Goal: Task Accomplishment & Management: Use online tool/utility

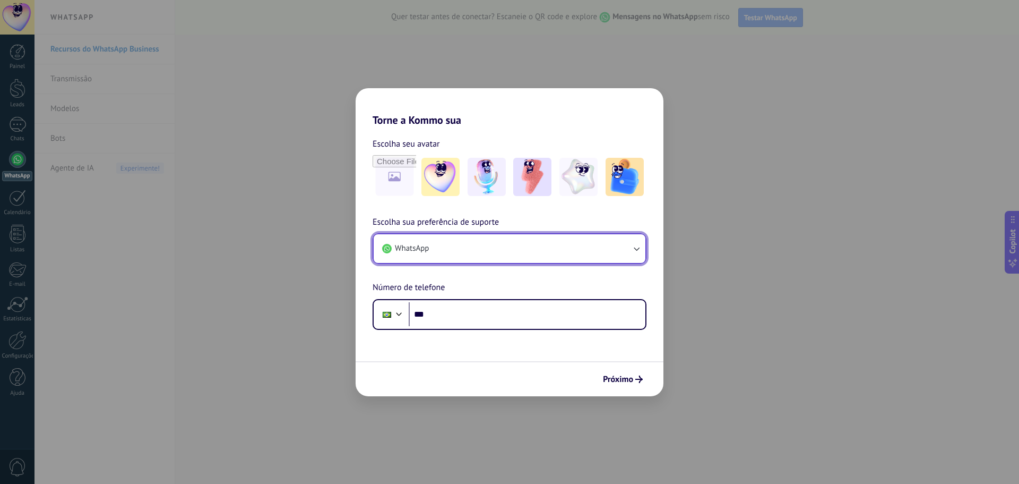
click at [453, 246] on button "WhatsApp" at bounding box center [510, 248] width 272 height 29
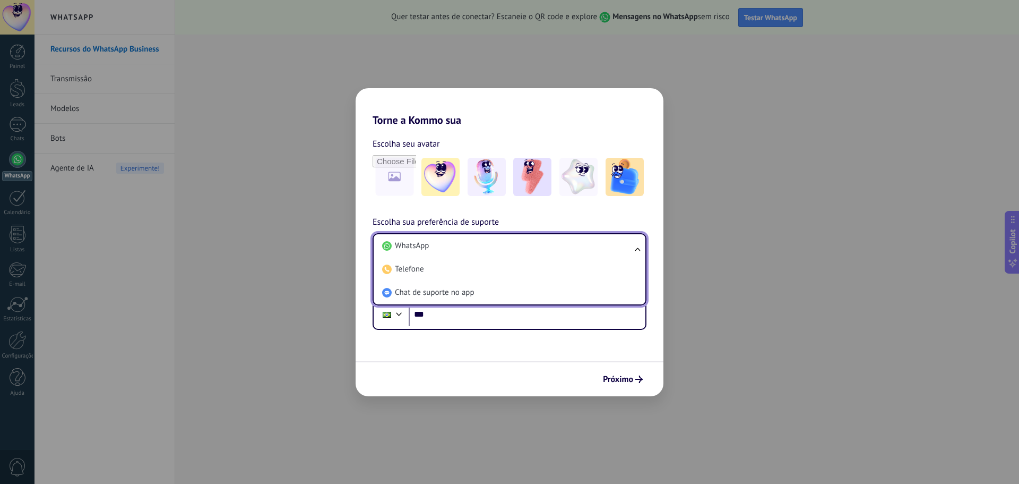
click at [435, 227] on span "Escolha sua preferência de suporte" at bounding box center [436, 223] width 126 height 14
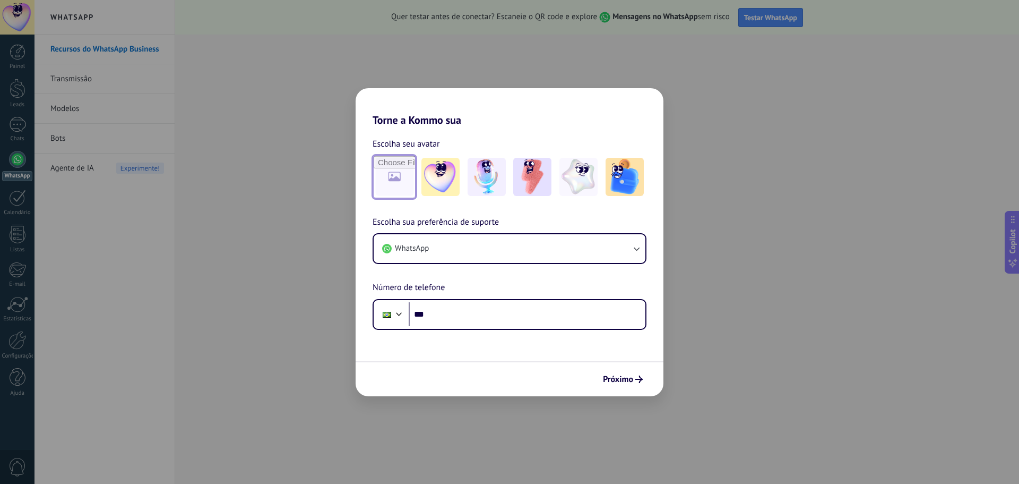
click at [397, 175] on input "file" at bounding box center [394, 176] width 41 height 41
click at [624, 185] on img at bounding box center [625, 177] width 38 height 38
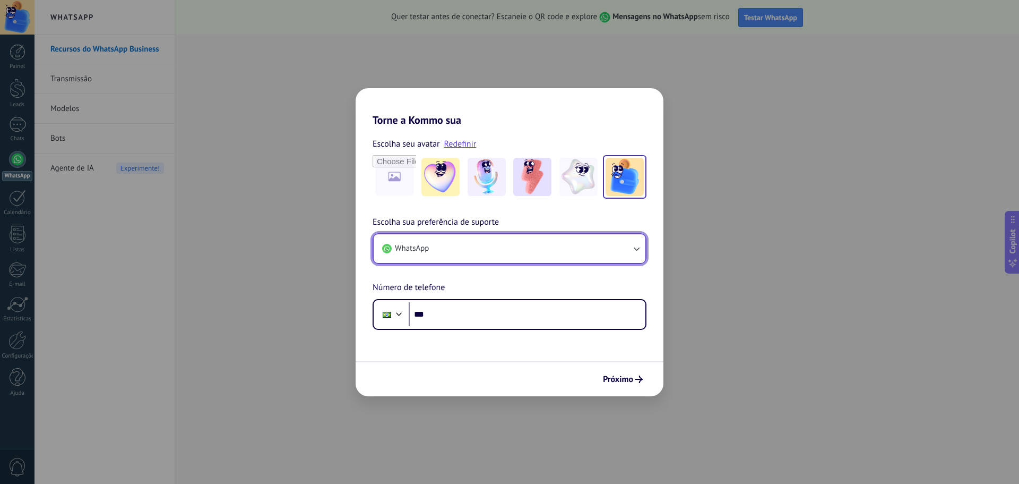
click at [441, 254] on button "WhatsApp" at bounding box center [510, 248] width 272 height 29
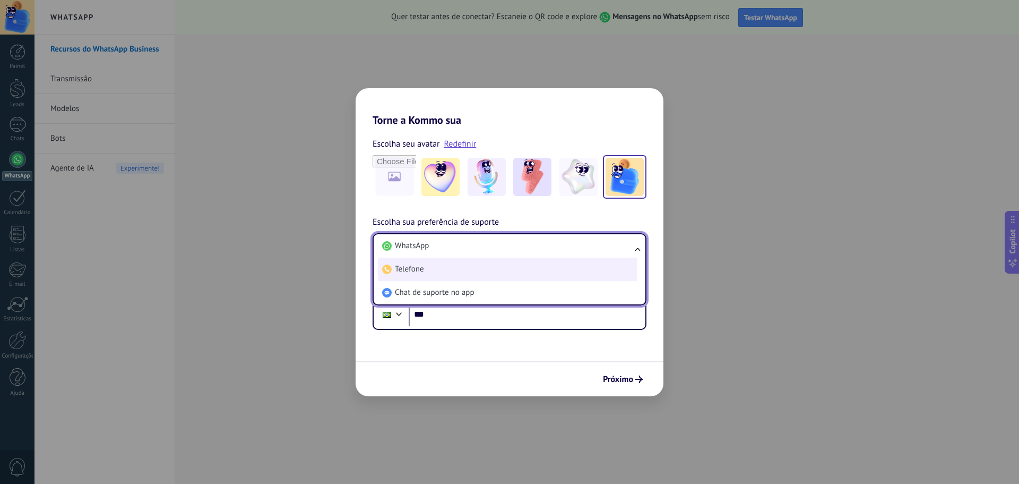
click at [416, 262] on li "Telefone" at bounding box center [507, 268] width 259 height 23
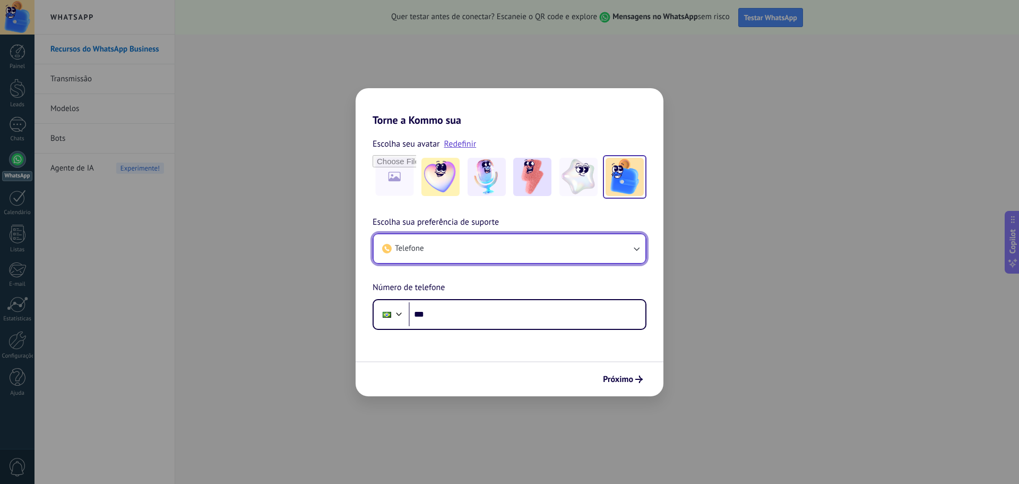
click at [413, 242] on button "Telefone" at bounding box center [510, 248] width 272 height 29
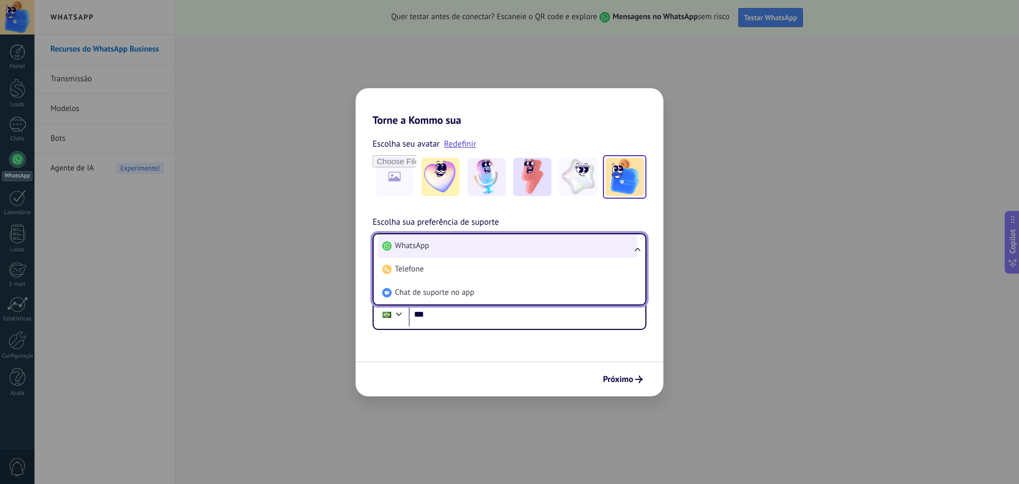
click at [414, 257] on li "WhatsApp" at bounding box center [507, 245] width 259 height 23
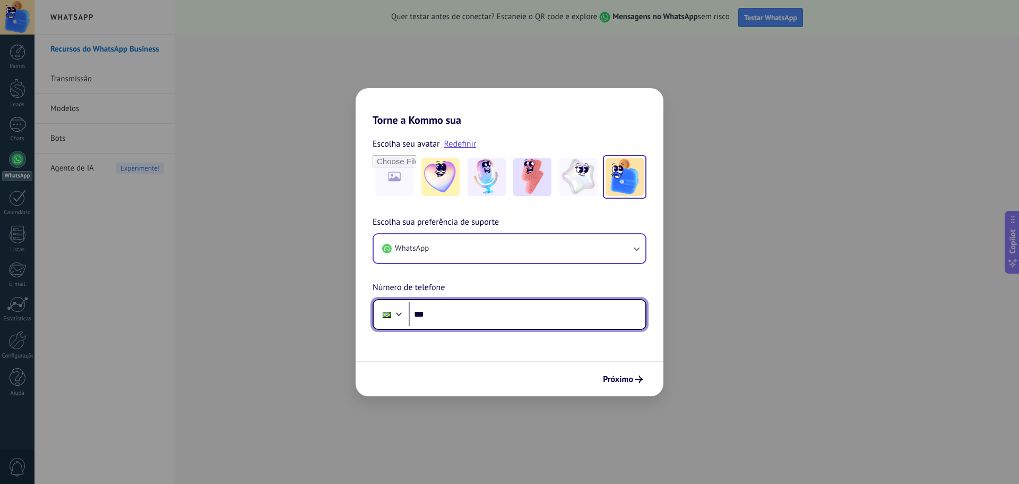
click at [441, 316] on input "***" at bounding box center [527, 314] width 237 height 24
type input "**********"
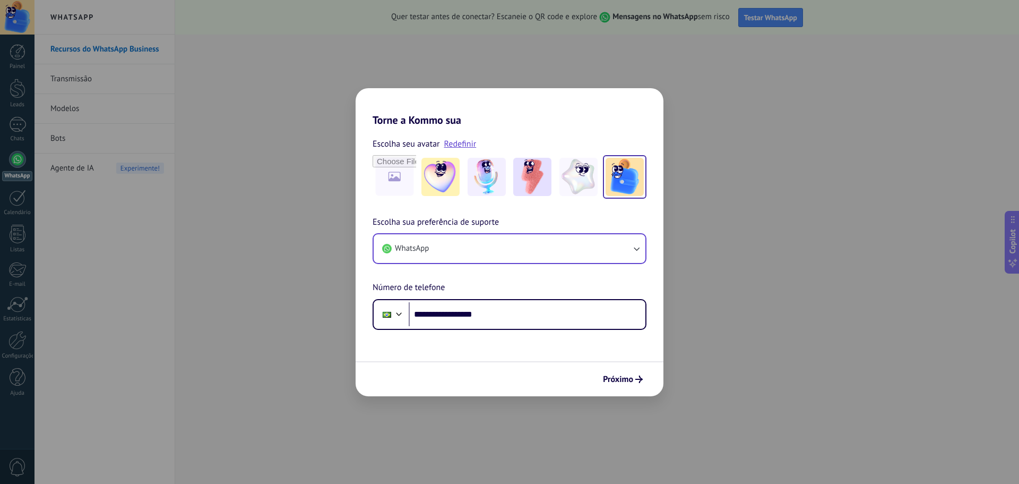
click at [630, 389] on div "Próximo" at bounding box center [510, 378] width 308 height 35
click at [634, 380] on span "Próximo" at bounding box center [623, 378] width 40 height 7
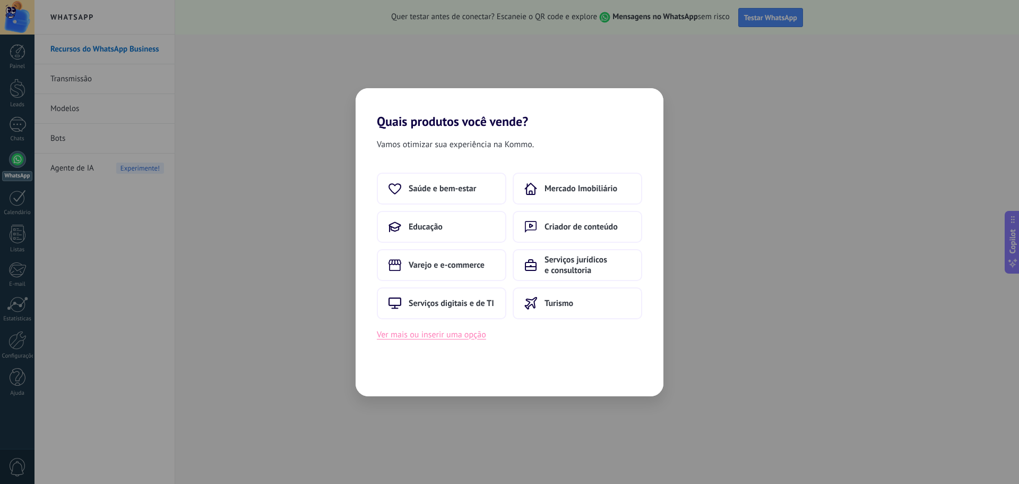
click at [454, 339] on button "Ver mais ou inserir uma opção" at bounding box center [431, 335] width 109 height 14
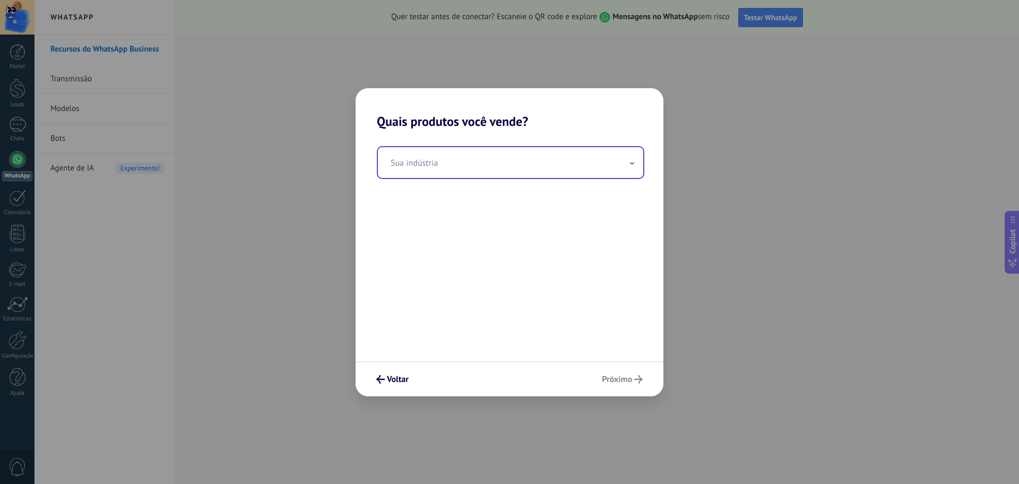
click at [548, 166] on input "text" at bounding box center [510, 162] width 265 height 31
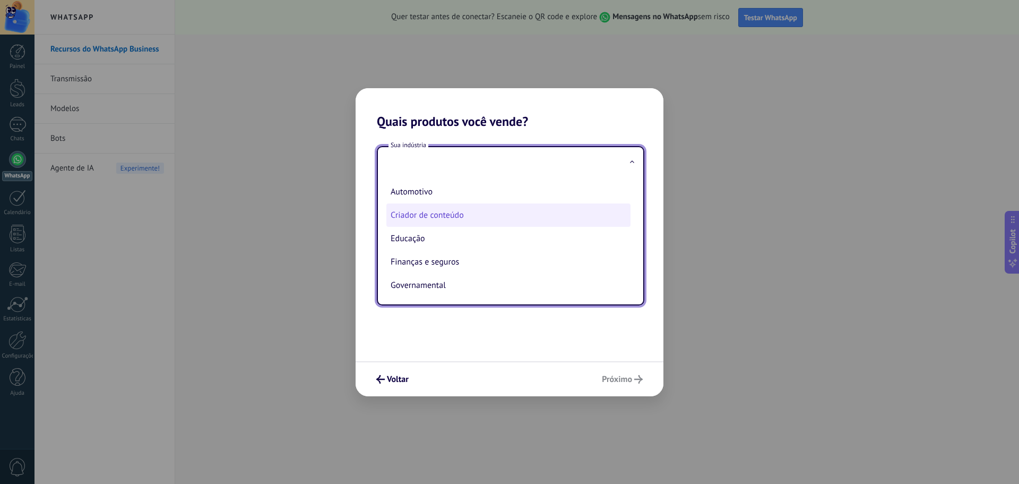
click at [439, 207] on li "Criador de conteúdo" at bounding box center [509, 214] width 244 height 23
type input "**********"
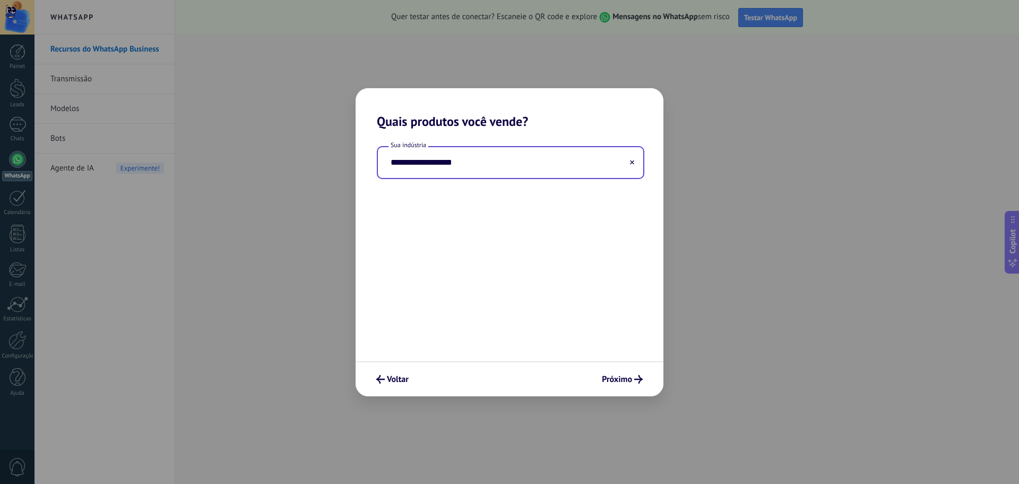
click at [441, 150] on input "**********" at bounding box center [510, 162] width 265 height 31
drag, startPoint x: 432, startPoint y: 167, endPoint x: 452, endPoint y: 167, distance: 20.2
click at [432, 167] on input "**********" at bounding box center [510, 162] width 265 height 31
drag, startPoint x: 600, startPoint y: 167, endPoint x: 607, endPoint y: 166, distance: 7.0
click at [604, 167] on input "**********" at bounding box center [510, 162] width 265 height 31
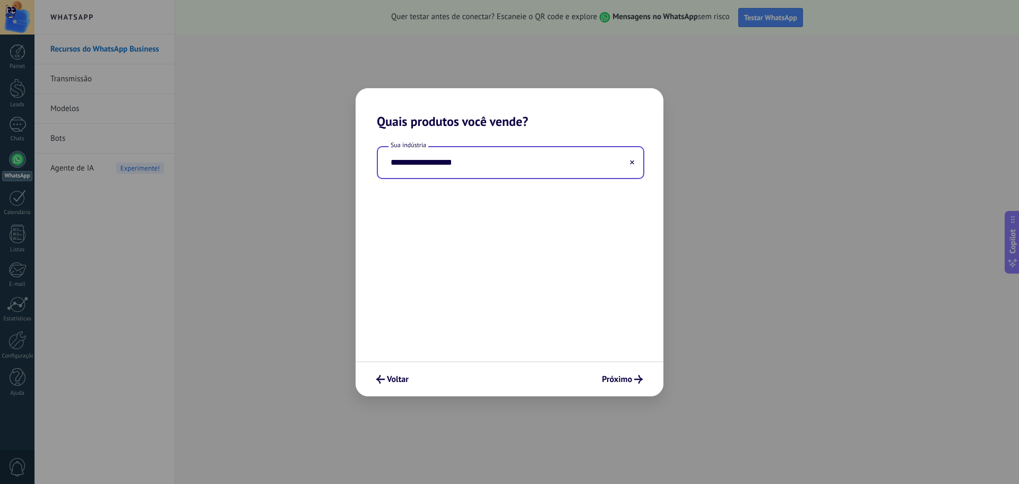
click at [628, 164] on input "**********" at bounding box center [510, 162] width 265 height 31
click at [633, 164] on icon at bounding box center [632, 162] width 4 height 4
click at [441, 142] on div "Sua indústria Por favor, insira de 2 a 50 caracteres." at bounding box center [510, 245] width 308 height 232
click at [446, 167] on input "text" at bounding box center [510, 162] width 265 height 31
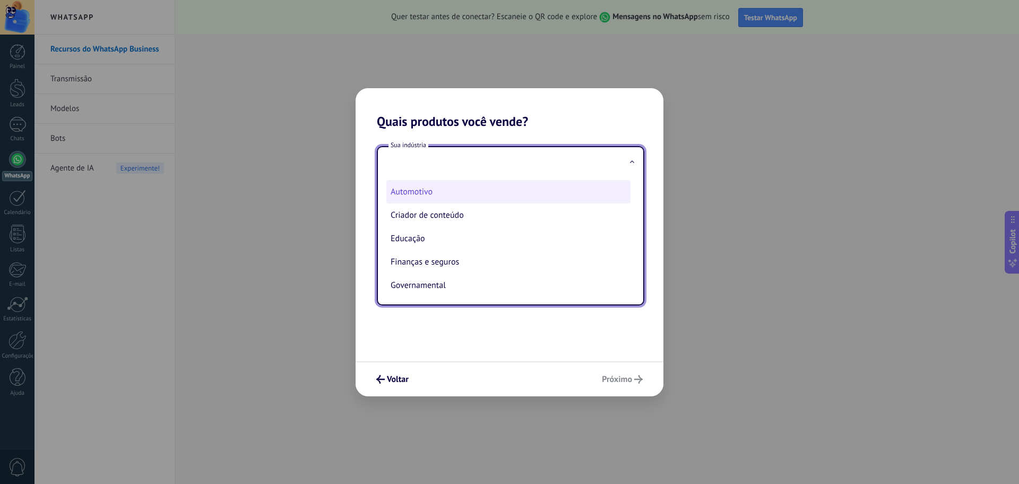
click at [436, 191] on li "Automotivo" at bounding box center [509, 191] width 244 height 23
type input "**********"
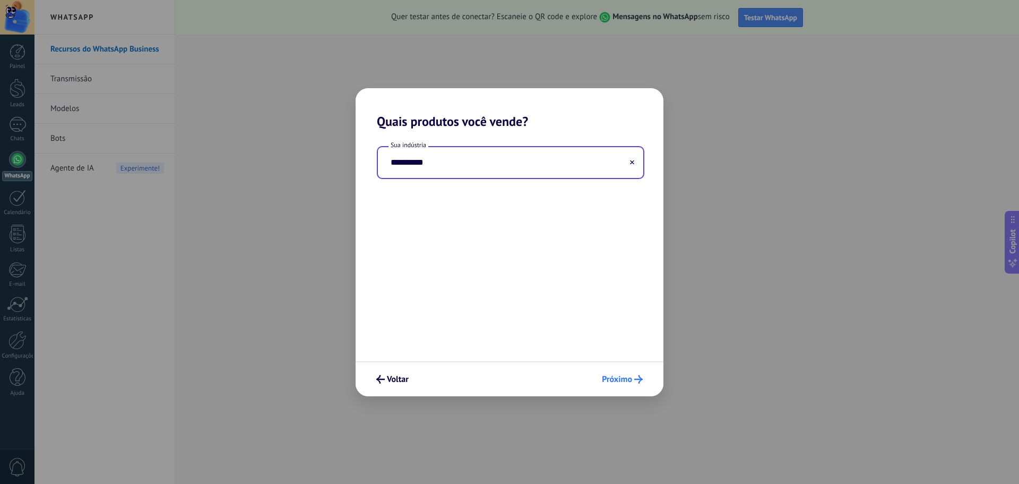
click at [608, 375] on span "Próximo" at bounding box center [617, 378] width 30 height 7
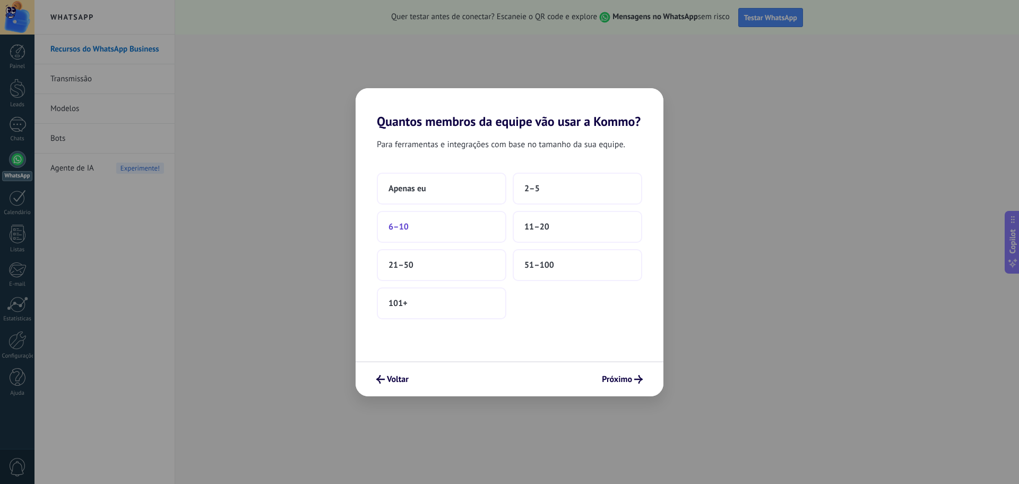
click at [433, 222] on button "6–10" at bounding box center [442, 227] width 130 height 32
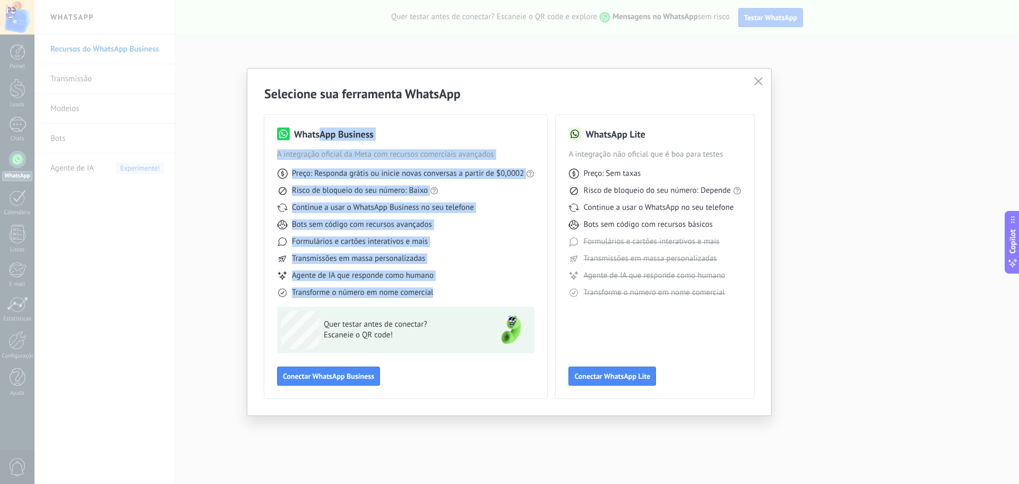
drag, startPoint x: 326, startPoint y: 130, endPoint x: 422, endPoint y: 297, distance: 192.6
click at [434, 298] on div "WhatsApp Business A integração oficial da Meta com recursos comerciais avançado…" at bounding box center [405, 256] width 257 height 258
click at [387, 290] on span "Transforme o número em nome comercial" at bounding box center [362, 292] width 141 height 11
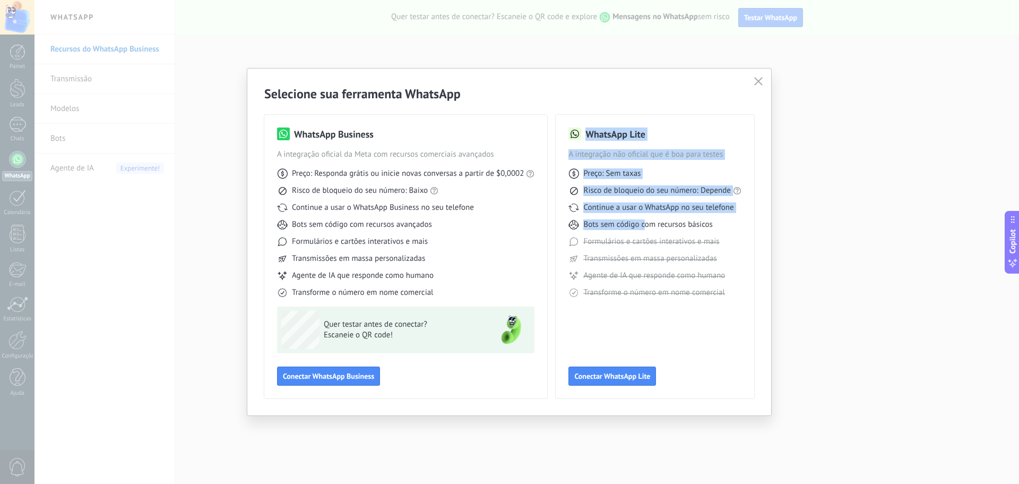
drag, startPoint x: 634, startPoint y: 205, endPoint x: 648, endPoint y: 220, distance: 19.9
click at [648, 220] on div "WhatsApp Lite A integração não oficial que é boa para testes Preço: Sem taxas R…" at bounding box center [655, 212] width 173 height 170
click at [648, 220] on span "Bots sem código com recursos básicos" at bounding box center [647, 224] width 129 height 11
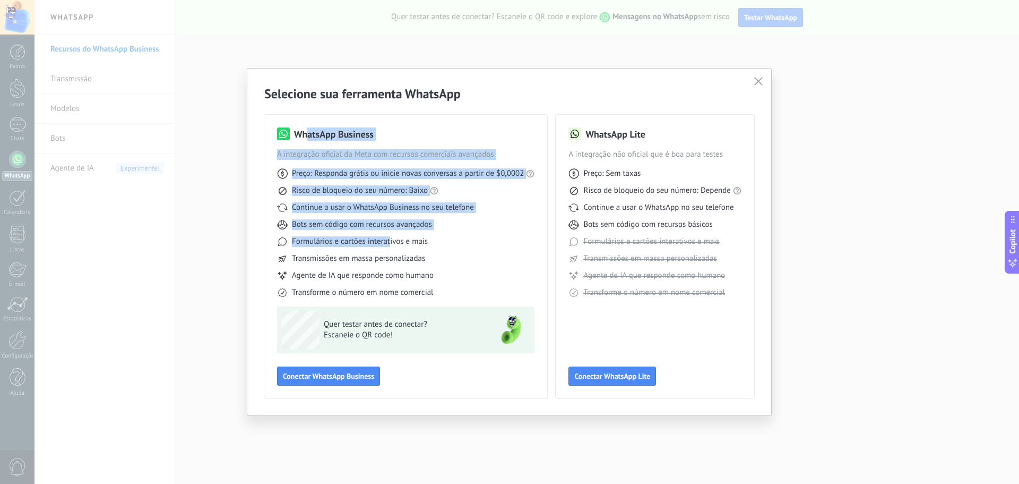
drag, startPoint x: 307, startPoint y: 144, endPoint x: 391, endPoint y: 242, distance: 128.4
click at [391, 241] on div "WhatsApp Business A integração oficial da Meta com recursos comerciais avançado…" at bounding box center [405, 212] width 257 height 170
click at [391, 242] on span "Formulários e cartões interativos e mais" at bounding box center [360, 241] width 136 height 11
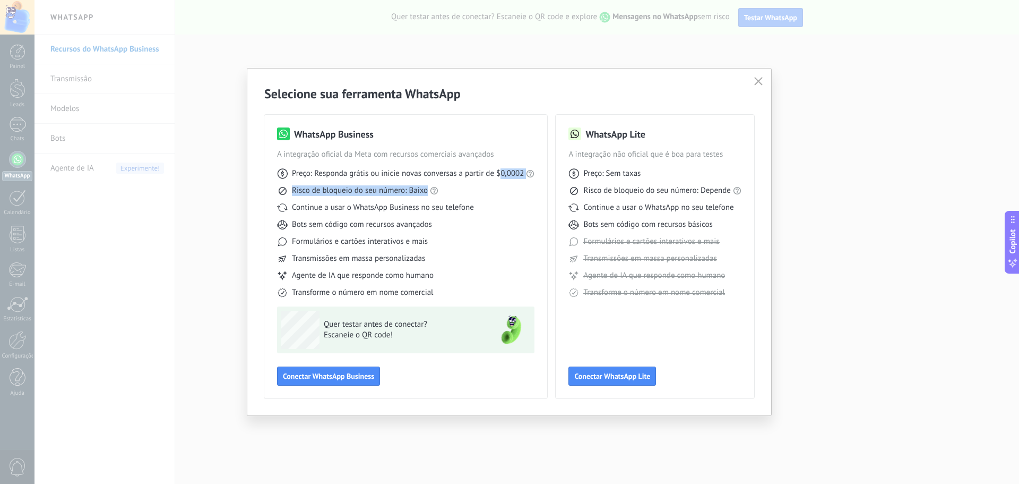
drag, startPoint x: 502, startPoint y: 172, endPoint x: 523, endPoint y: 195, distance: 31.6
click at [523, 194] on div "Preço: Responda grátis ou inicie novas conversas a partir de $0,0002 Risco de b…" at bounding box center [405, 229] width 257 height 138
click at [523, 195] on div "Risco de bloqueio do seu número: Baixo" at bounding box center [405, 190] width 257 height 11
click at [355, 200] on div "Preço: Responda grátis ou inicie novas conversas a partir de $0,0002 Risco de b…" at bounding box center [405, 229] width 257 height 138
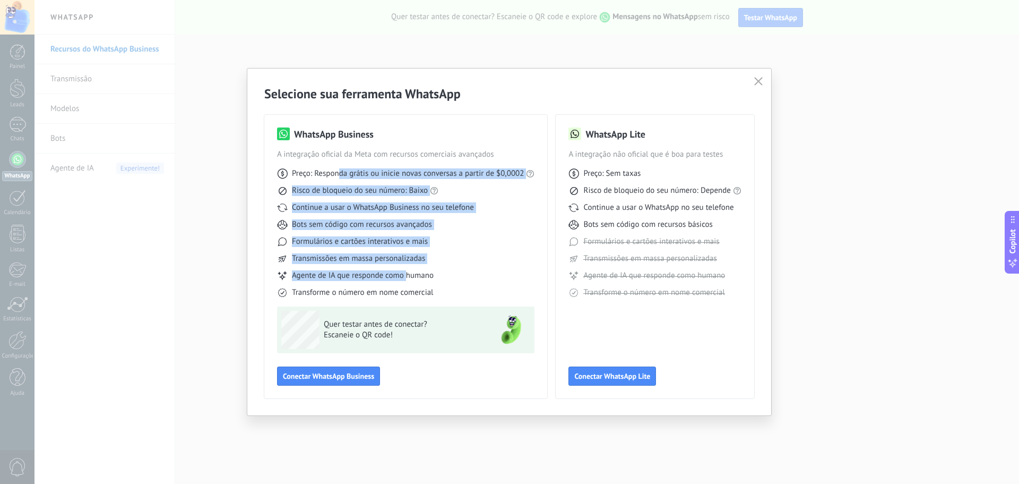
drag, startPoint x: 338, startPoint y: 168, endPoint x: 411, endPoint y: 286, distance: 138.5
click at [408, 282] on div "Preço: Responda grátis ou inicie novas conversas a partir de $0,0002 Risco de b…" at bounding box center [405, 229] width 257 height 138
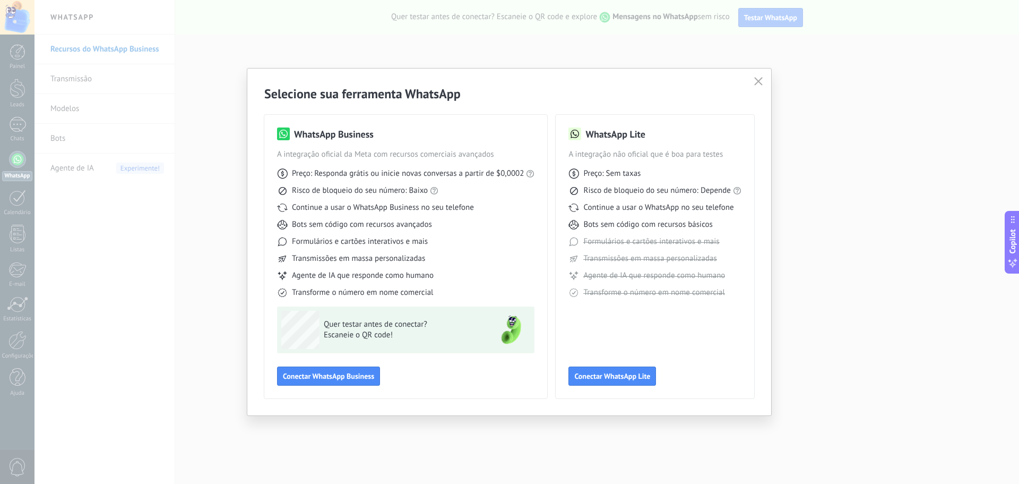
click at [415, 286] on div "Preço: Responda grátis ou inicie novas conversas a partir de $0,0002 Risco de b…" at bounding box center [405, 229] width 257 height 138
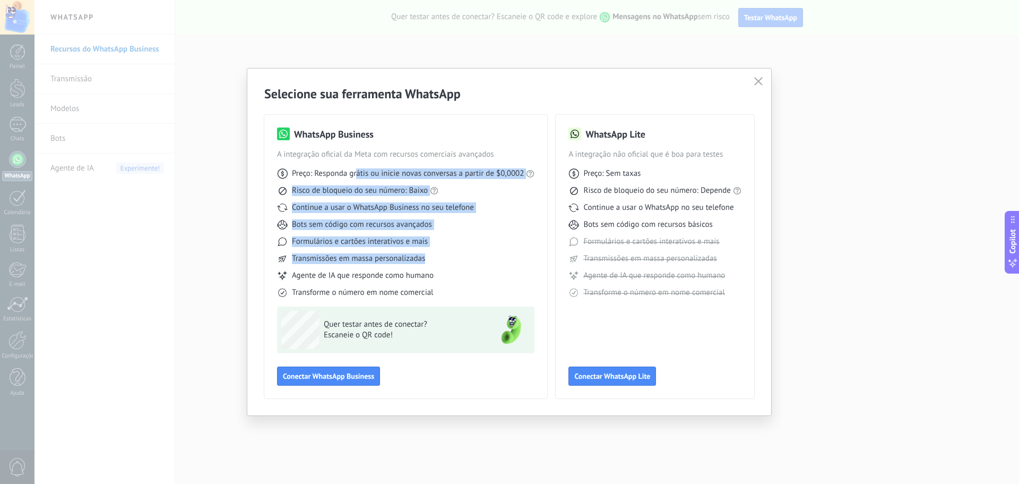
drag, startPoint x: 360, startPoint y: 173, endPoint x: 440, endPoint y: 279, distance: 132.3
click at [439, 276] on div "Preço: Responda grátis ou inicie novas conversas a partir de $0,0002 Risco de b…" at bounding box center [405, 229] width 257 height 138
click at [440, 279] on div "Agente de IA que responde como humano" at bounding box center [405, 275] width 257 height 11
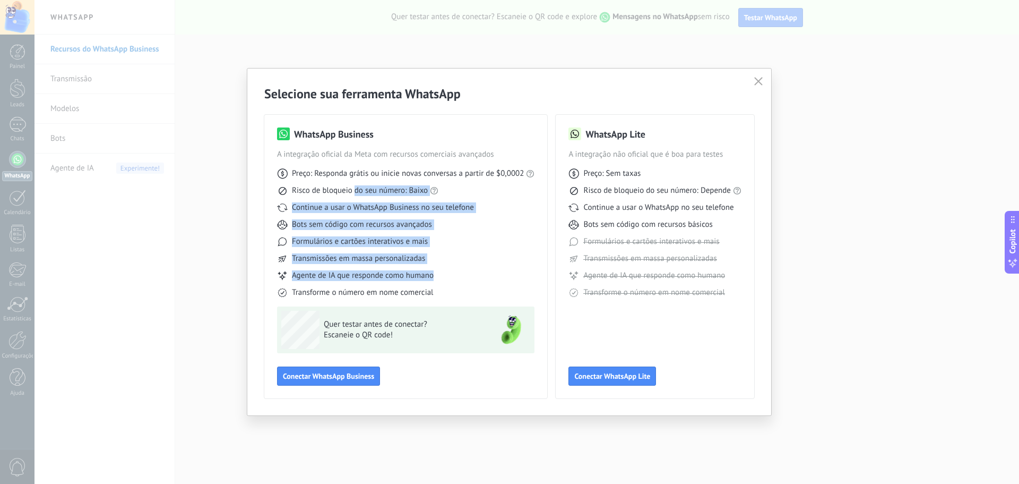
drag, startPoint x: 356, startPoint y: 193, endPoint x: 456, endPoint y: 271, distance: 126.8
click at [456, 271] on div "Preço: Responda grátis ou inicie novas conversas a partir de $0,0002 Risco de b…" at bounding box center [405, 229] width 257 height 138
click at [456, 271] on div "Agente de IA que responde como humano" at bounding box center [405, 275] width 257 height 11
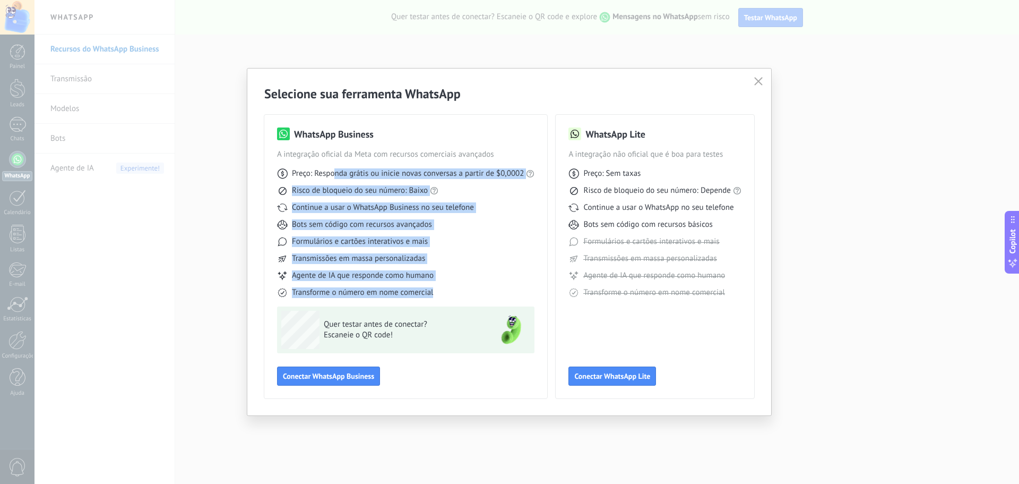
drag, startPoint x: 450, startPoint y: 291, endPoint x: 333, endPoint y: 165, distance: 172.1
click at [335, 168] on div "Preço: Responda grátis ou inicie novas conversas a partir de $0,0002 Risco de b…" at bounding box center [405, 229] width 257 height 138
click at [333, 165] on div "Preço: Responda grátis ou inicie novas conversas a partir de $0,0002 Risco de b…" at bounding box center [405, 229] width 257 height 138
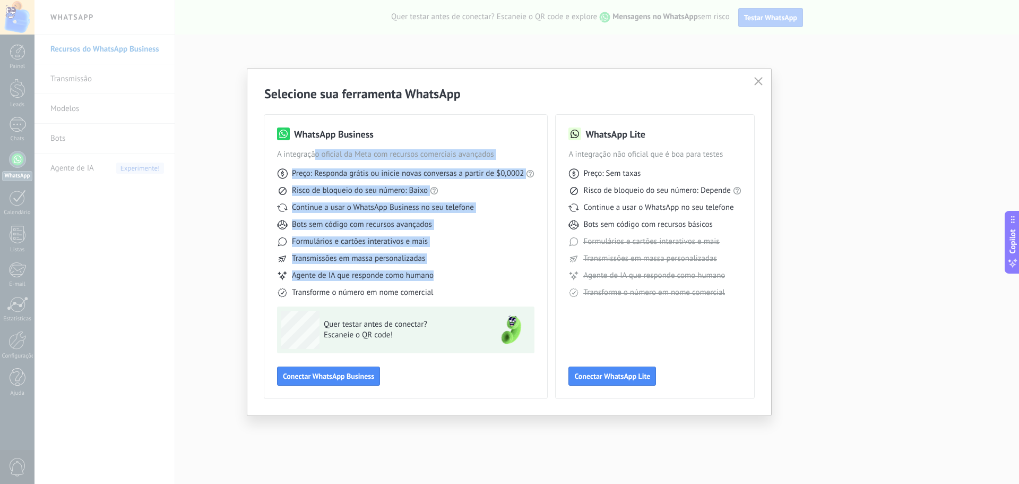
drag, startPoint x: 314, startPoint y: 159, endPoint x: 443, endPoint y: 274, distance: 173.0
click at [443, 274] on div "WhatsApp Business A integração oficial da Meta com recursos comerciais avançado…" at bounding box center [405, 212] width 257 height 170
click at [443, 274] on div "Agente de IA que responde como humano" at bounding box center [405, 275] width 257 height 11
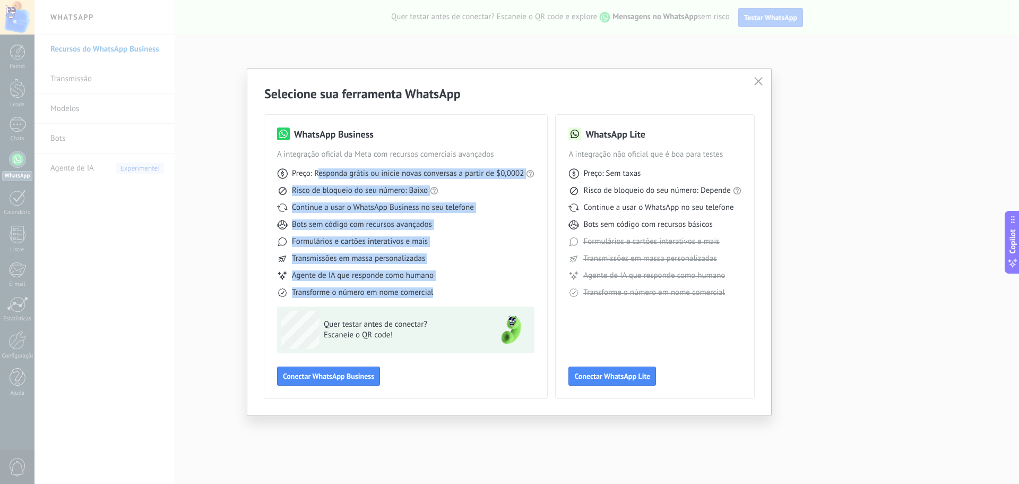
drag, startPoint x: 453, startPoint y: 298, endPoint x: 316, endPoint y: 167, distance: 189.2
click at [316, 167] on div "WhatsApp Business A integração oficial da Meta com recursos comerciais avançado…" at bounding box center [405, 256] width 257 height 258
click at [316, 167] on div "Preço: Responda grátis ou inicie novas conversas a partir de $0,0002 Risco de b…" at bounding box center [405, 229] width 257 height 138
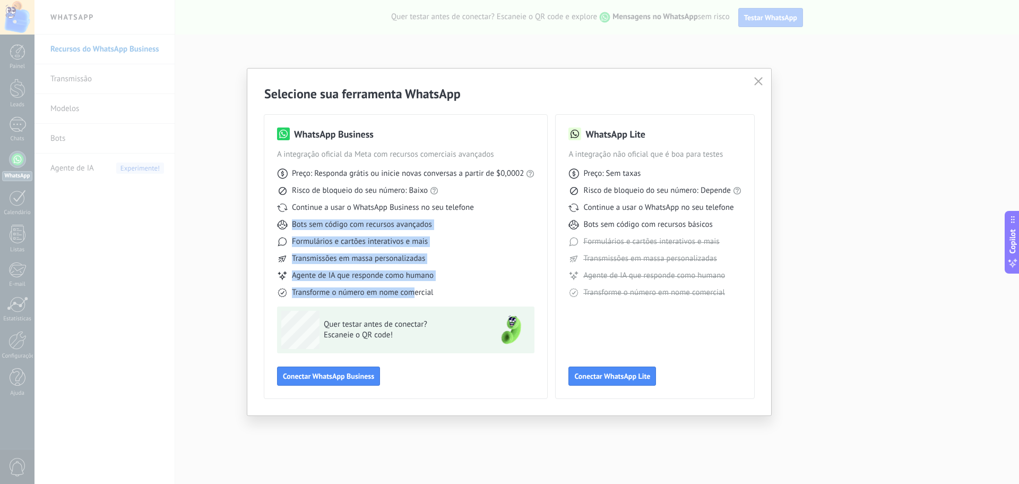
drag, startPoint x: 295, startPoint y: 230, endPoint x: 423, endPoint y: 293, distance: 142.2
click at [418, 294] on div "Preço: Responda grátis ou inicie novas conversas a partir de $0,0002 Risco de b…" at bounding box center [405, 229] width 257 height 138
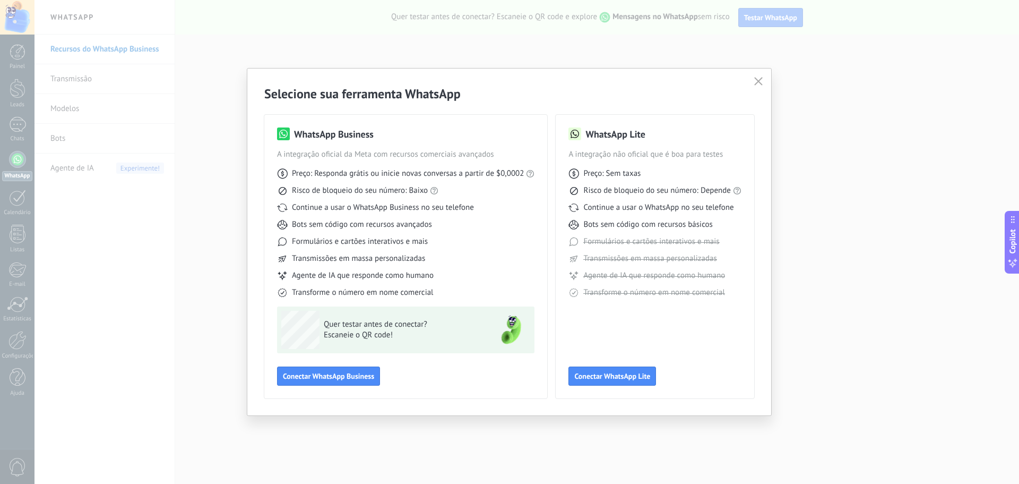
click at [458, 285] on div "Preço: Responda grátis ou inicie novas conversas a partir de $0,0002 Risco de b…" at bounding box center [405, 229] width 257 height 138
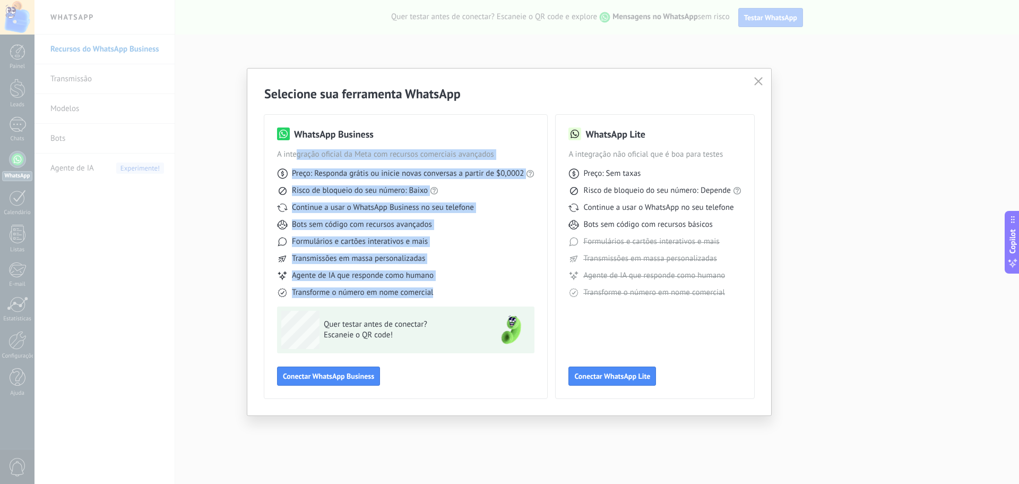
drag, startPoint x: 459, startPoint y: 291, endPoint x: 295, endPoint y: 152, distance: 215.1
click at [295, 152] on div "WhatsApp Business A integração oficial da Meta com recursos comerciais avançado…" at bounding box center [405, 212] width 257 height 170
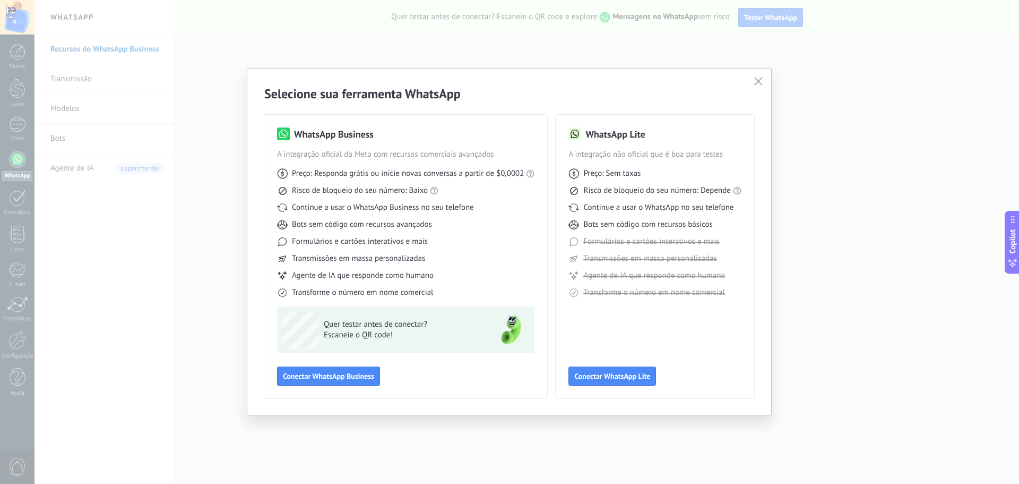
click at [295, 152] on span "A integração oficial da Meta com recursos comerciais avançados" at bounding box center [405, 154] width 257 height 11
click at [344, 373] on span "Conectar WhatsApp Business" at bounding box center [328, 375] width 91 height 7
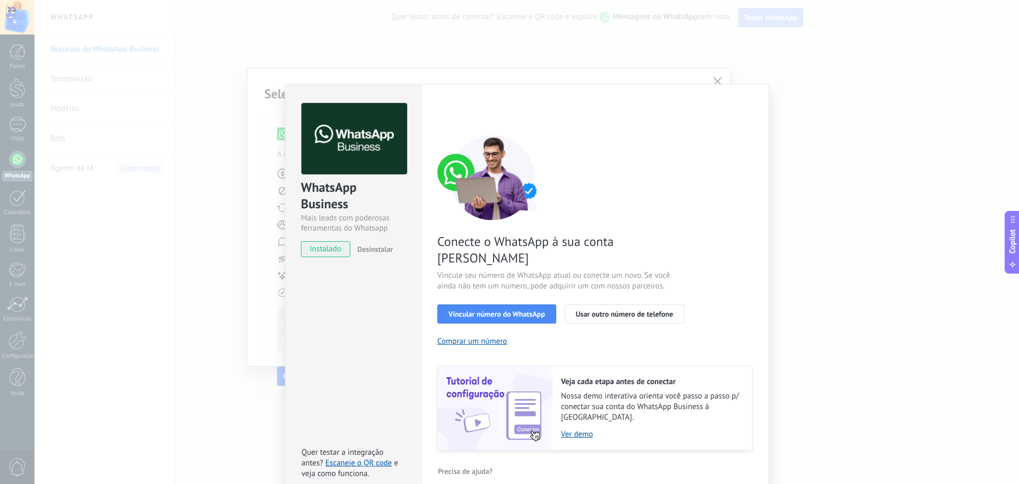
click at [376, 147] on img at bounding box center [355, 139] width 106 height 72
drag, startPoint x: 444, startPoint y: 78, endPoint x: 472, endPoint y: 78, distance: 27.6
click at [445, 78] on div "WhatsApp Business Mais leads com poderosas ferramentas do Whatsapp instalado De…" at bounding box center [527, 242] width 985 height 484
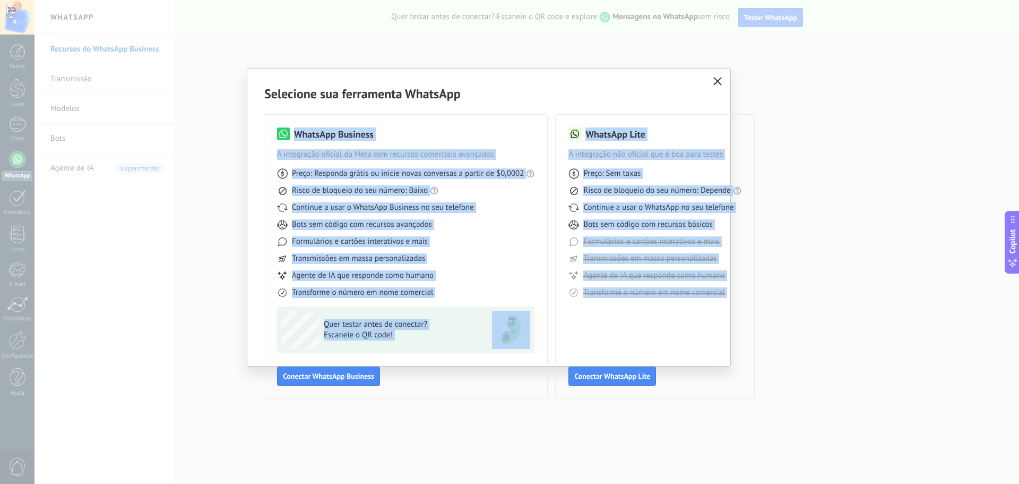
drag, startPoint x: 480, startPoint y: 77, endPoint x: 546, endPoint y: 83, distance: 65.6
click at [718, 79] on icon "button" at bounding box center [718, 81] width 8 height 8
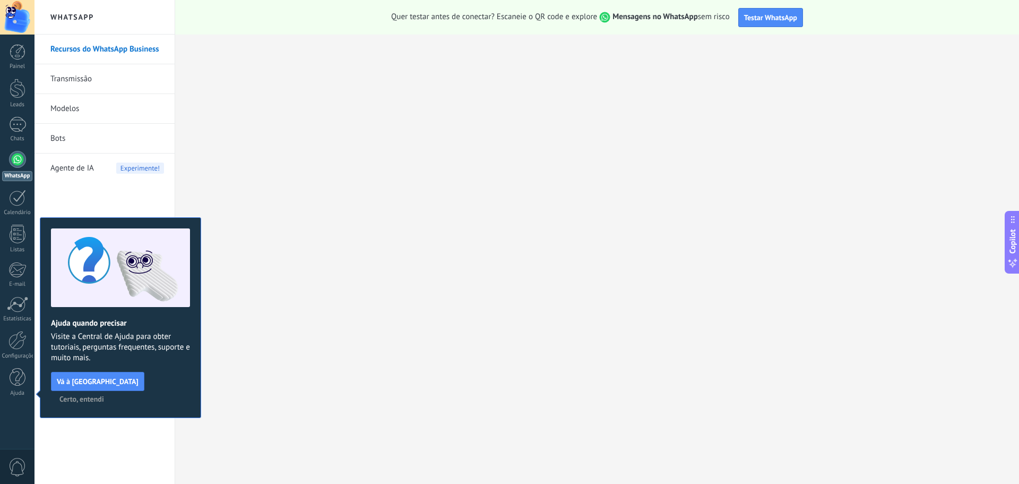
click at [104, 395] on span "Certo, entendi" at bounding box center [81, 398] width 45 height 7
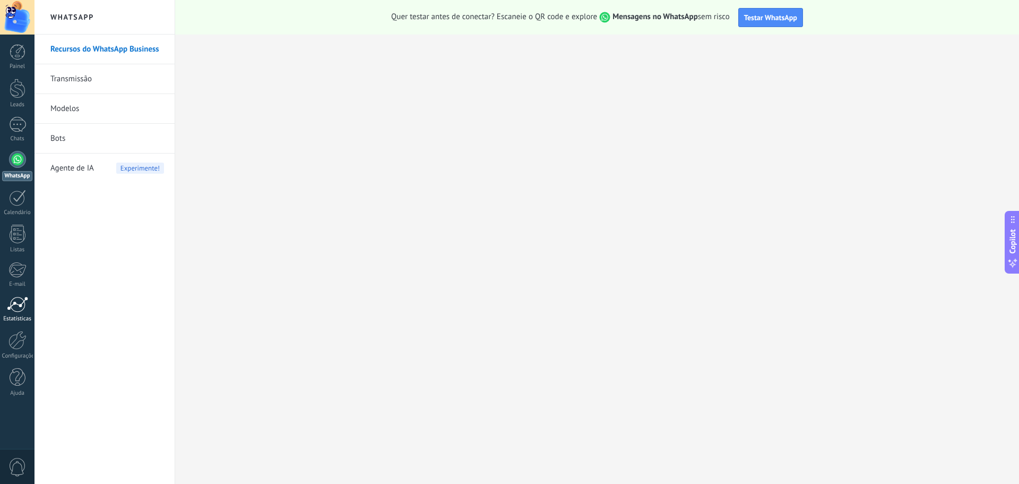
click at [7, 315] on link "Estatísticas" at bounding box center [17, 309] width 35 height 26
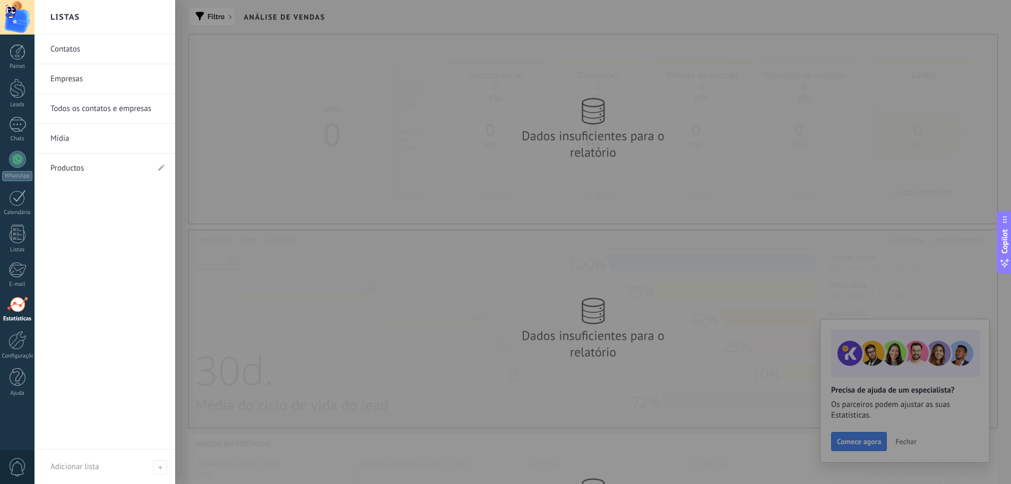
click at [16, 150] on div "Painel Leads Chats WhatsApp Clientes" at bounding box center [17, 225] width 35 height 363
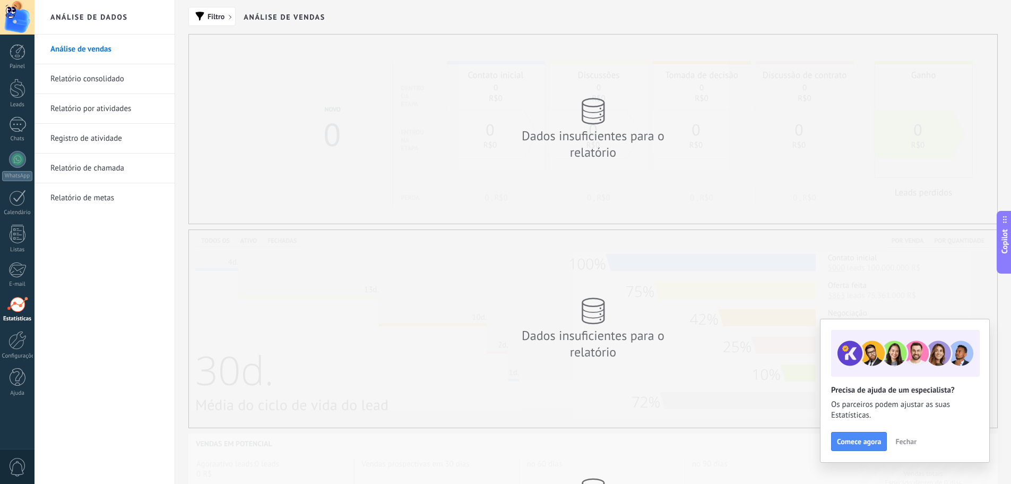
click at [18, 127] on div at bounding box center [17, 124] width 17 height 15
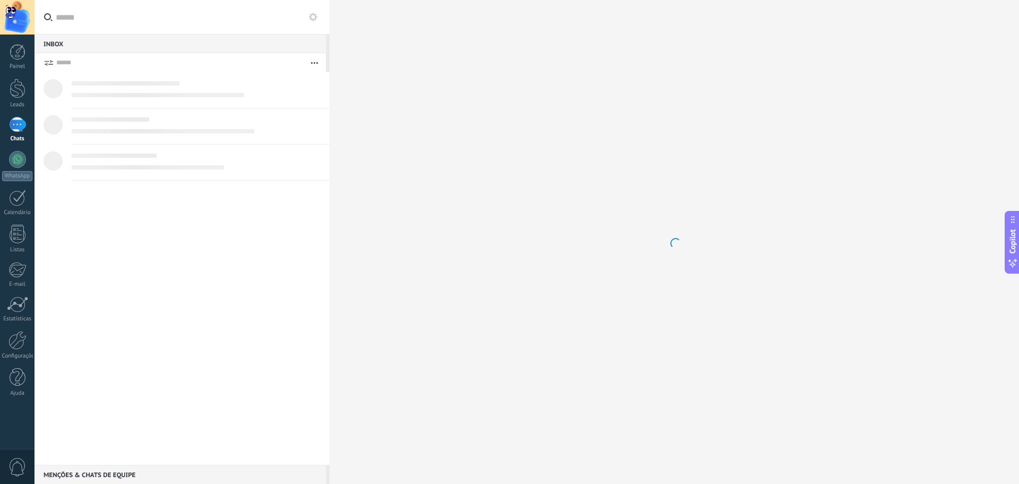
click at [21, 73] on div "Painel Leads Chats WhatsApp Clientes" at bounding box center [17, 225] width 35 height 363
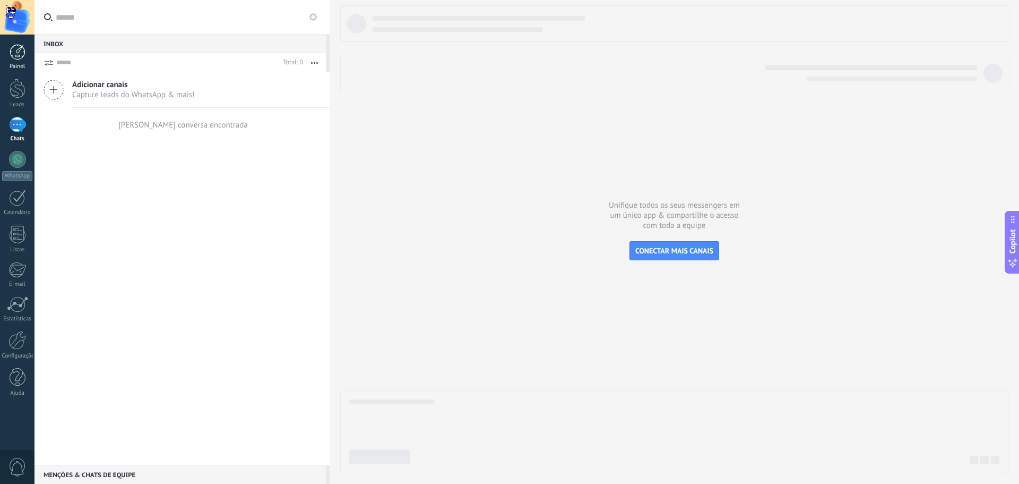
click at [14, 50] on div at bounding box center [18, 52] width 16 height 16
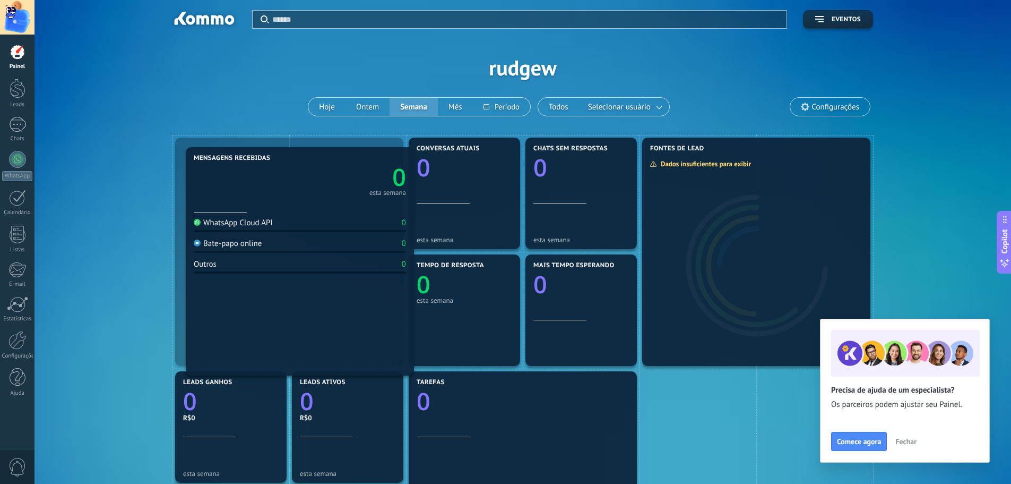
drag, startPoint x: 250, startPoint y: 222, endPoint x: 243, endPoint y: 227, distance: 8.4
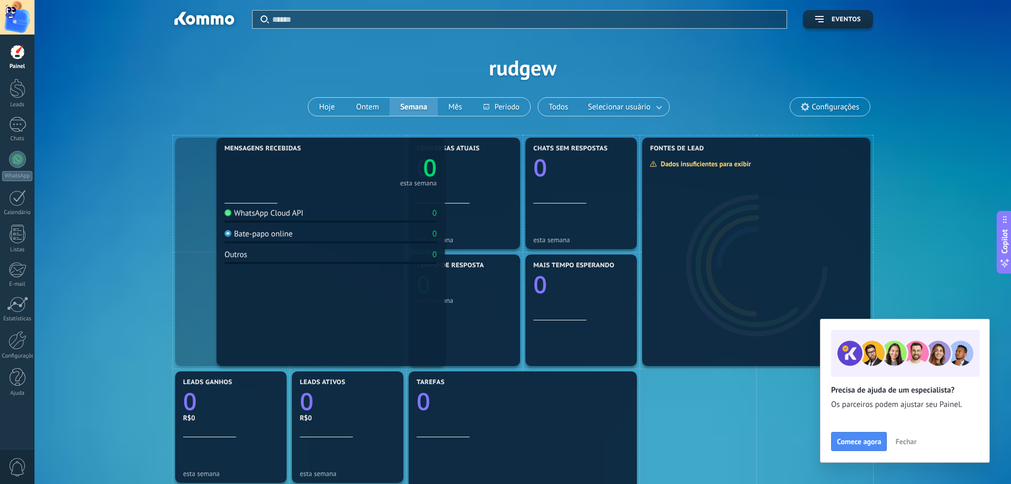
drag, startPoint x: 340, startPoint y: 216, endPoint x: 366, endPoint y: 210, distance: 26.0
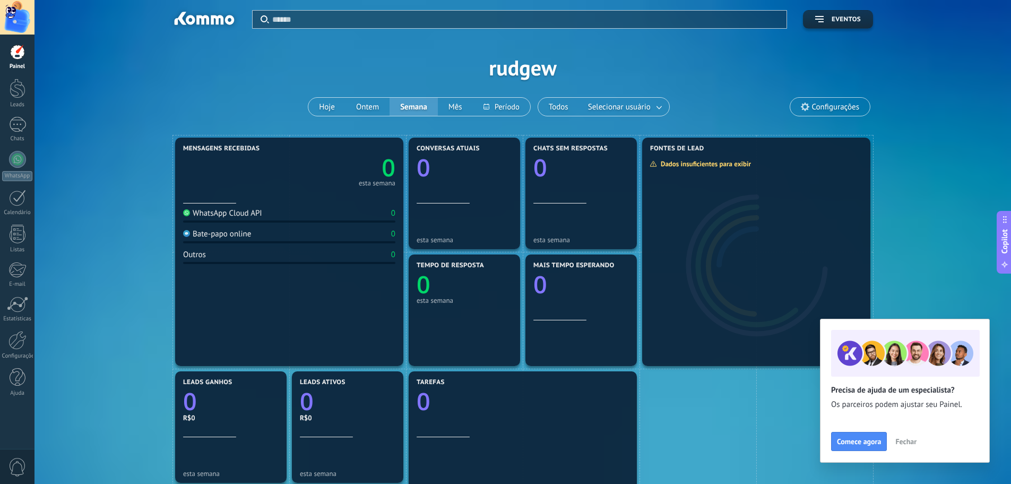
click at [907, 438] on span "Fechar" at bounding box center [906, 440] width 21 height 7
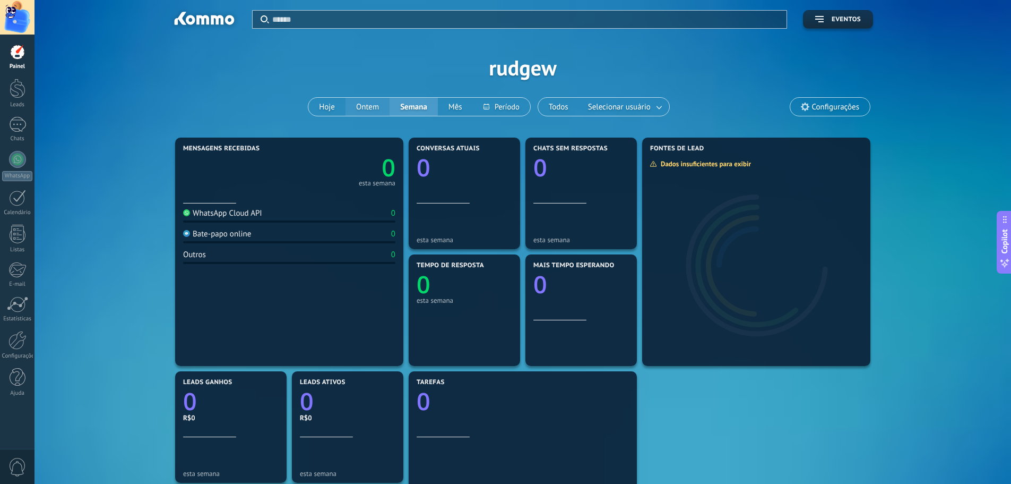
click at [373, 101] on button "Ontem" at bounding box center [368, 107] width 44 height 18
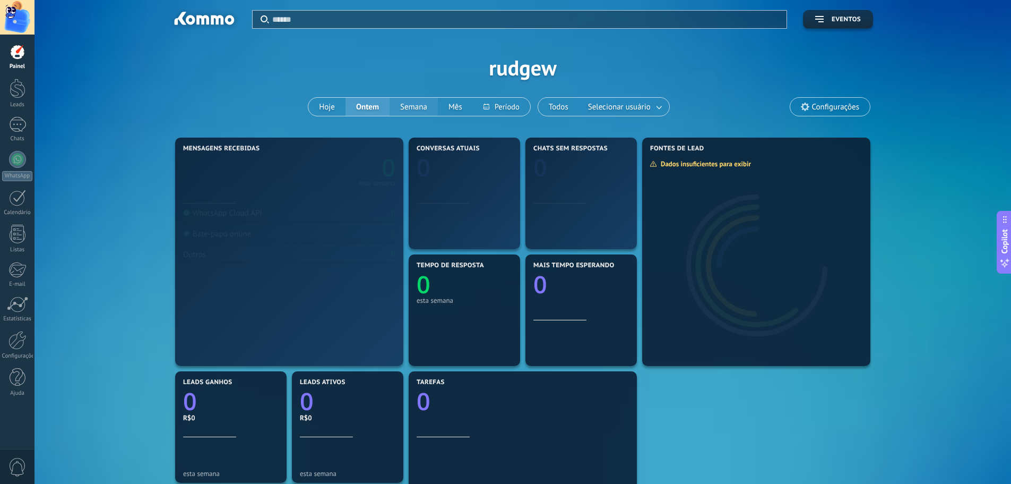
click at [411, 105] on button "Semana" at bounding box center [414, 107] width 48 height 18
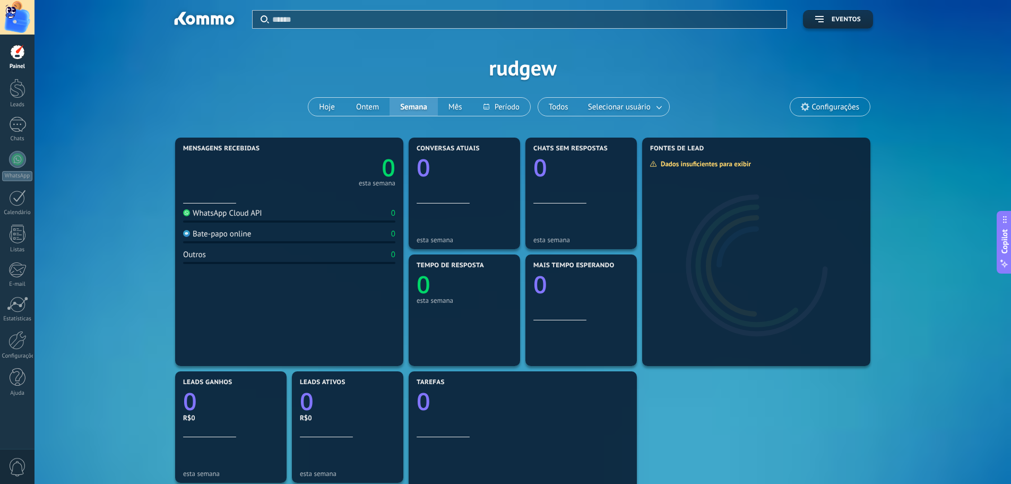
click at [221, 210] on div "WhatsApp Cloud API" at bounding box center [222, 213] width 79 height 10
click at [223, 217] on div "WhatsApp Cloud API" at bounding box center [222, 213] width 79 height 10
click at [11, 159] on div at bounding box center [17, 159] width 17 height 17
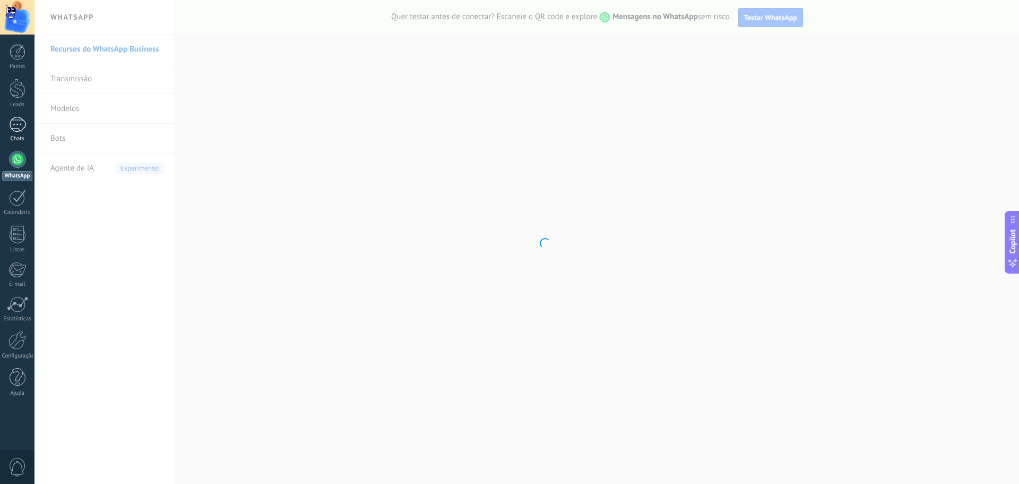
click at [24, 123] on div at bounding box center [17, 124] width 17 height 15
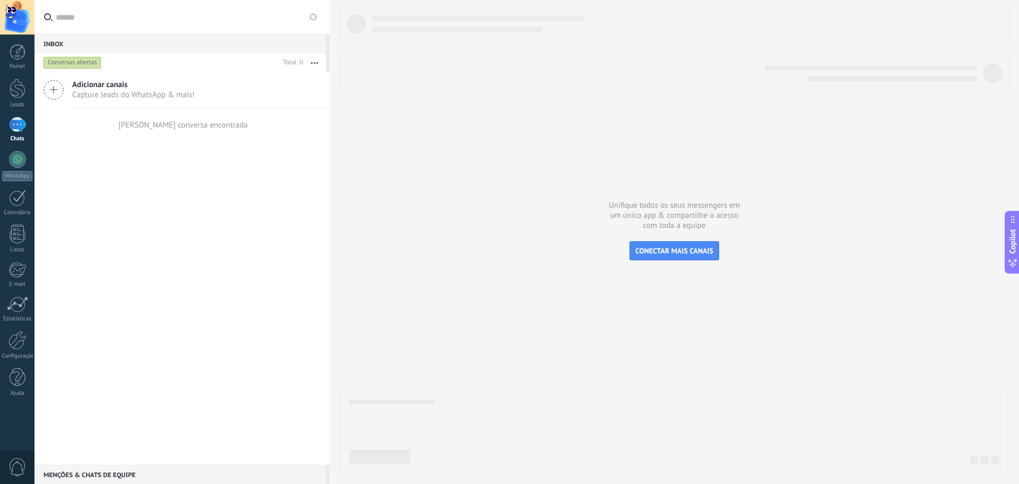
click at [66, 91] on div "Adicionar canais Capture leads do WhatsApp & mais!" at bounding box center [182, 90] width 295 height 36
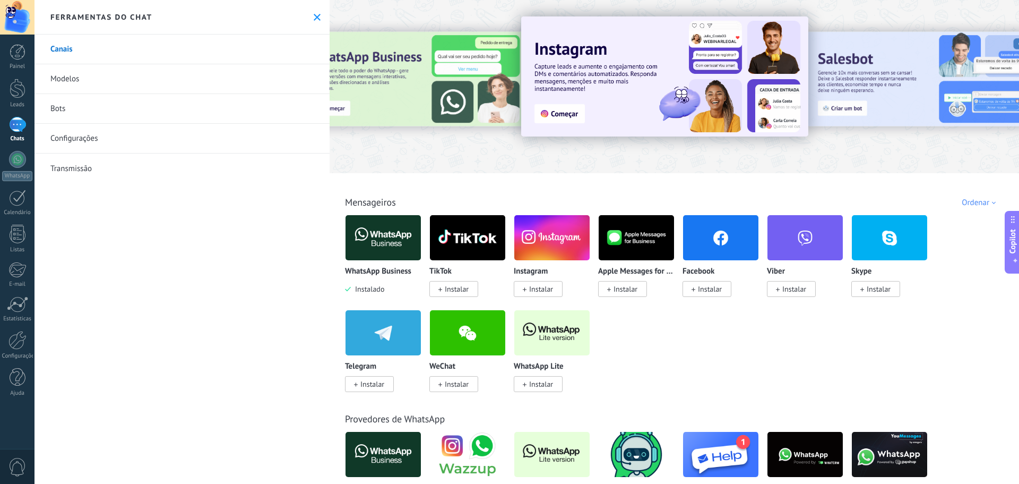
scroll to position [53, 0]
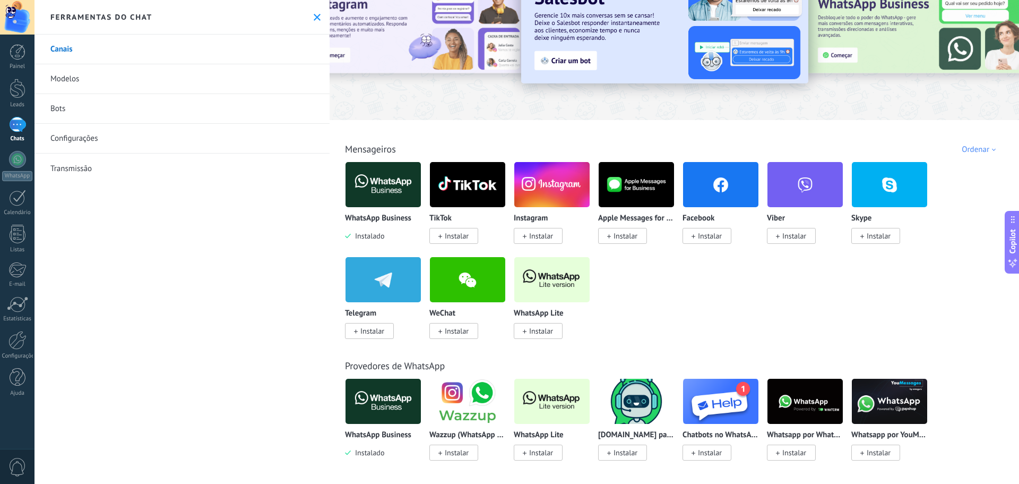
click at [15, 128] on div at bounding box center [17, 124] width 17 height 15
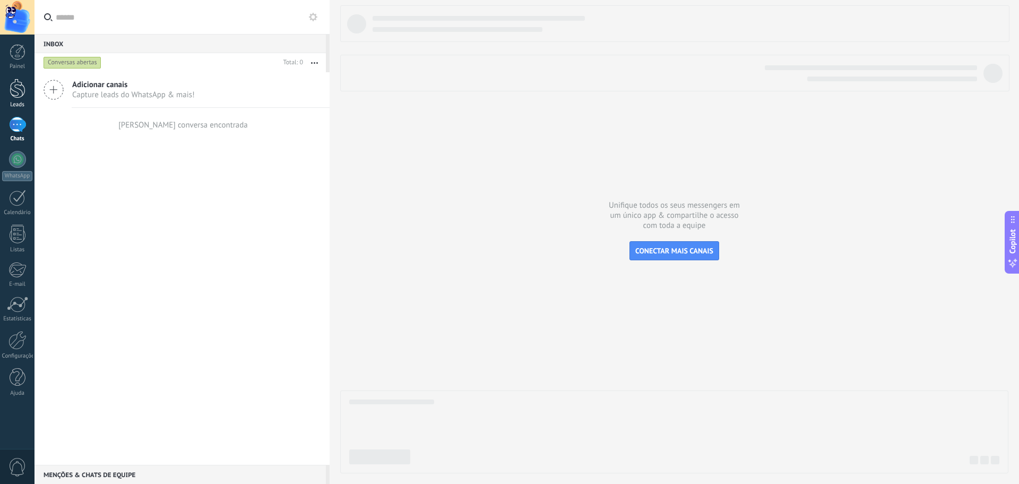
click at [10, 97] on div at bounding box center [18, 89] width 16 height 20
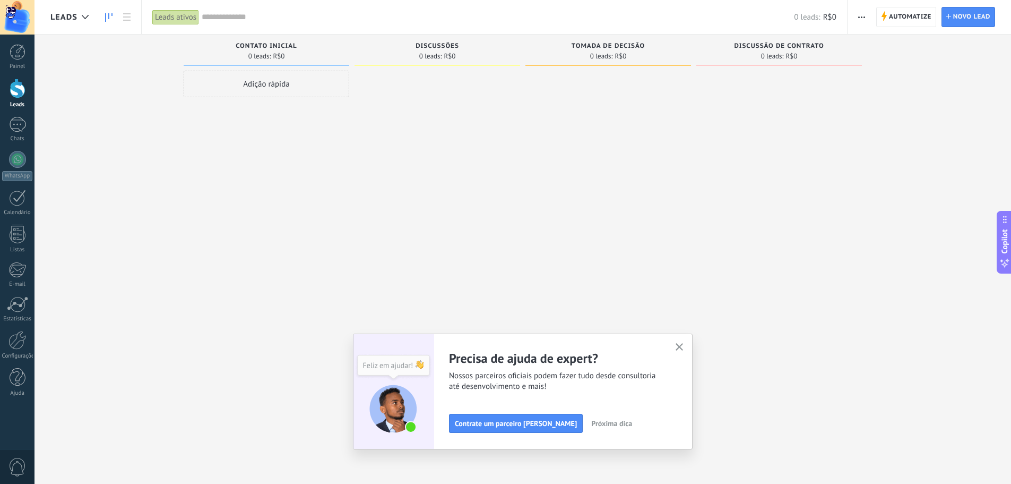
drag, startPoint x: 719, startPoint y: 54, endPoint x: 855, endPoint y: 91, distance: 140.9
click at [855, 91] on div "Discussão de contrato 0 leads: R$0" at bounding box center [788, 225] width 182 height 381
click at [855, 91] on div at bounding box center [780, 243] width 166 height 345
click at [918, 24] on span "Automatize" at bounding box center [910, 16] width 42 height 19
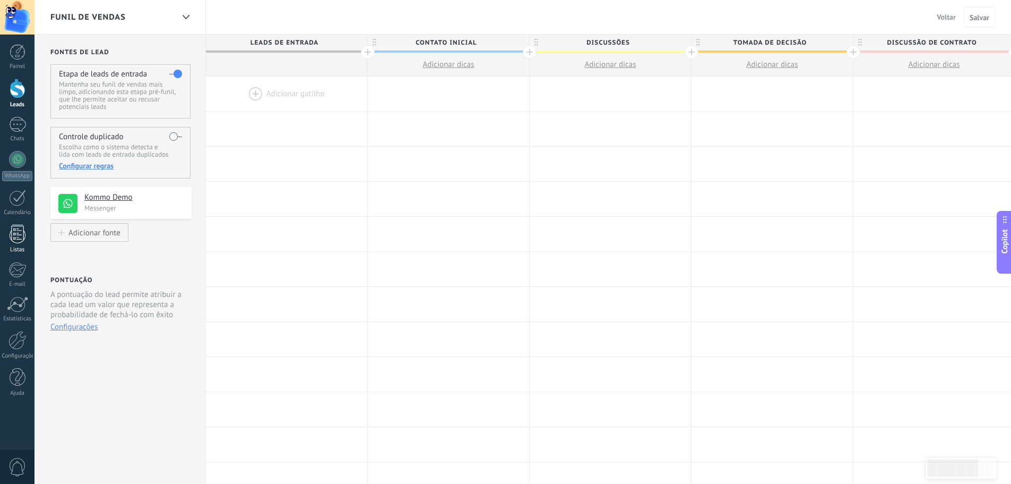
click at [2, 241] on link "Listas" at bounding box center [17, 239] width 35 height 29
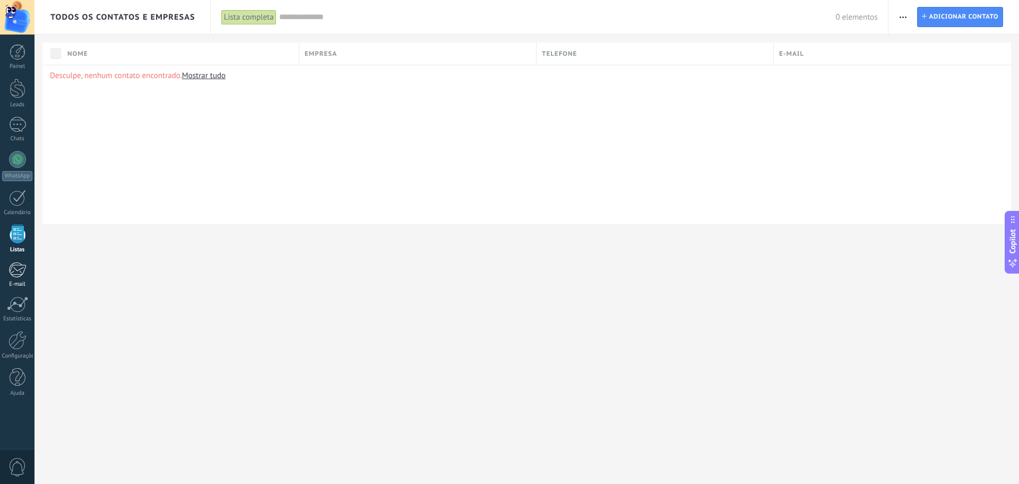
click at [11, 277] on div at bounding box center [17, 270] width 18 height 16
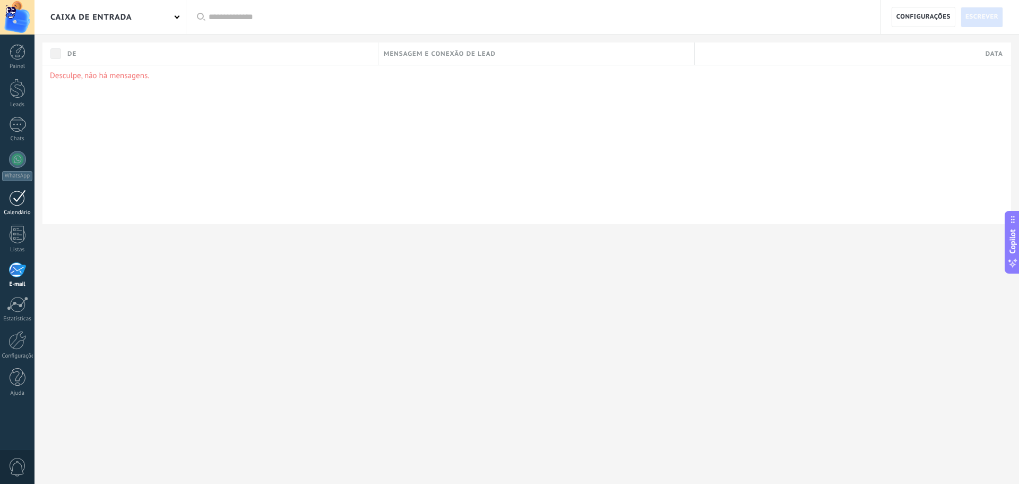
click at [14, 198] on div at bounding box center [17, 198] width 17 height 16
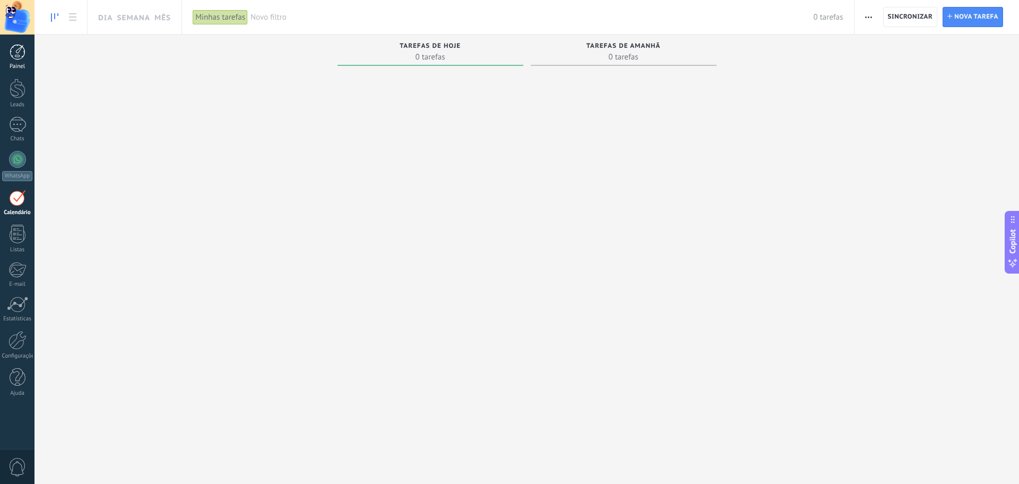
click at [21, 61] on link "Painel" at bounding box center [17, 57] width 35 height 26
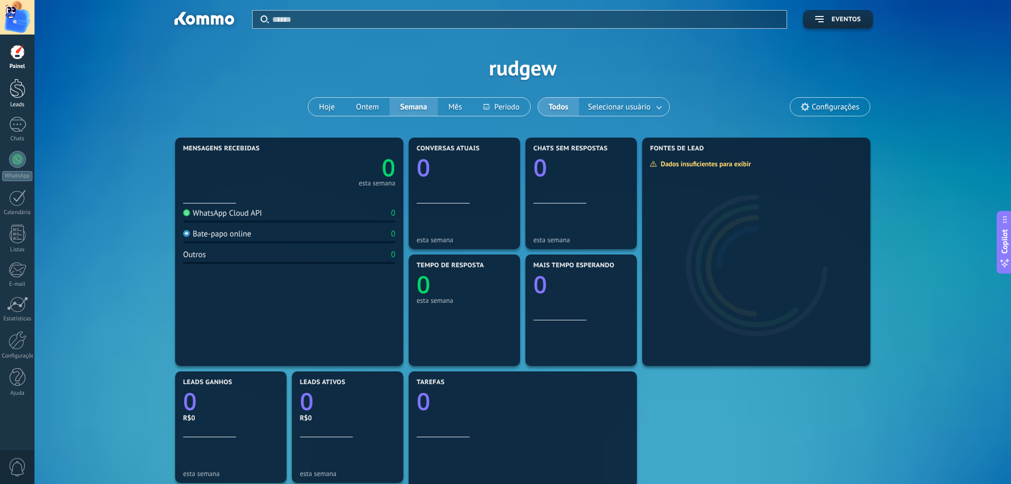
click at [18, 87] on div at bounding box center [18, 89] width 16 height 20
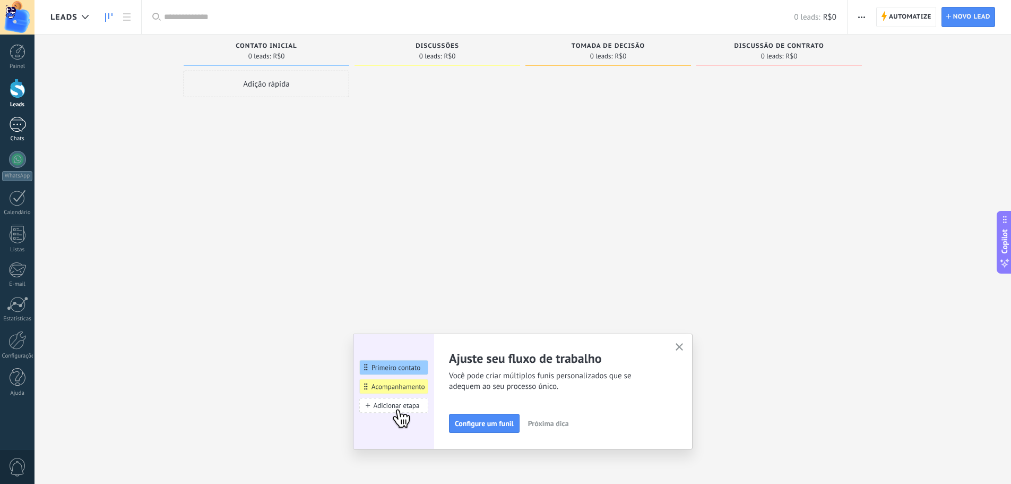
click at [23, 127] on div at bounding box center [17, 124] width 17 height 15
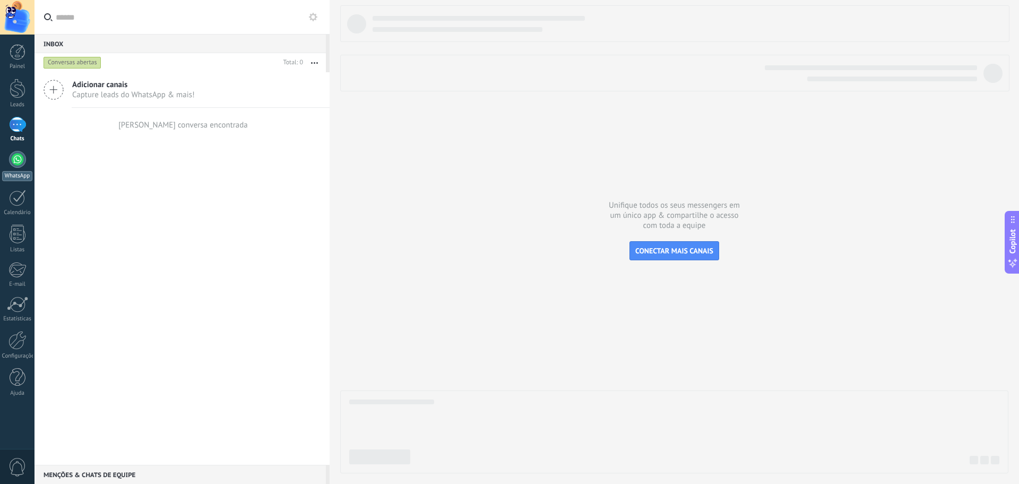
click at [15, 173] on div "WhatsApp" at bounding box center [17, 176] width 30 height 10
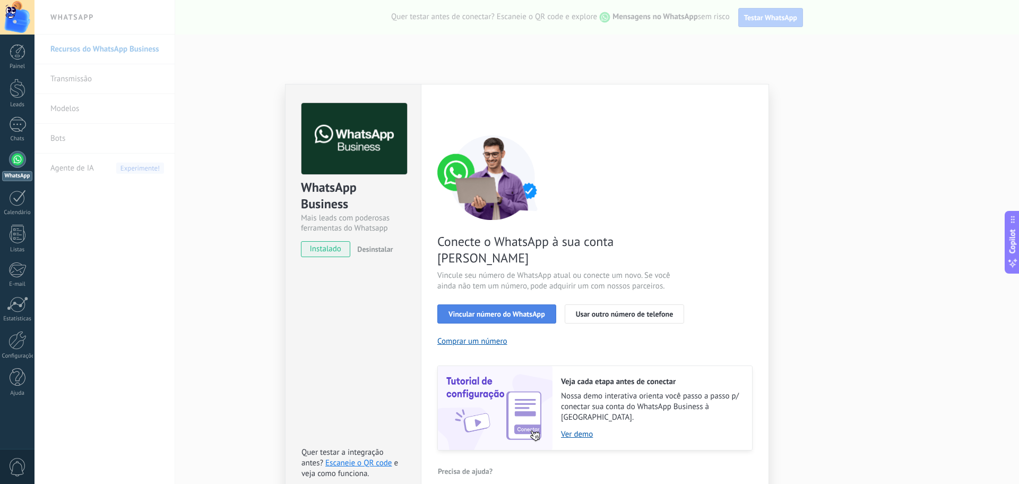
click at [488, 304] on button "Vincular número do WhatsApp" at bounding box center [496, 313] width 119 height 19
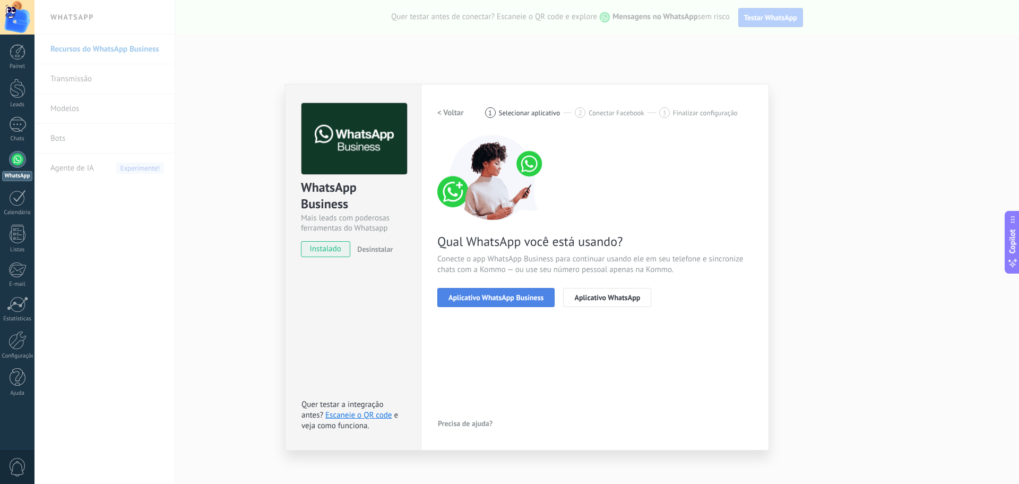
click at [536, 300] on span "Aplicativo WhatsApp Business" at bounding box center [496, 297] width 95 height 7
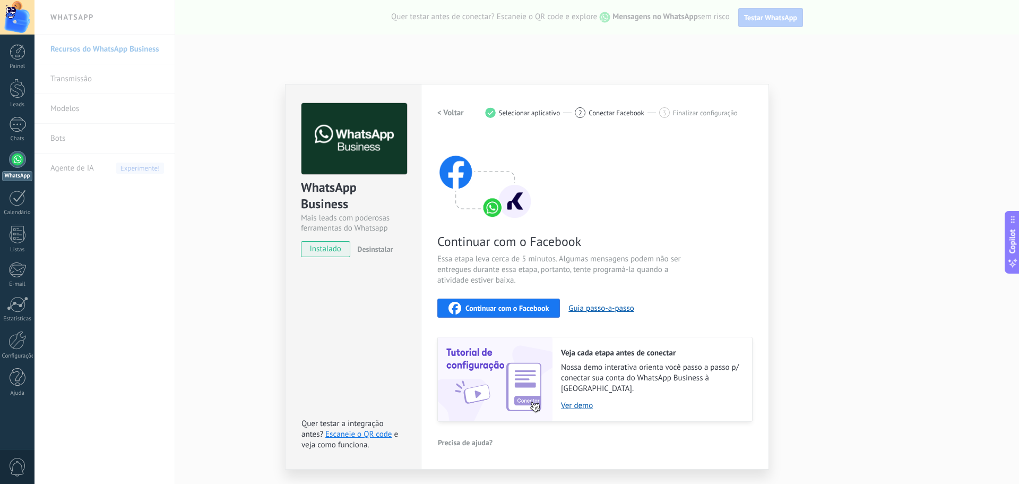
click at [544, 309] on span "Continuar com o Facebook" at bounding box center [507, 307] width 83 height 7
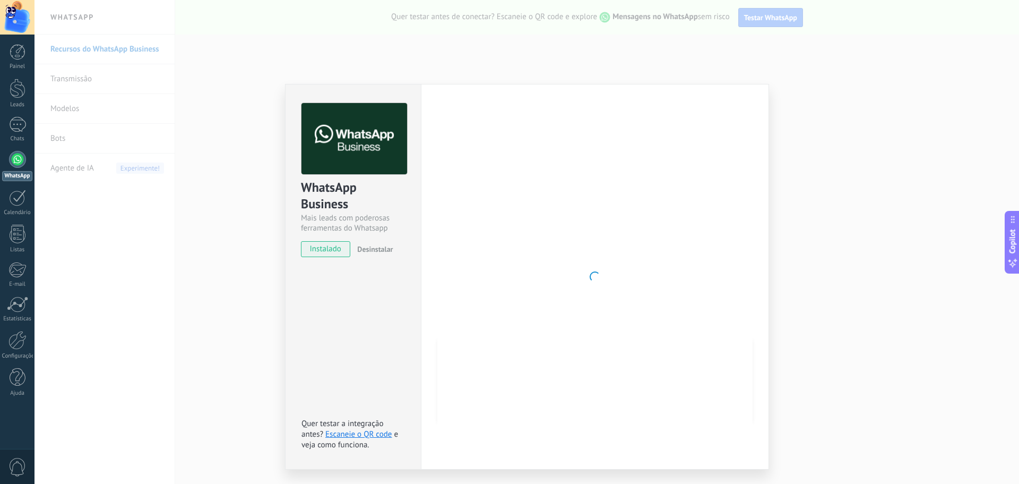
click at [254, 276] on div "WhatsApp Business Mais leads com poderosas ferramentas do Whatsapp instalado De…" at bounding box center [527, 242] width 985 height 484
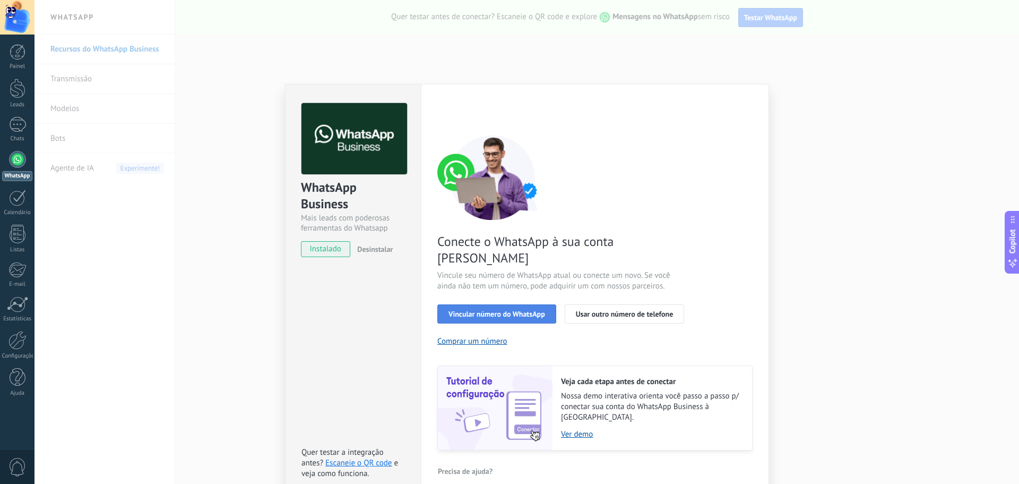
click at [529, 304] on button "Vincular número do WhatsApp" at bounding box center [496, 313] width 119 height 19
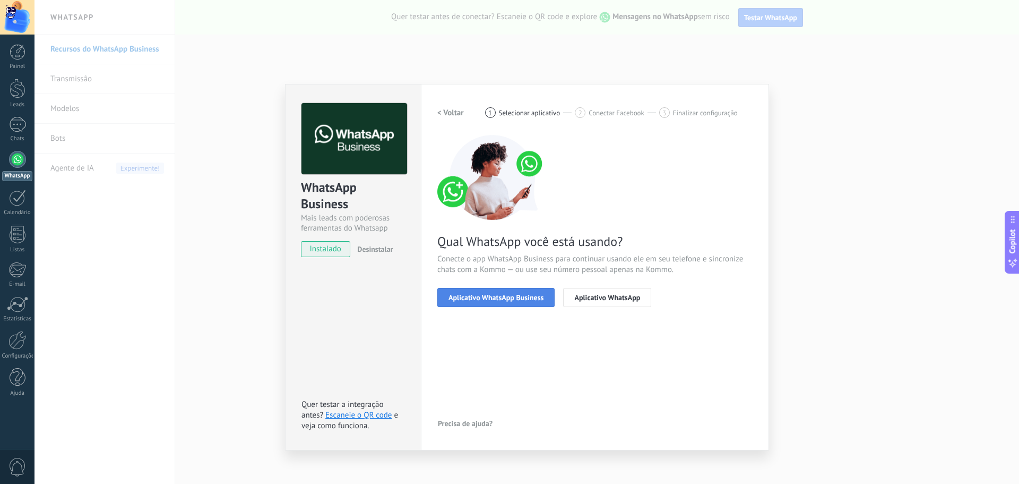
click at [495, 292] on button "Aplicativo WhatsApp Business" at bounding box center [495, 297] width 117 height 19
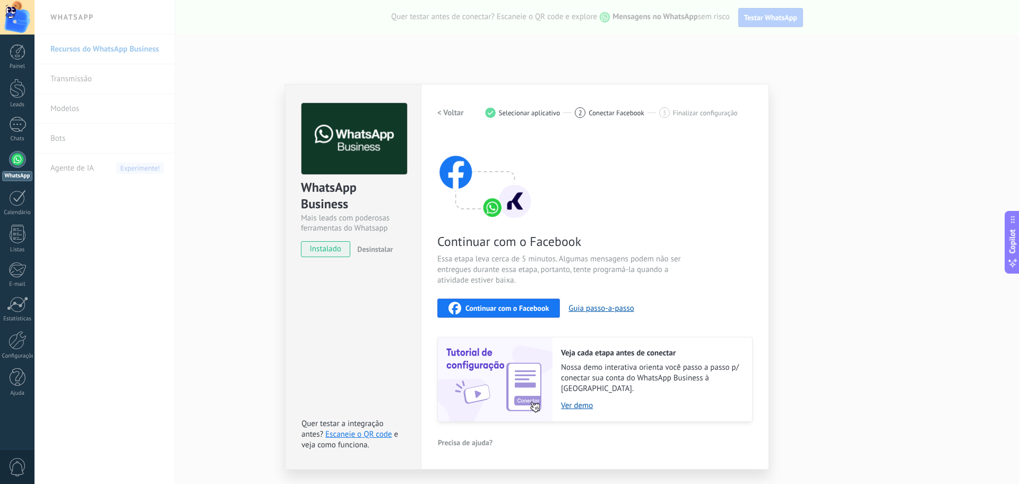
click at [510, 308] on span "Continuar com o Facebook" at bounding box center [507, 307] width 83 height 7
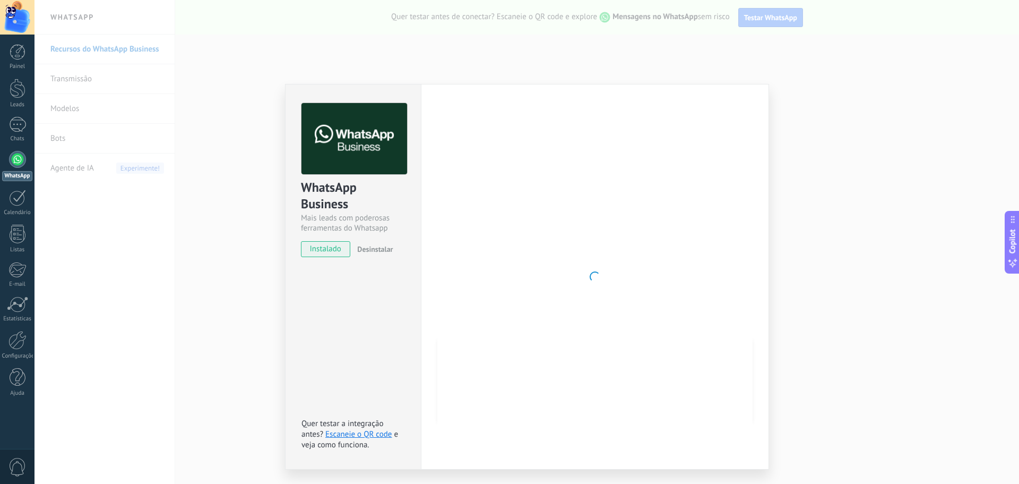
click at [833, 67] on div "WhatsApp Business Mais leads com poderosas ferramentas do Whatsapp instalado De…" at bounding box center [527, 242] width 985 height 484
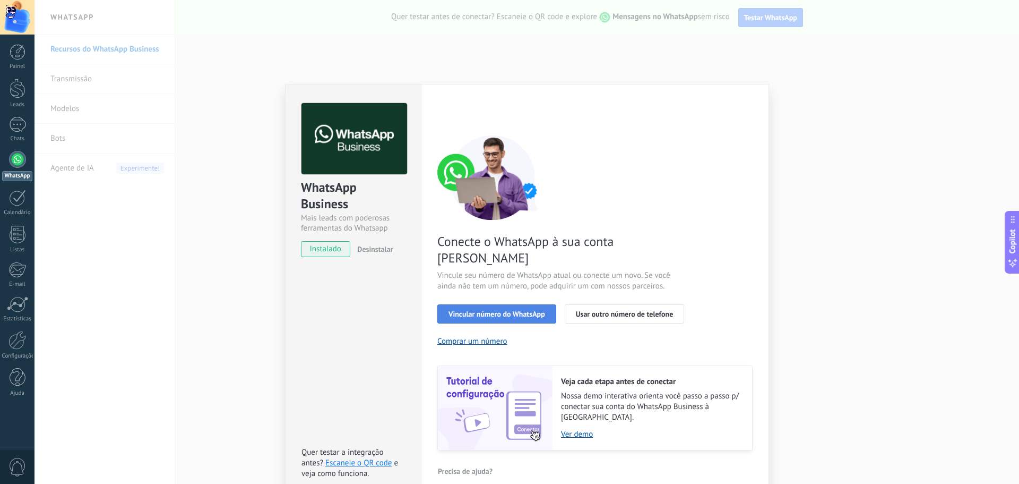
click at [530, 310] on span "Vincular número do WhatsApp" at bounding box center [497, 313] width 97 height 7
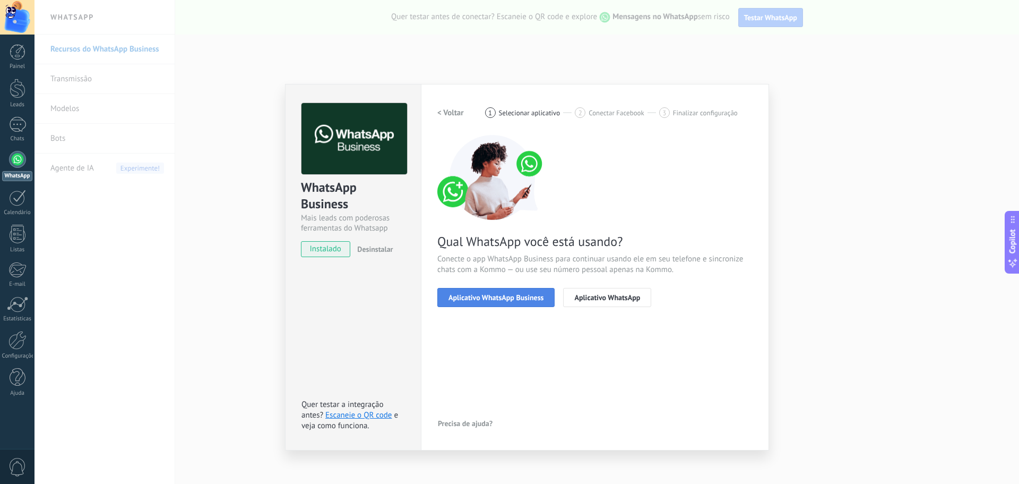
click at [531, 299] on span "Aplicativo WhatsApp Business" at bounding box center [496, 297] width 95 height 7
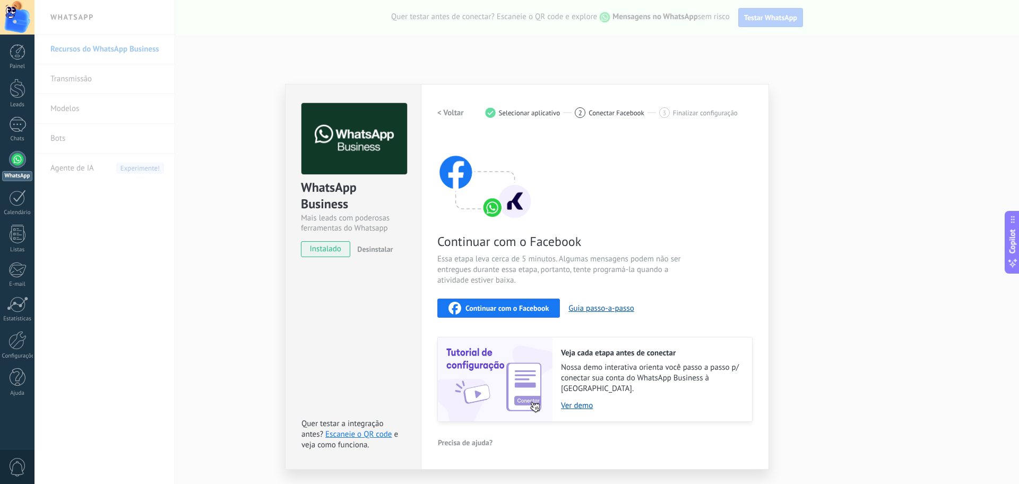
click at [531, 299] on button "Continuar com o Facebook" at bounding box center [498, 307] width 123 height 19
click at [859, 288] on div "WhatsApp Business Mais leads com poderosas ferramentas do Whatsapp instalado De…" at bounding box center [527, 242] width 985 height 484
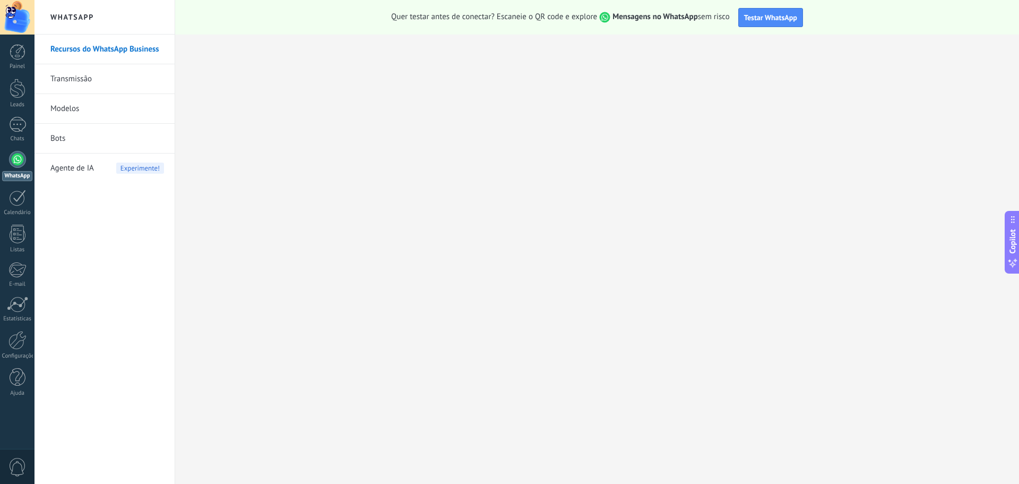
click at [88, 164] on span "Agente de IA" at bounding box center [72, 168] width 44 height 30
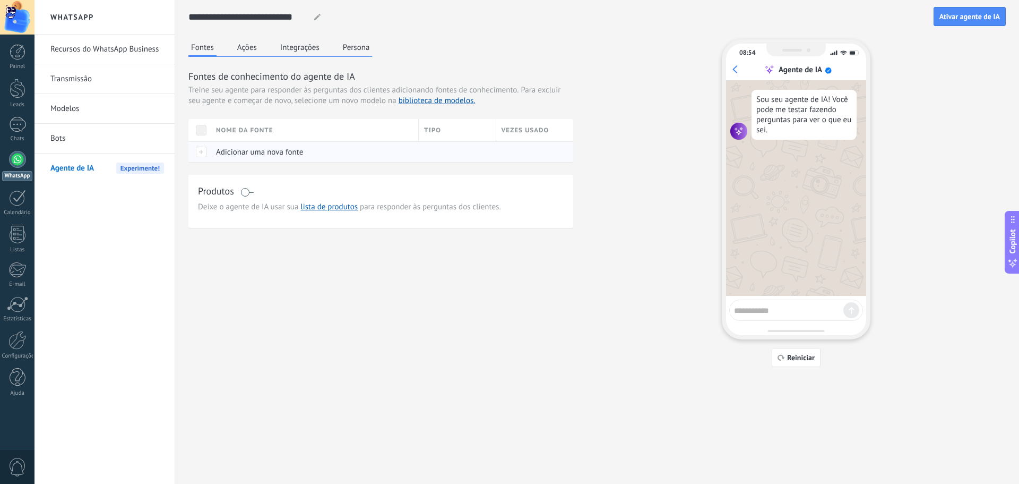
click at [262, 145] on div "Adicionar uma nova fonte" at bounding box center [312, 152] width 203 height 20
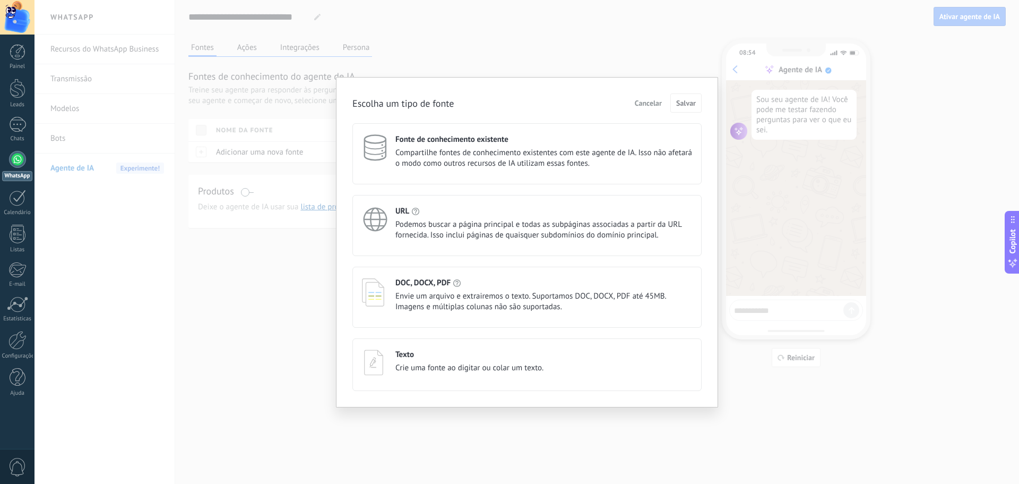
click at [300, 258] on div "Escolha um tipo de fonte Cancelar Salvar Fonte de conhecimento existente Compar…" at bounding box center [527, 242] width 985 height 484
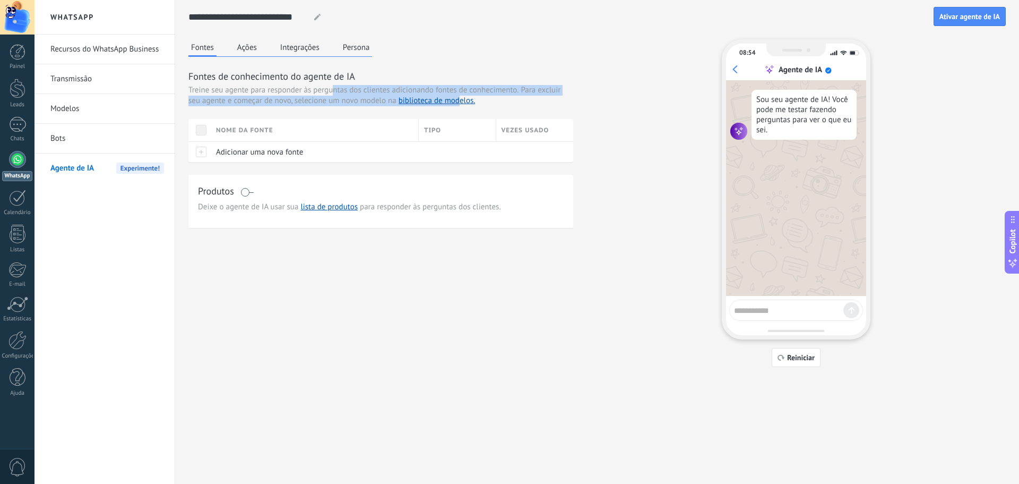
drag, startPoint x: 337, startPoint y: 90, endPoint x: 525, endPoint y: 91, distance: 188.0
click at [482, 91] on span "Treine seu agente para responder às perguntas dos clientes adicionando fontes d…" at bounding box center [353, 90] width 330 height 11
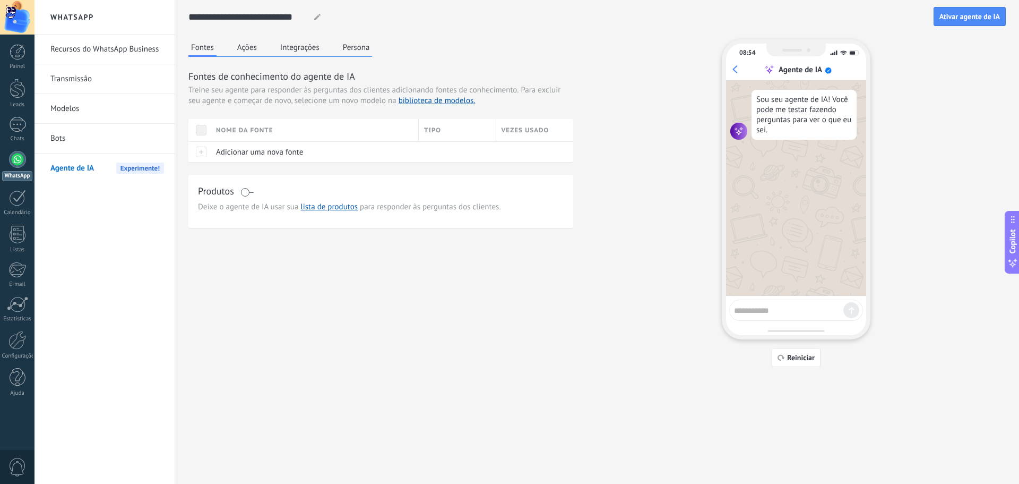
click at [537, 91] on span "Para excluir seu agente e começar de novo, selecione um novo modelo na bibliote…" at bounding box center [374, 95] width 372 height 21
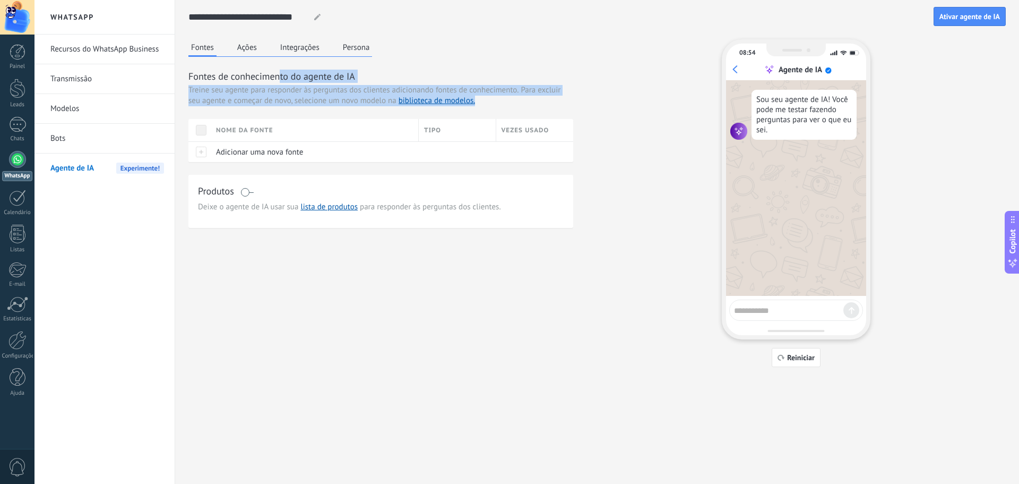
drag, startPoint x: 537, startPoint y: 96, endPoint x: 266, endPoint y: 72, distance: 271.9
click at [271, 72] on div "Fontes de conhecimento do agente de IA Treine seu agente para responder às perg…" at bounding box center [380, 116] width 385 height 92
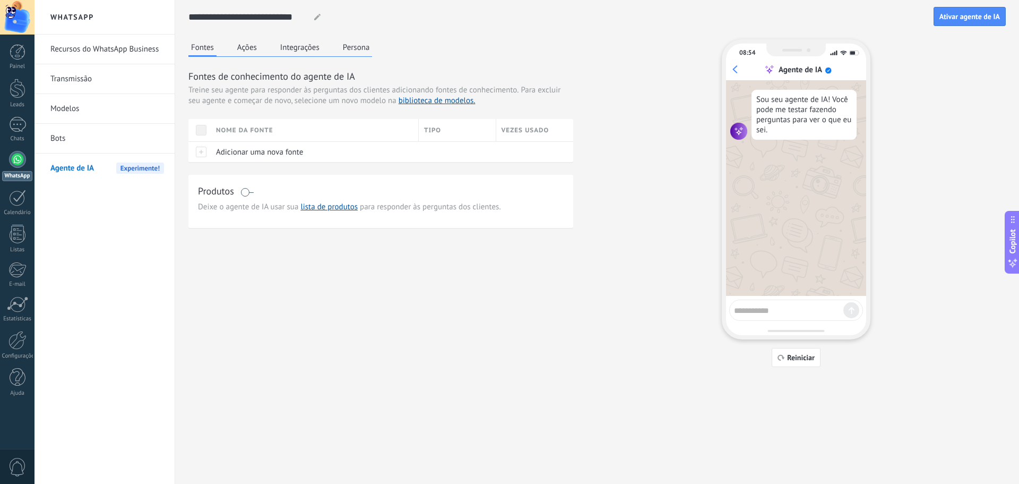
click at [266, 72] on h3 "Fontes de conhecimento do agente de IA" at bounding box center [380, 76] width 385 height 13
click at [772, 304] on textarea at bounding box center [788, 308] width 109 height 13
type textarea "**********"
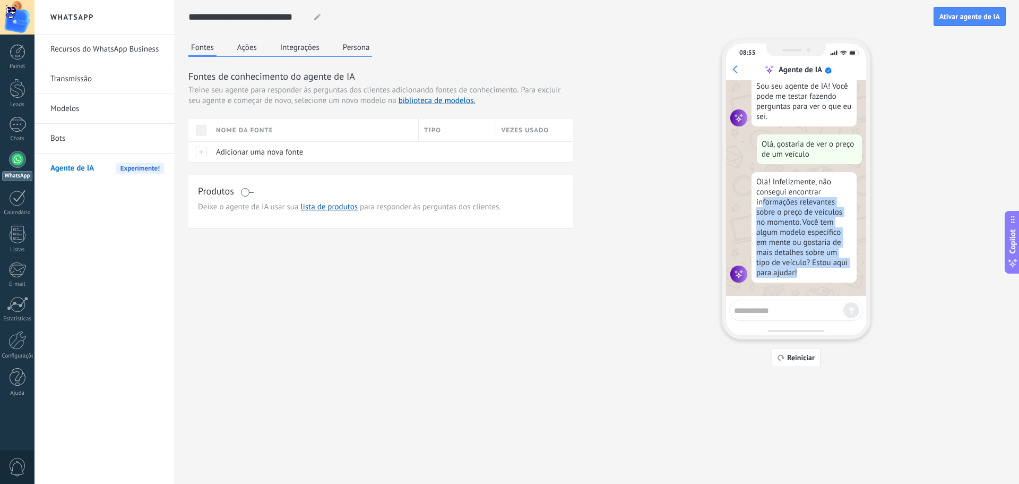
drag, startPoint x: 770, startPoint y: 226, endPoint x: 798, endPoint y: 279, distance: 59.6
click at [798, 278] on div "Olá! Infelizmente, não consegui encontrar informações relevantes sobre o preço …" at bounding box center [804, 227] width 105 height 110
click at [798, 279] on div "Olá! Infelizmente, não consegui encontrar informações relevantes sobre o preço …" at bounding box center [804, 227] width 105 height 110
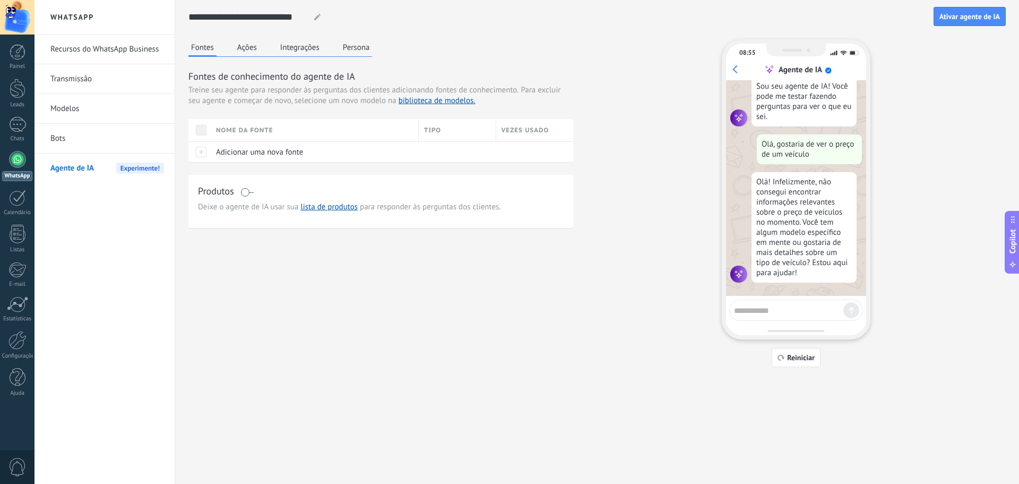
click at [808, 316] on div at bounding box center [796, 309] width 134 height 21
click at [813, 330] on div at bounding box center [796, 331] width 57 height 2
click at [795, 322] on div "08:55 Agente de IA Sou seu agente de IA! Você pode me testar fazendo perguntas …" at bounding box center [796, 189] width 149 height 300
drag, startPoint x: 787, startPoint y: 316, endPoint x: 781, endPoint y: 307, distance: 10.8
click at [784, 314] on div at bounding box center [796, 309] width 134 height 21
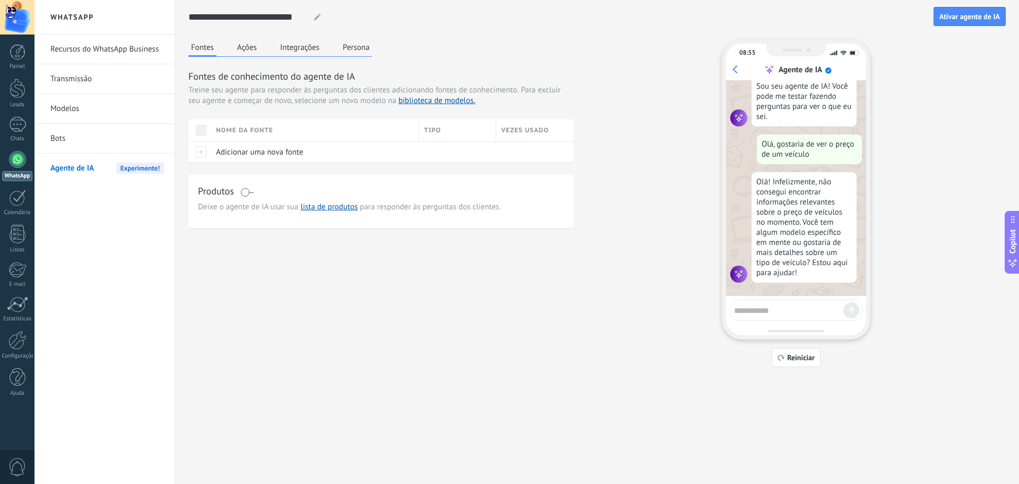
click at [780, 305] on textarea at bounding box center [788, 308] width 109 height 13
click at [775, 302] on textarea at bounding box center [788, 308] width 109 height 13
click at [220, 152] on span "Adicionar uma nova fonte" at bounding box center [259, 152] width 87 height 10
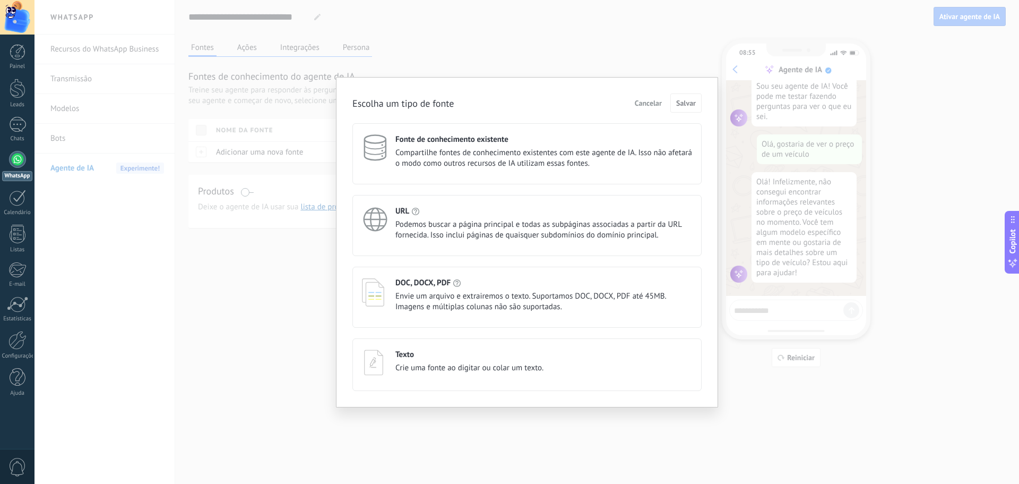
click at [419, 361] on div "Texto Crie uma fonte ao digitar ou colar um texto." at bounding box center [470, 361] width 148 height 24
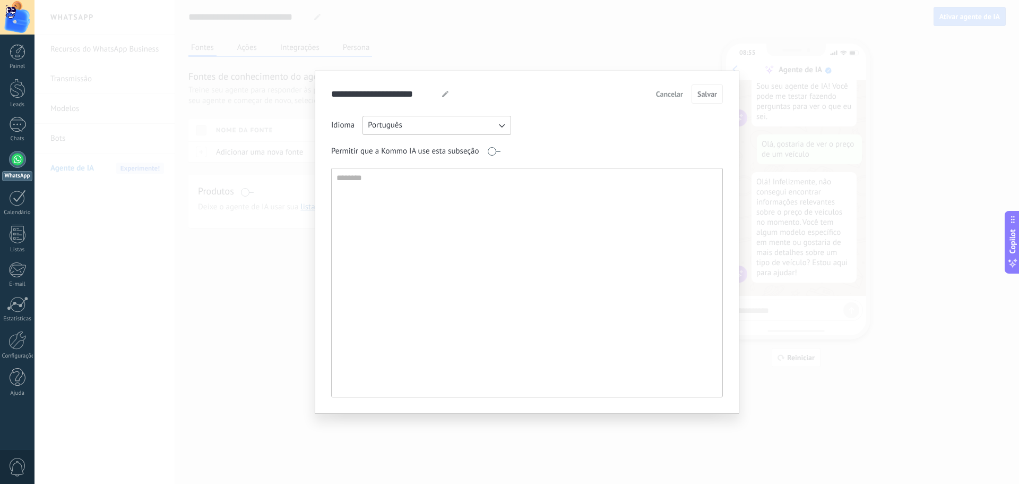
click at [679, 91] on span "Cancelar" at bounding box center [669, 93] width 27 height 7
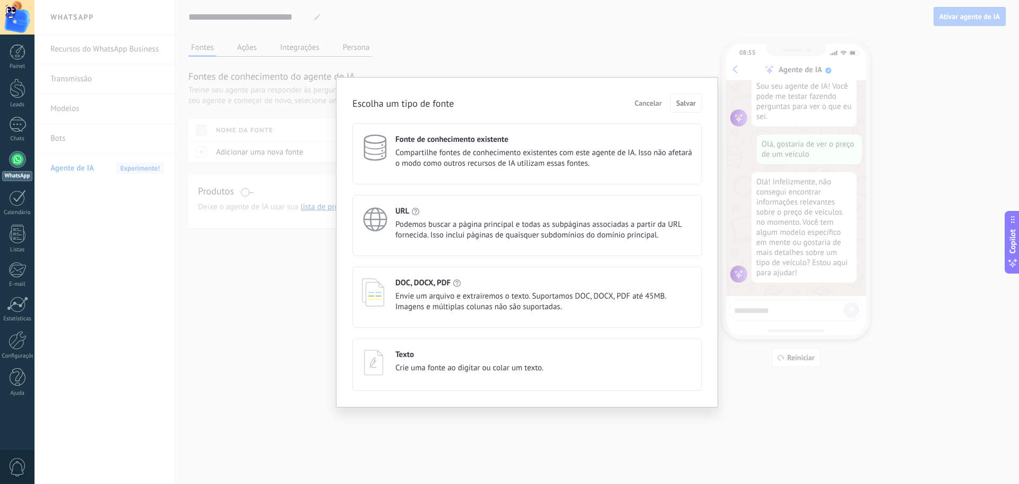
click at [632, 102] on button "Cancelar" at bounding box center [648, 103] width 37 height 16
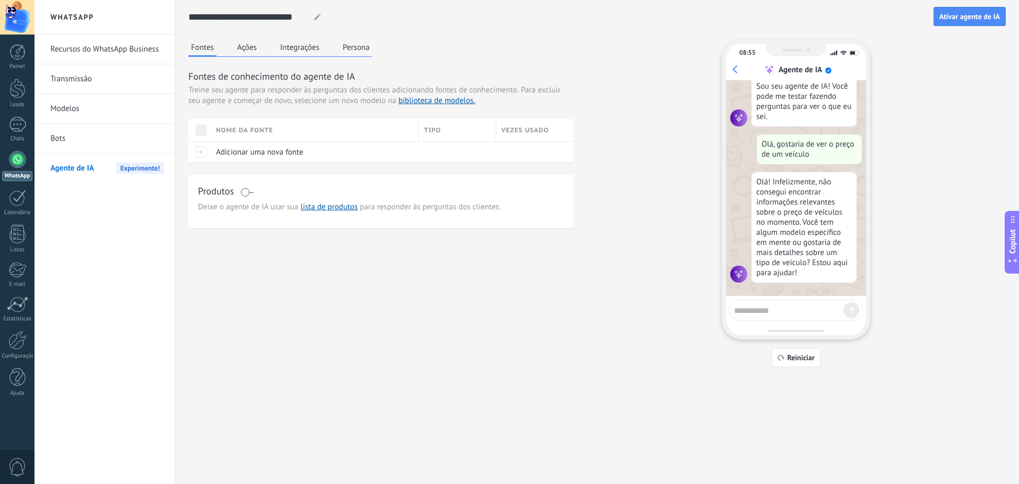
click at [56, 134] on link "Bots" at bounding box center [107, 139] width 114 height 30
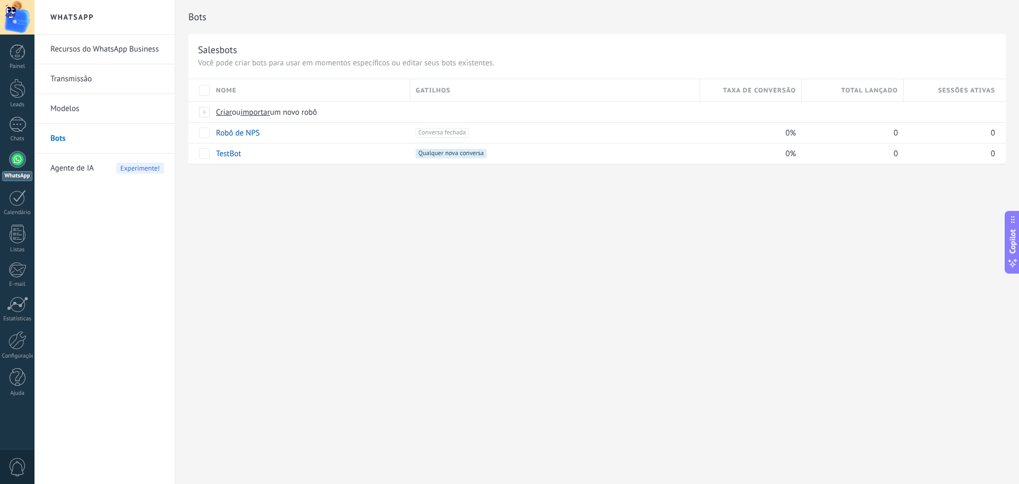
click at [62, 104] on link "Modelos" at bounding box center [107, 109] width 114 height 30
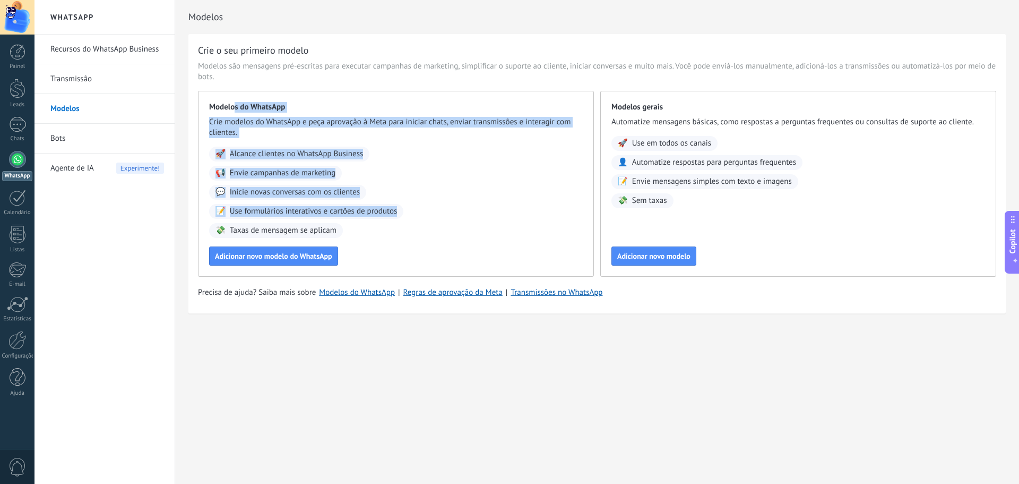
drag, startPoint x: 306, startPoint y: 156, endPoint x: 426, endPoint y: 231, distance: 141.5
click at [401, 226] on div "Modelos do WhatsApp Crie modelos do WhatsApp e peça aprovação à Meta para inici…" at bounding box center [396, 184] width 396 height 186
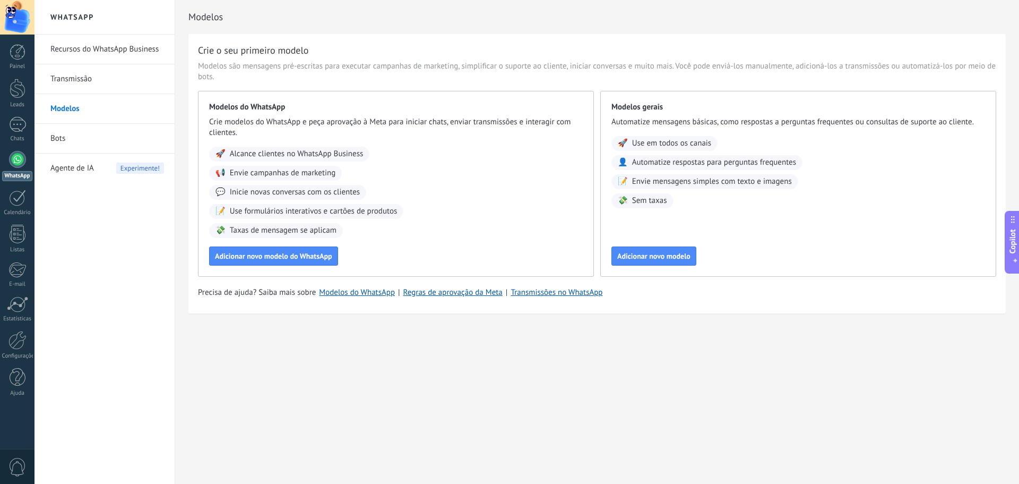
click at [426, 231] on div "🚀 Alcance clientes no WhatsApp Business 📢 Envie campanhas de marketing 💬 Inicie…" at bounding box center [396, 192] width 374 height 91
click at [68, 79] on link "Transmissão" at bounding box center [107, 79] width 114 height 30
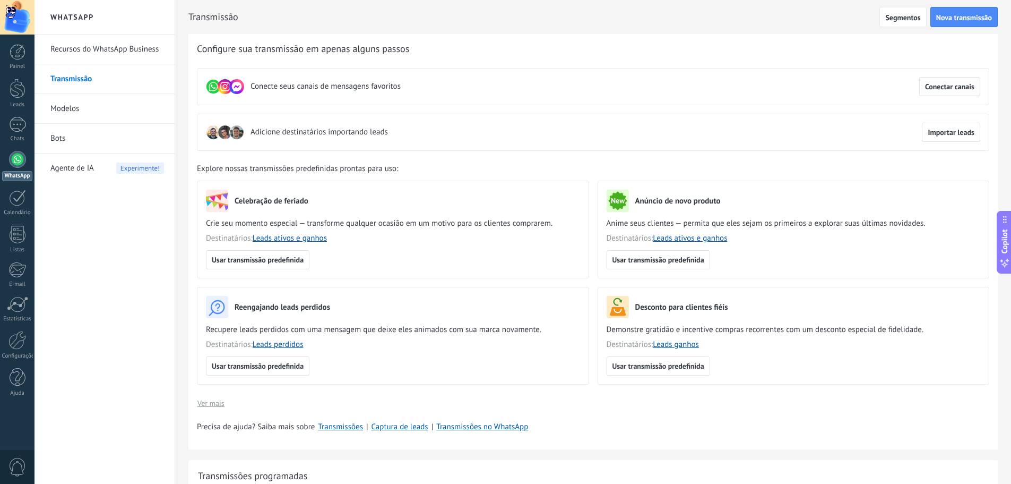
click at [939, 88] on span "Conectar canais" at bounding box center [949, 86] width 49 height 7
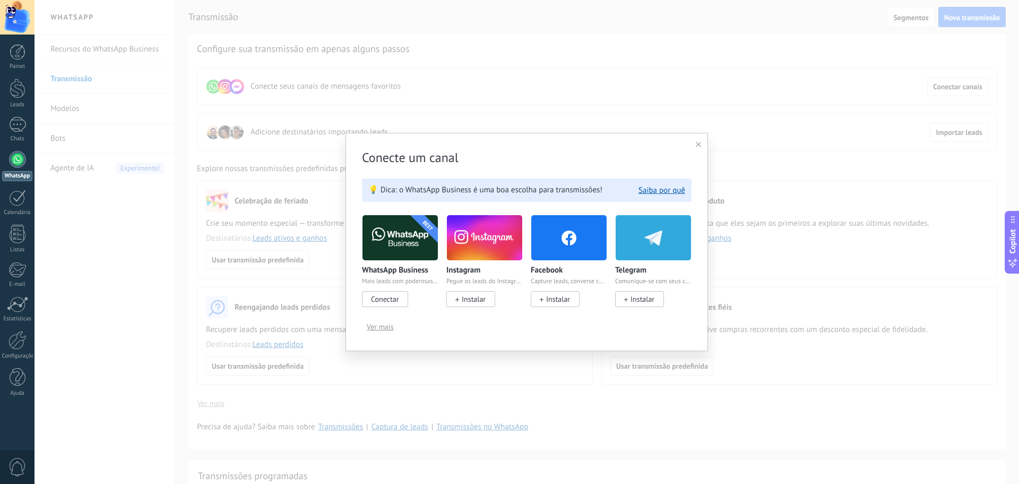
click at [472, 303] on span "Instalar" at bounding box center [474, 299] width 24 height 10
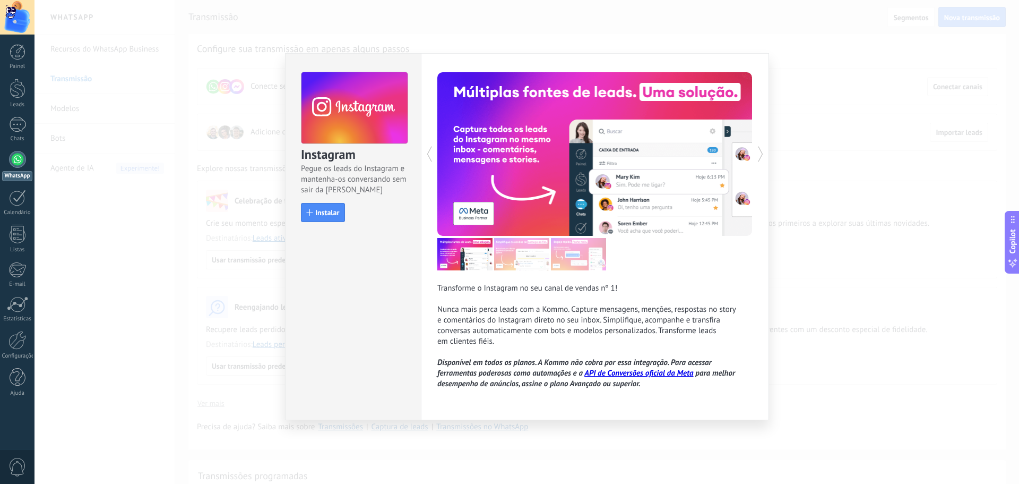
click at [817, 96] on div "Instagram Pegue os leads do Instagram e mantenha-os conversando sem sair da Kom…" at bounding box center [527, 242] width 985 height 484
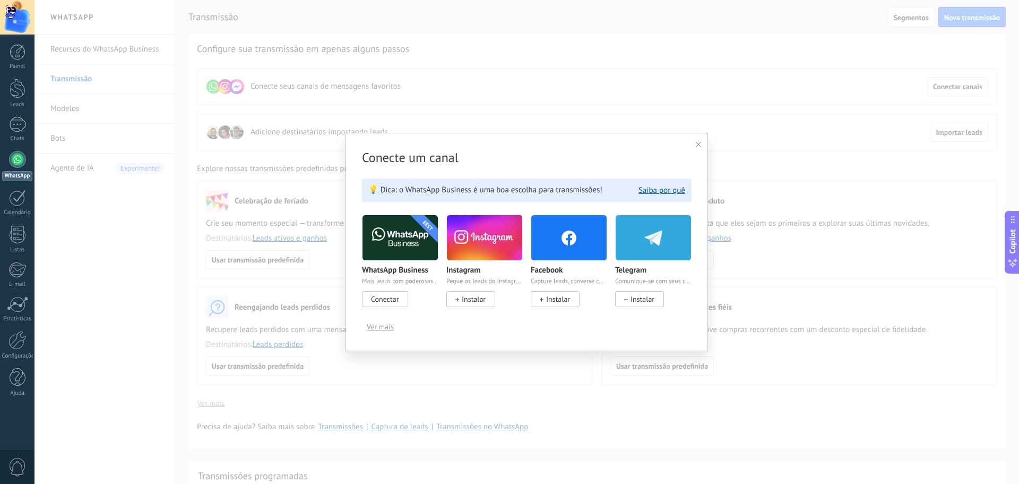
click at [701, 140] on div "Conecte um canal 💡 Dica: o WhatsApp Business é uma boa escolha para transmissõe…" at bounding box center [527, 242] width 363 height 218
click at [701, 143] on div "Conecte um canal 💡 Dica: o WhatsApp Business é uma boa escolha para transmissõe…" at bounding box center [527, 242] width 363 height 218
click at [702, 144] on div "Conecte um canal 💡 Dica: o WhatsApp Business é uma boa escolha para transmissõe…" at bounding box center [527, 242] width 363 height 218
click at [697, 148] on div at bounding box center [698, 145] width 5 height 10
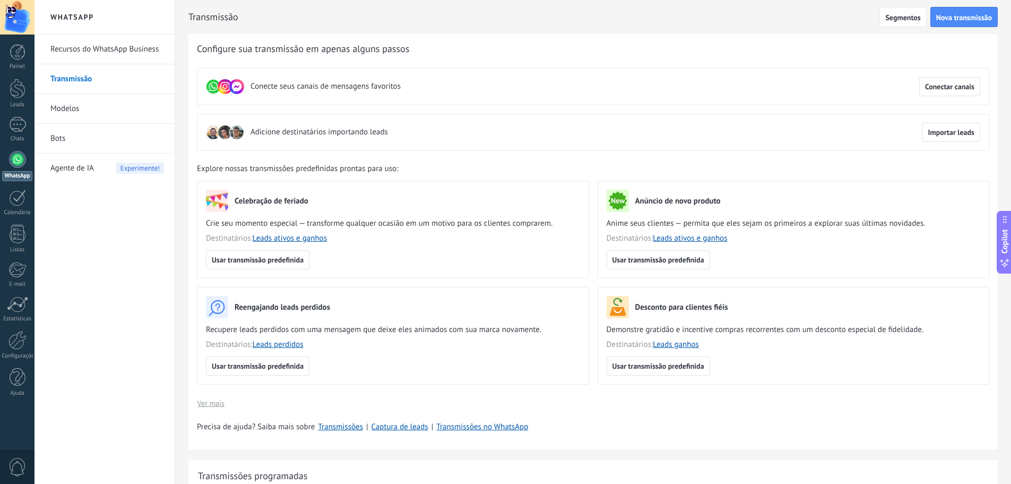
click at [25, 77] on div "Painel Leads Chats WhatsApp Clientes" at bounding box center [17, 225] width 35 height 363
click at [23, 61] on link "Painel" at bounding box center [17, 57] width 35 height 26
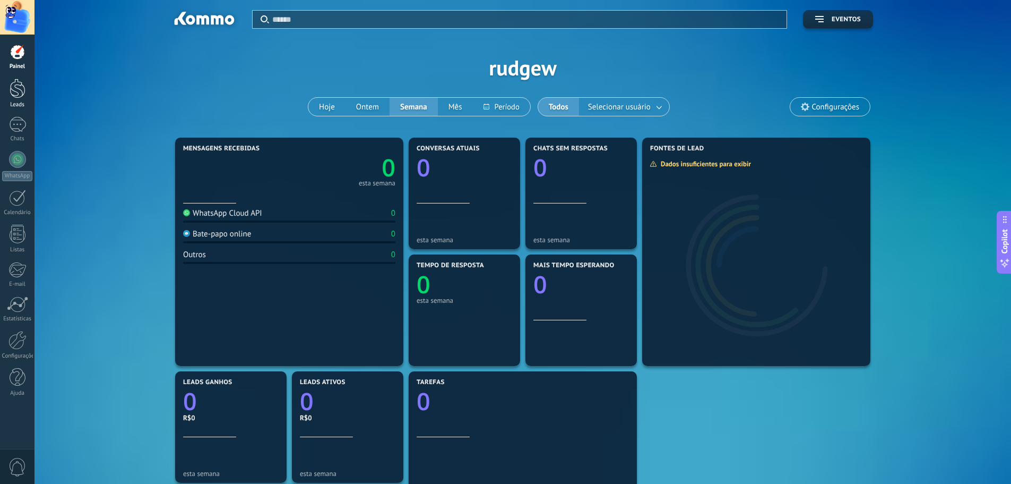
click at [16, 86] on div at bounding box center [18, 89] width 16 height 20
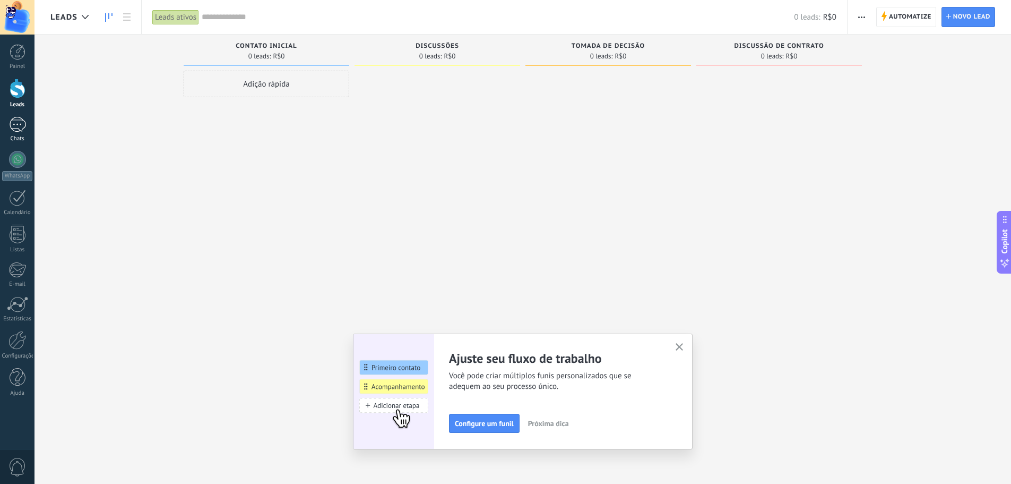
drag, startPoint x: 13, startPoint y: 132, endPoint x: 21, endPoint y: 134, distance: 8.1
click at [14, 132] on link "Chats" at bounding box center [17, 129] width 35 height 25
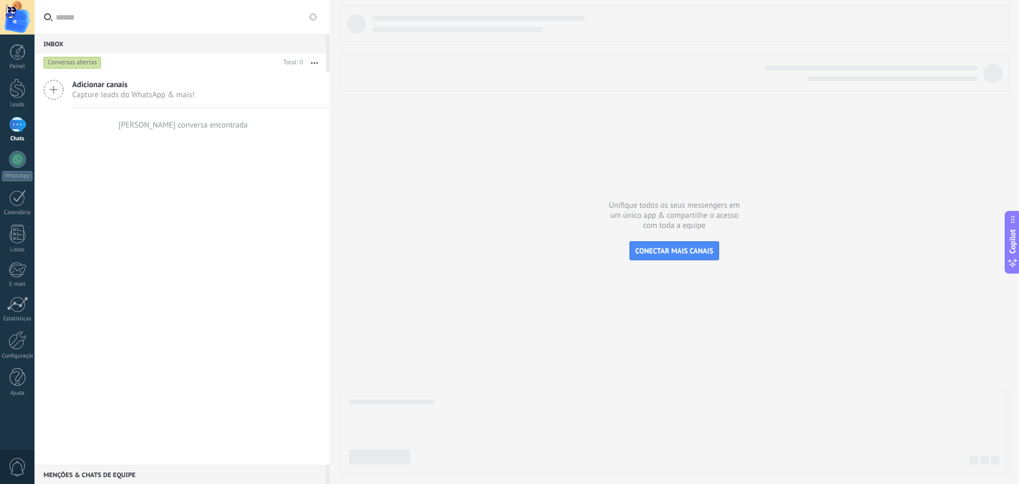
click at [124, 97] on span "Capture leads do WhatsApp & mais!" at bounding box center [133, 95] width 123 height 10
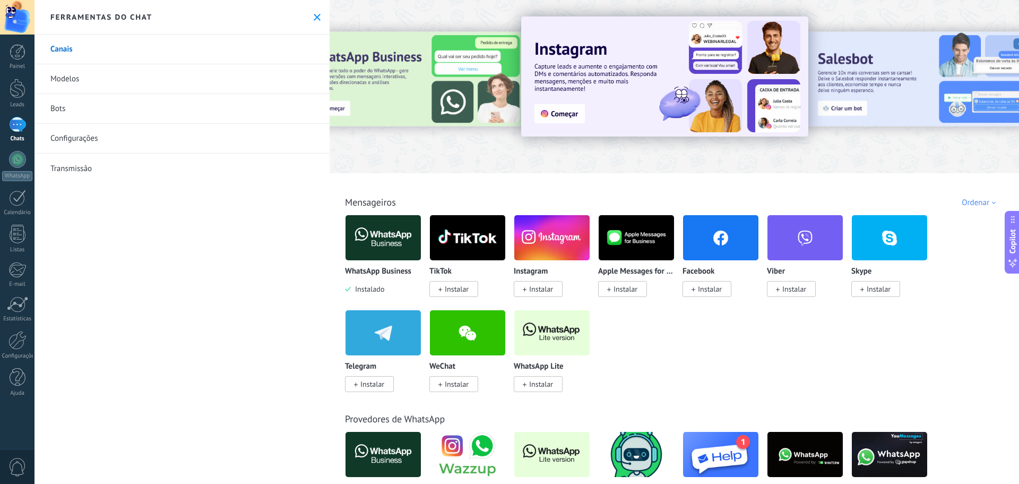
click at [383, 244] on img at bounding box center [383, 237] width 75 height 51
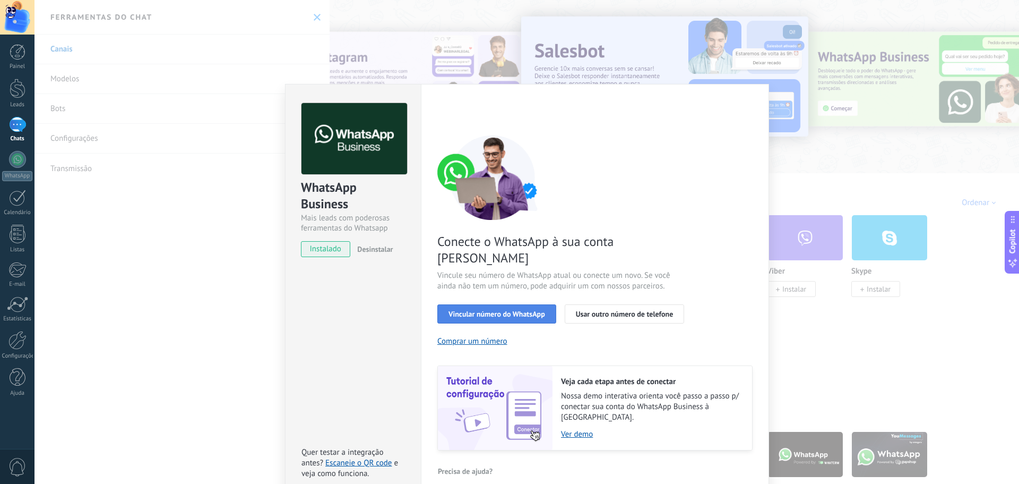
click at [496, 310] on span "Vincular número do WhatsApp" at bounding box center [497, 313] width 97 height 7
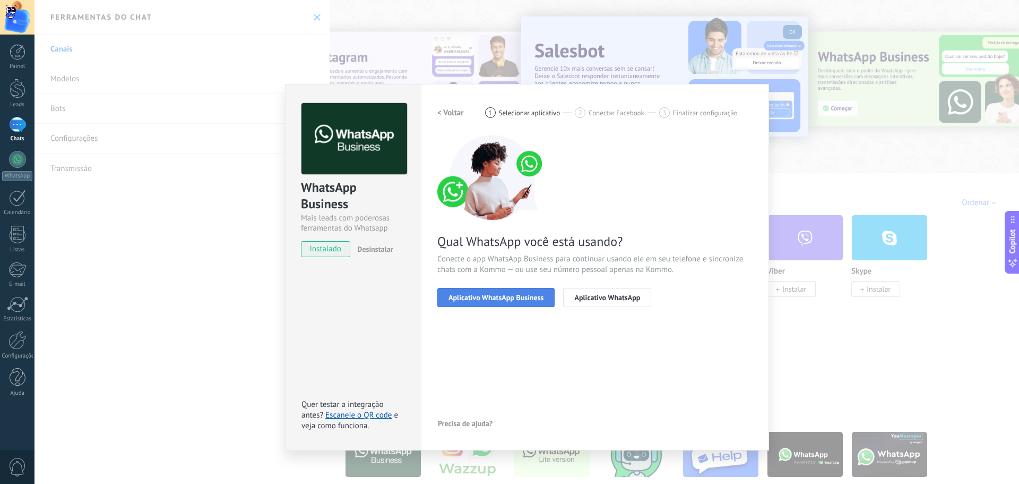
click at [497, 296] on span "Aplicativo WhatsApp Business" at bounding box center [496, 297] width 95 height 7
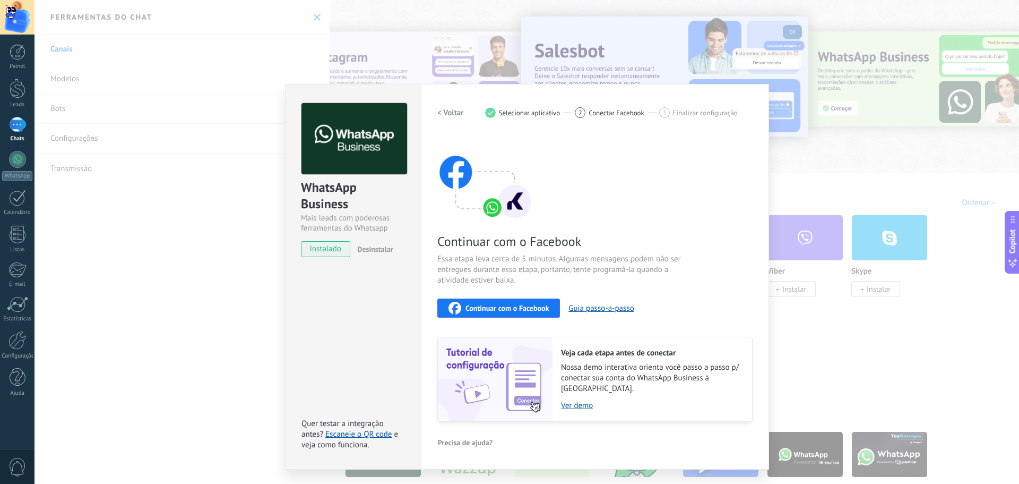
click at [523, 302] on div "Continuar com o Facebook" at bounding box center [499, 308] width 100 height 13
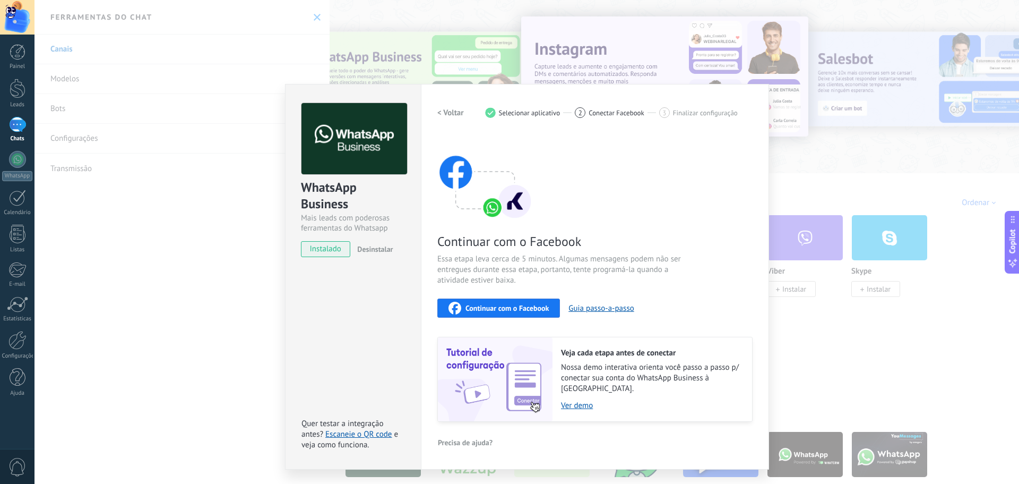
click at [252, 316] on div "WhatsApp Business Mais leads com poderosas ferramentas do Whatsapp instalado De…" at bounding box center [527, 242] width 985 height 484
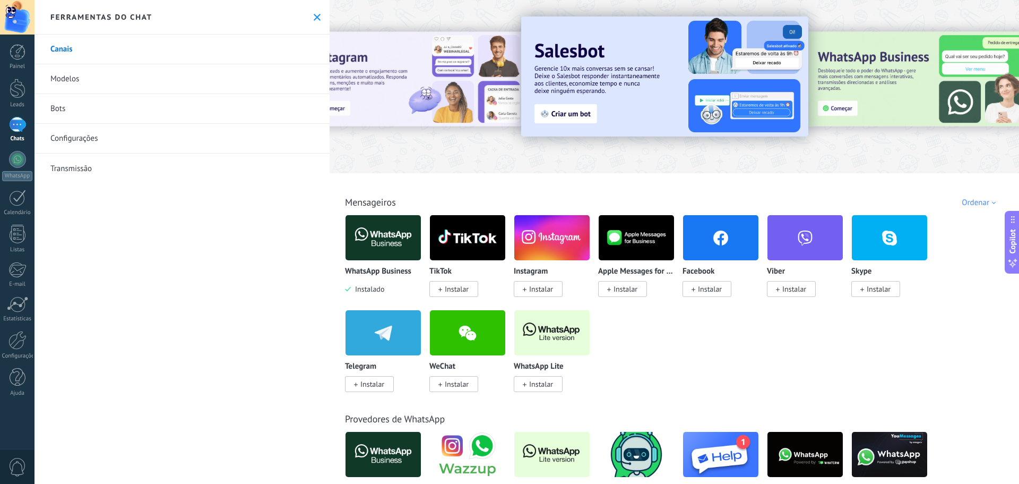
click at [67, 83] on link "Modelos" at bounding box center [182, 79] width 295 height 30
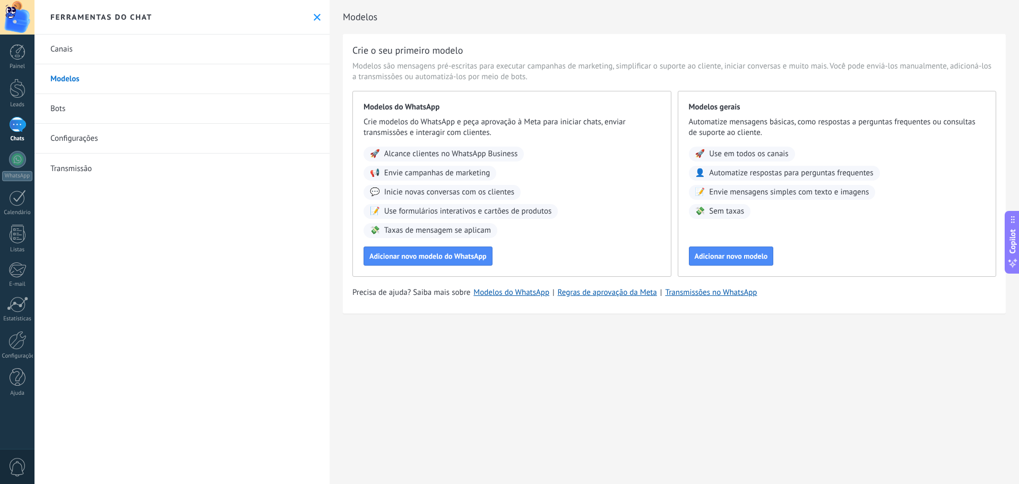
click at [84, 55] on link "Canais" at bounding box center [182, 50] width 295 height 30
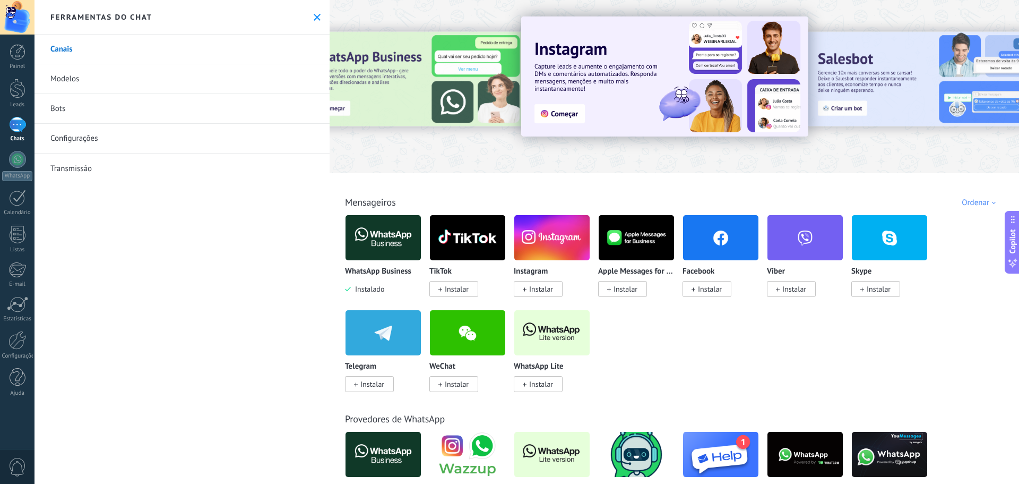
click at [71, 71] on link "Modelos" at bounding box center [182, 79] width 295 height 30
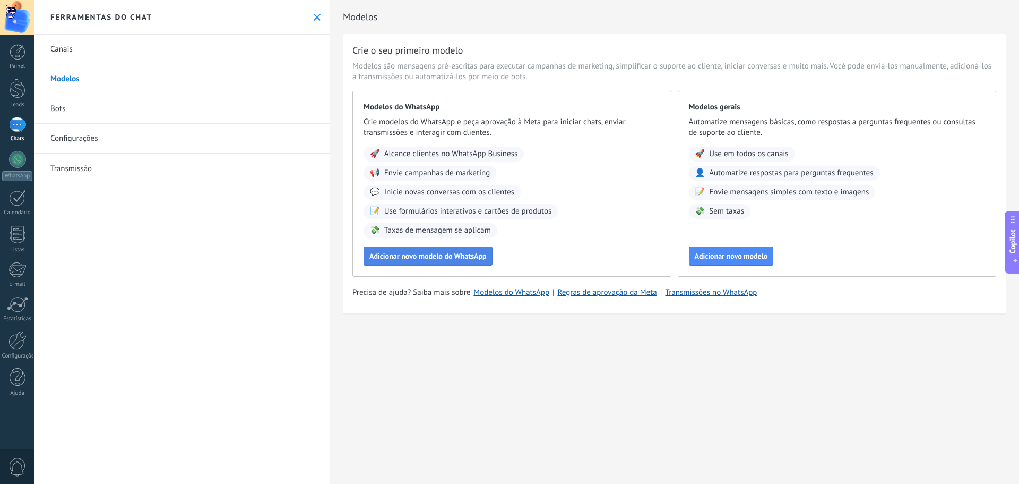
click at [404, 251] on button "Adicionar novo modelo do WhatsApp" at bounding box center [428, 255] width 129 height 19
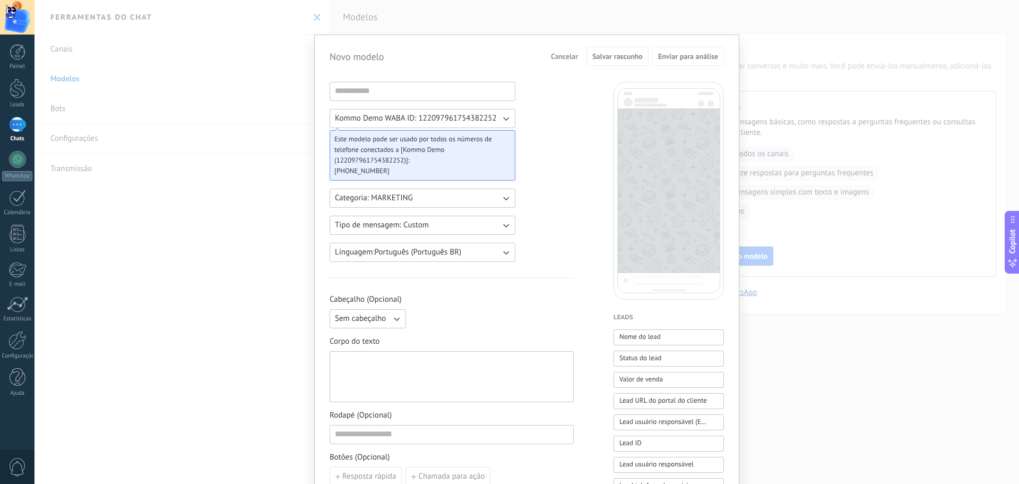
click at [390, 367] on div at bounding box center [452, 377] width 234 height 42
click at [371, 98] on input at bounding box center [422, 90] width 185 height 17
type input "*****"
click at [623, 53] on span "Salvar rascunho" at bounding box center [617, 56] width 50 height 7
click at [621, 59] on span "Salvar rascunho" at bounding box center [617, 56] width 50 height 7
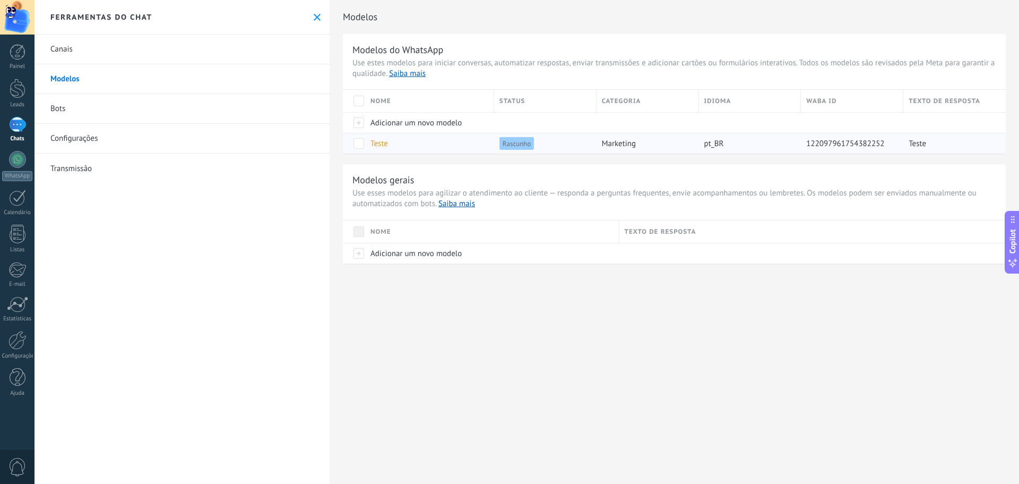
click at [383, 143] on span "Teste" at bounding box center [380, 144] width 18 height 10
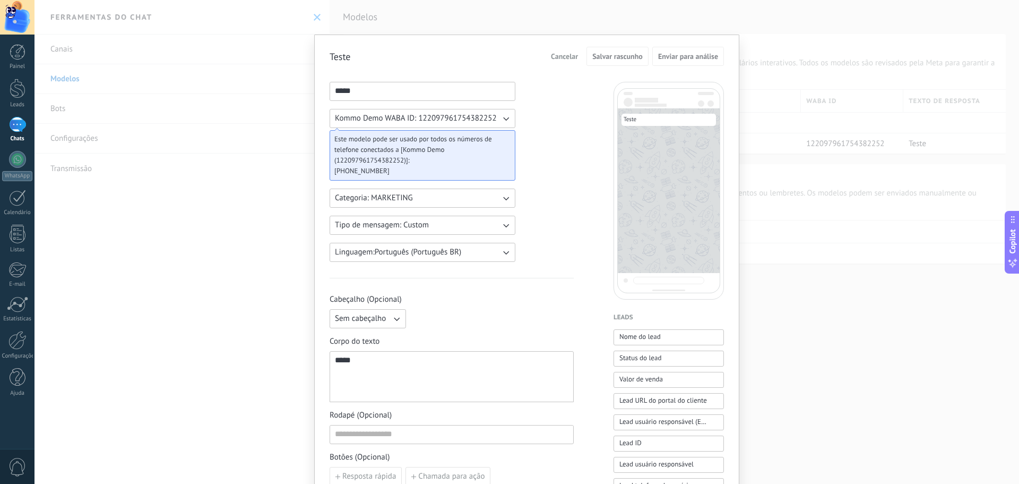
click at [224, 124] on div "Teste Cancelar Salvar rascunho Enviar para análise ***** Kommo Demo WABA ID: 12…" at bounding box center [527, 242] width 985 height 484
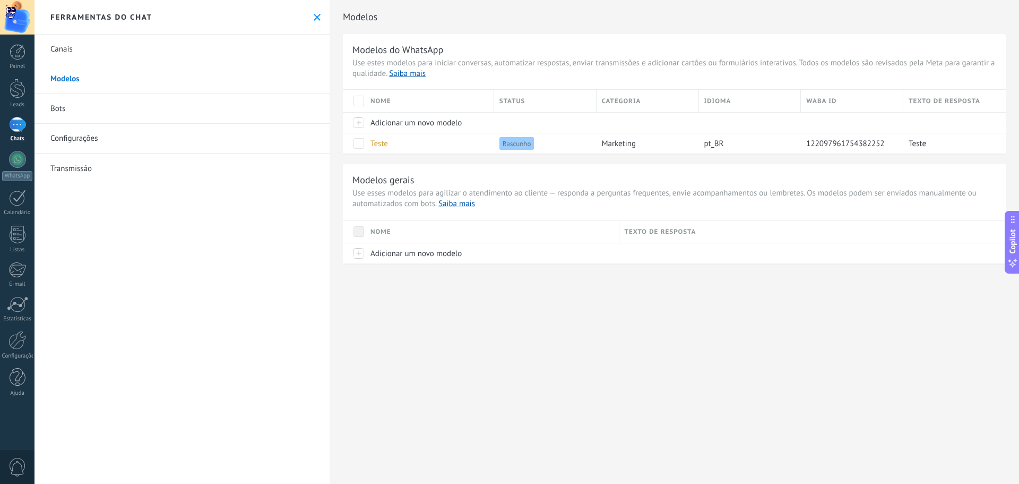
click at [115, 105] on link "Bots" at bounding box center [182, 109] width 295 height 30
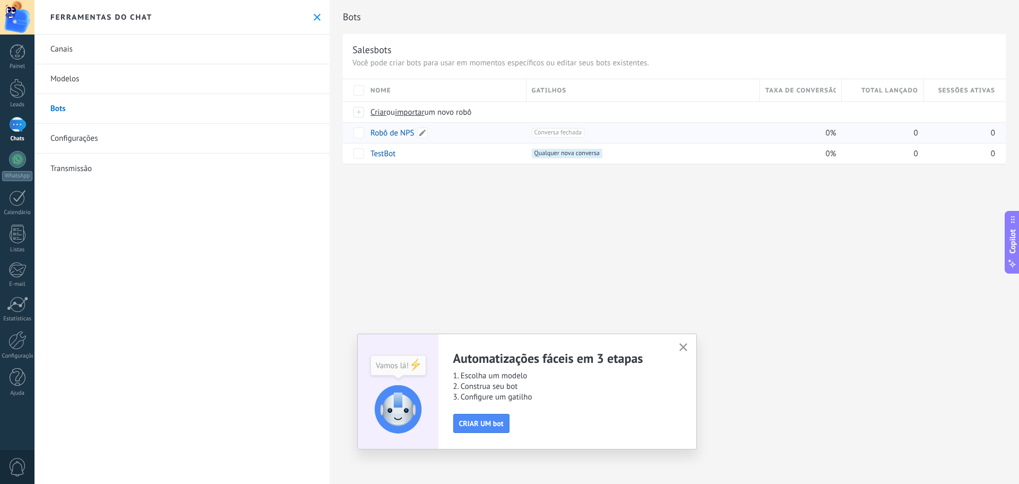
click at [388, 134] on link "Robô de NPS" at bounding box center [393, 133] width 44 height 10
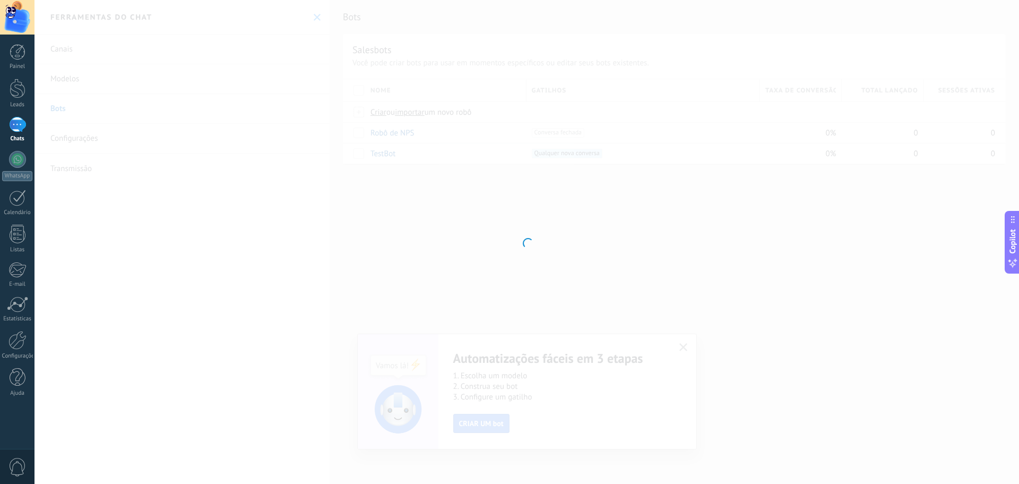
type input "**********"
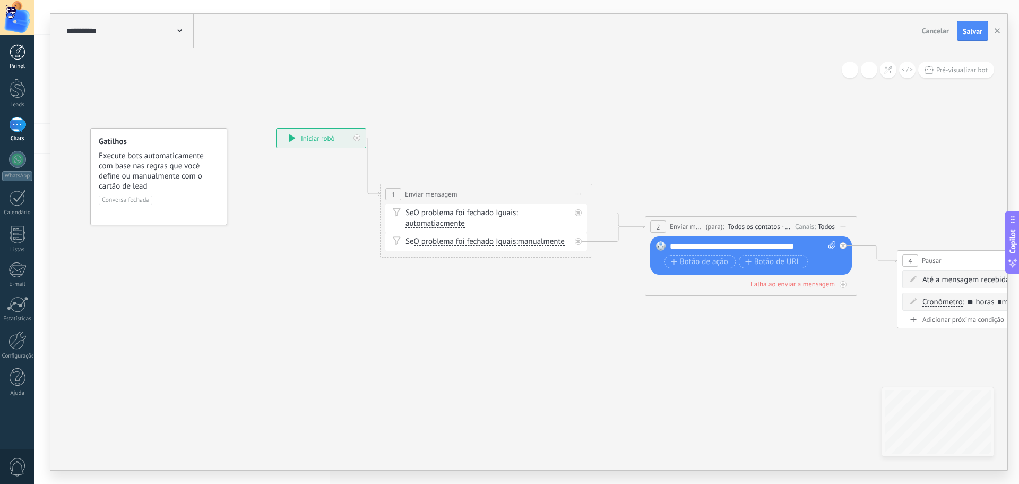
click at [10, 59] on link "Painel" at bounding box center [17, 57] width 35 height 26
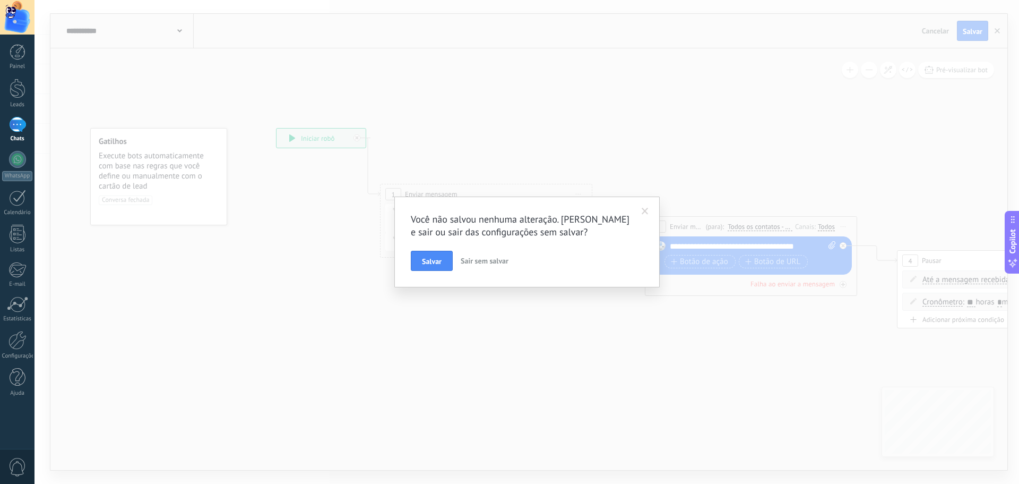
click at [643, 208] on span at bounding box center [645, 211] width 7 height 7
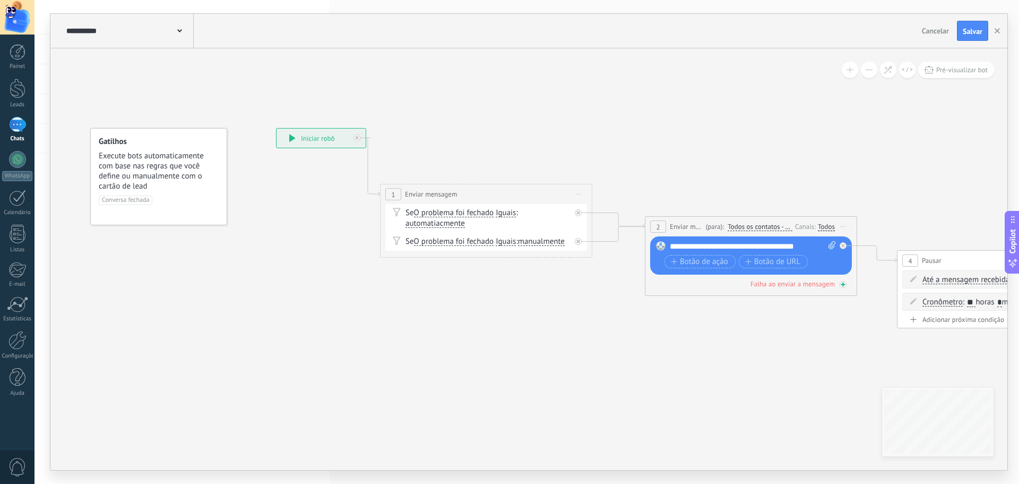
click at [823, 288] on div "Falha ao enviar a mensagem" at bounding box center [751, 284] width 202 height 10
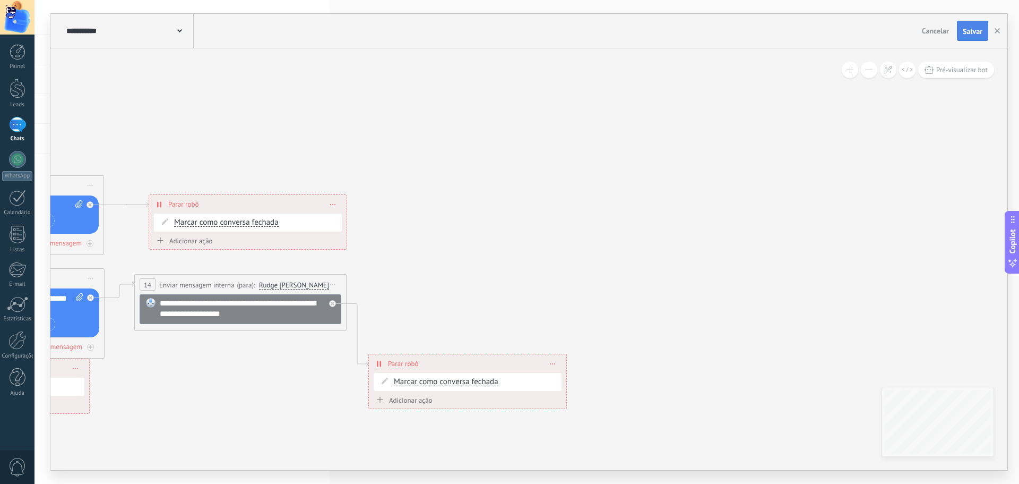
click at [976, 32] on span "Salvar" at bounding box center [973, 31] width 20 height 7
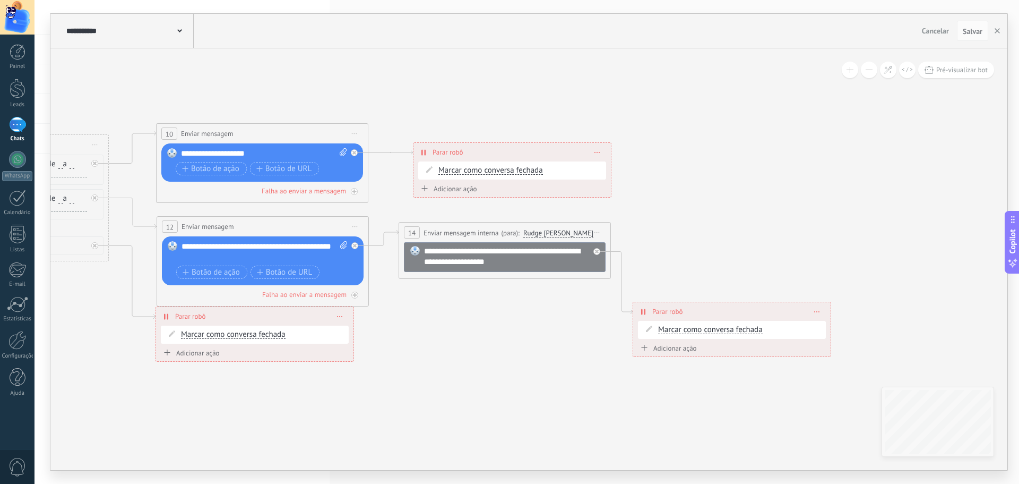
drag, startPoint x: 722, startPoint y: 230, endPoint x: 596, endPoint y: 90, distance: 188.0
click at [1019, 139] on div "**********" at bounding box center [527, 242] width 985 height 484
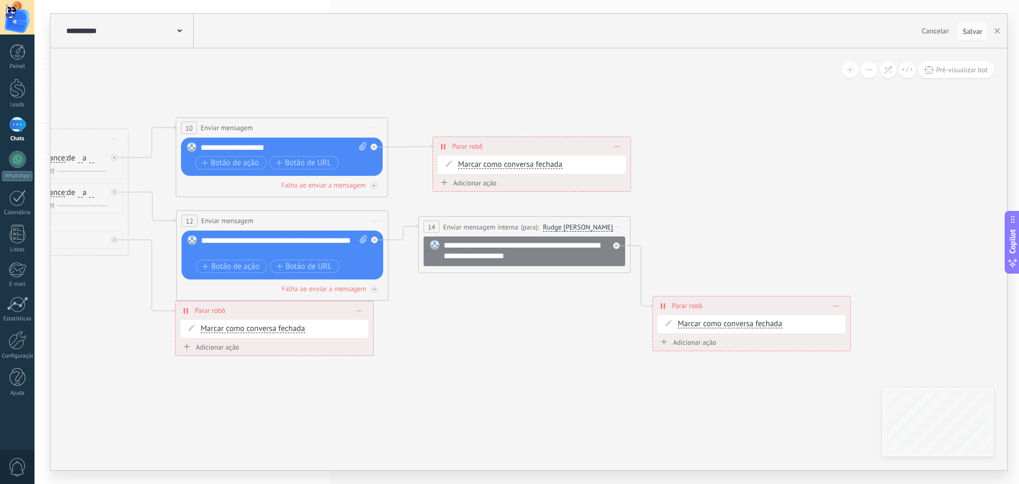
drag, startPoint x: 485, startPoint y: 89, endPoint x: 542, endPoint y: 167, distance: 96.5
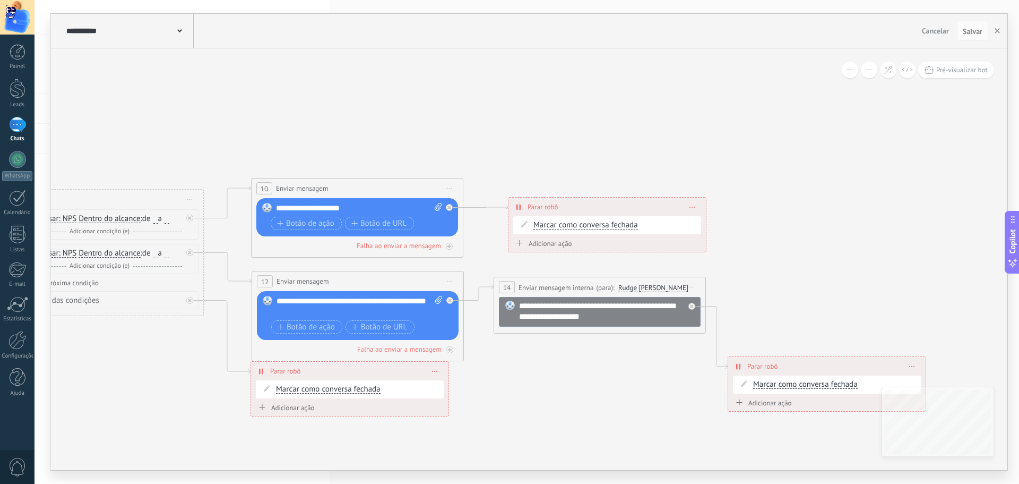
drag, startPoint x: 23, startPoint y: 54, endPoint x: 8, endPoint y: 126, distance: 73.8
click at [22, 53] on div at bounding box center [18, 52] width 16 height 16
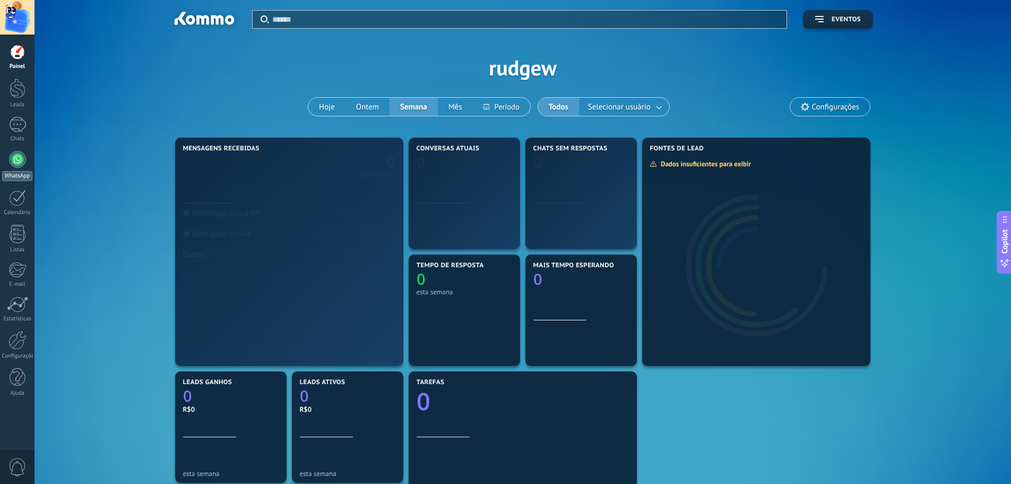
click at [16, 161] on div at bounding box center [17, 159] width 17 height 17
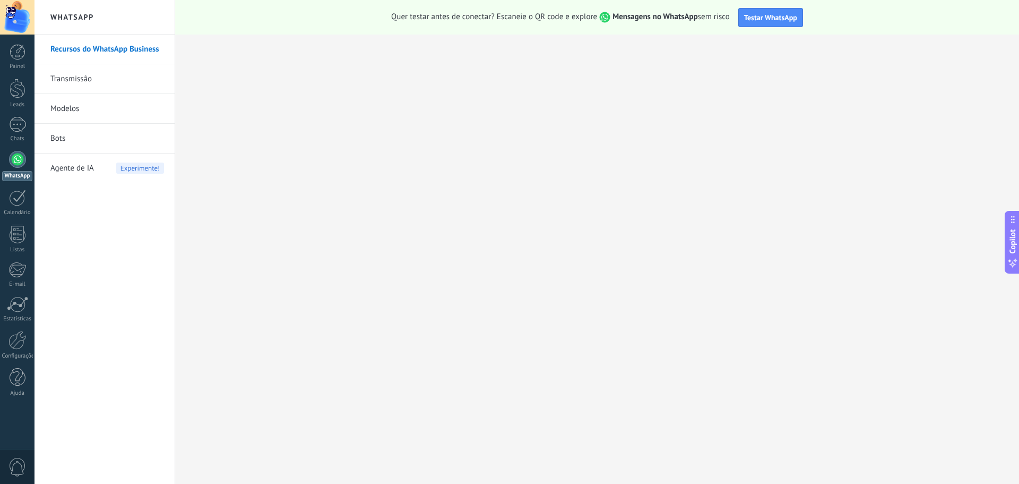
click at [63, 163] on span "Agente de IA" at bounding box center [72, 168] width 44 height 30
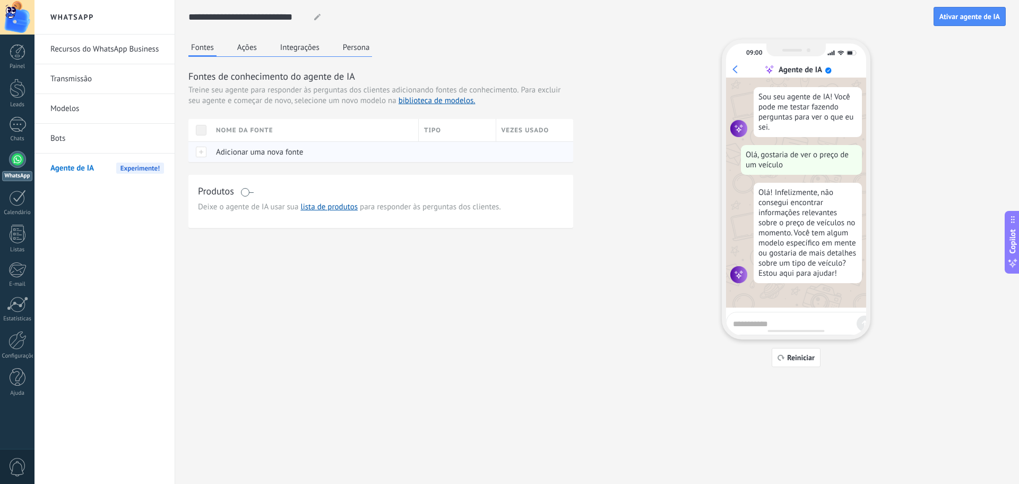
click at [271, 153] on span "Adicionar uma nova fonte" at bounding box center [259, 152] width 87 height 10
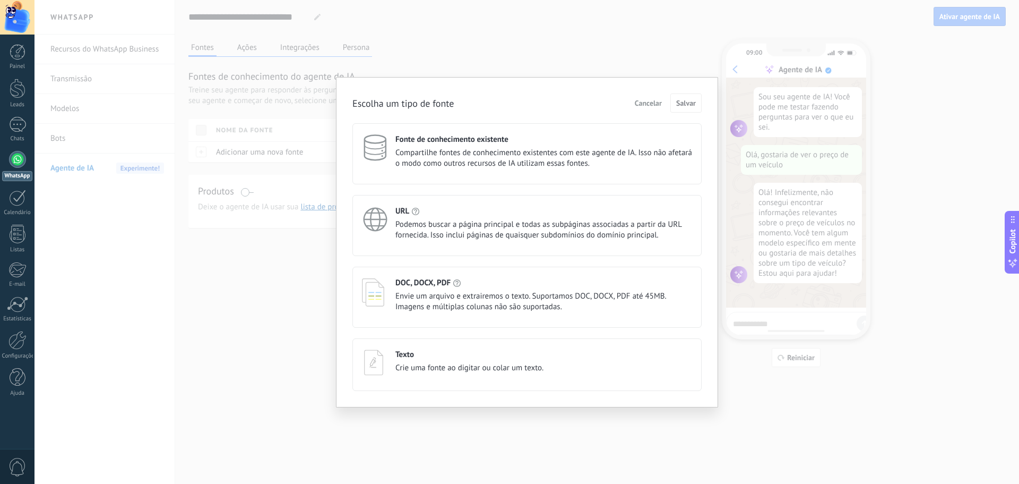
click at [420, 365] on span "Crie uma fonte ao digitar ou colar um texto." at bounding box center [470, 368] width 148 height 11
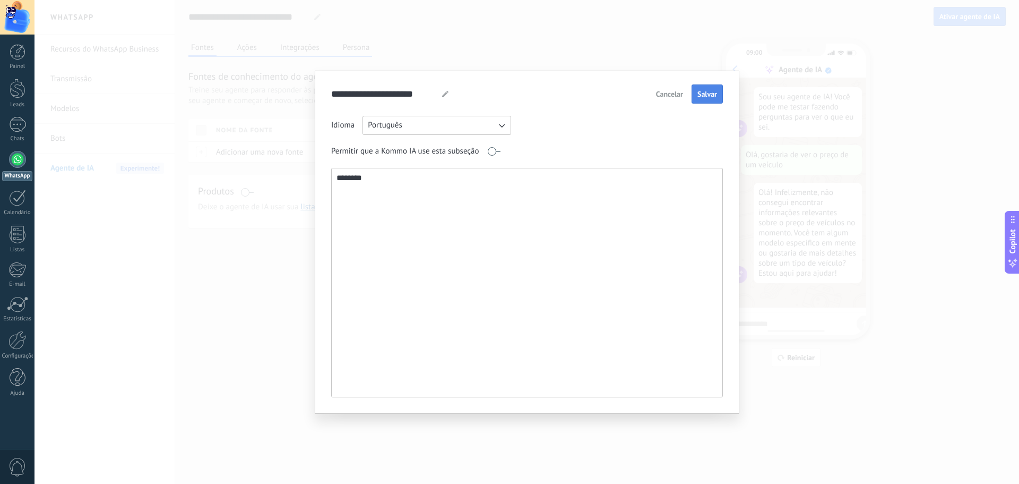
click at [716, 98] on span "Salvar" at bounding box center [708, 93] width 20 height 7
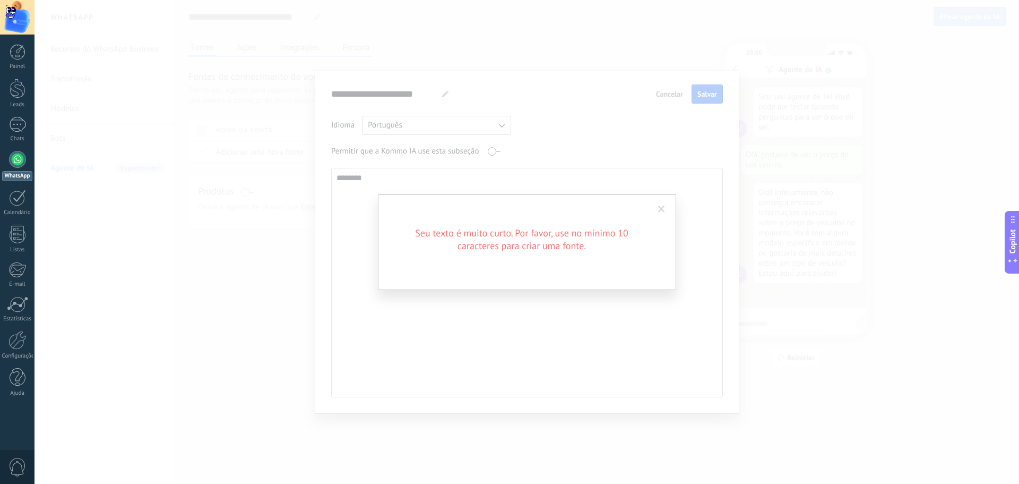
click at [528, 287] on div "Seu texto é muito curto. Por favor, use no mínimo 10 caracteres para criar uma …" at bounding box center [527, 242] width 298 height 96
drag, startPoint x: 595, startPoint y: 307, endPoint x: 628, endPoint y: 259, distance: 58.0
click at [595, 308] on div "Seu texto é muito curto. Por favor, use no mínimo 10 caracteres para criar uma …" at bounding box center [527, 242] width 985 height 484
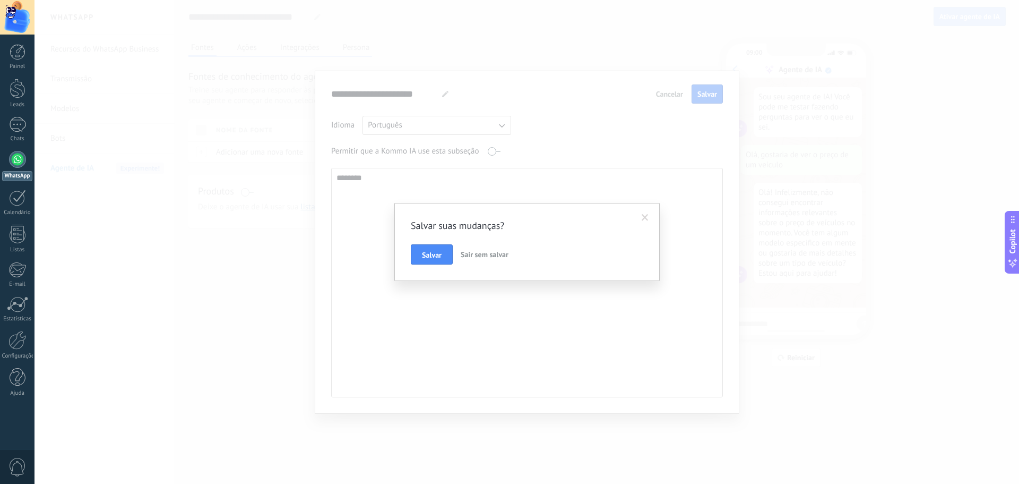
drag, startPoint x: 420, startPoint y: 182, endPoint x: 432, endPoint y: 221, distance: 41.6
click at [419, 183] on div "Salvar suas mudanças? Salvar Sair sem salvar" at bounding box center [527, 242] width 985 height 484
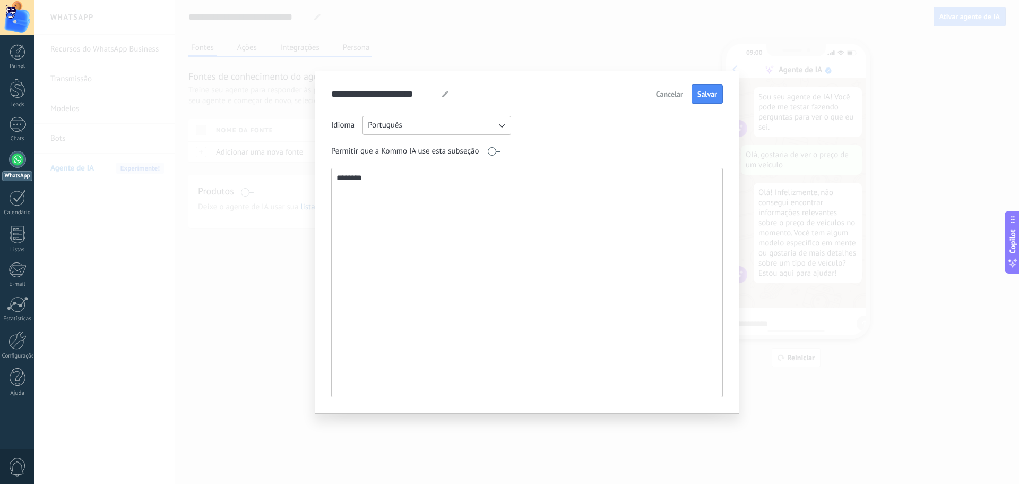
click at [390, 185] on textarea "********" at bounding box center [526, 282] width 389 height 228
drag, startPoint x: 398, startPoint y: 184, endPoint x: 233, endPoint y: 161, distance: 167.1
click at [233, 161] on div "**********" at bounding box center [527, 242] width 985 height 484
type textarea "**********"
click at [706, 92] on span "Salvar" at bounding box center [708, 93] width 20 height 7
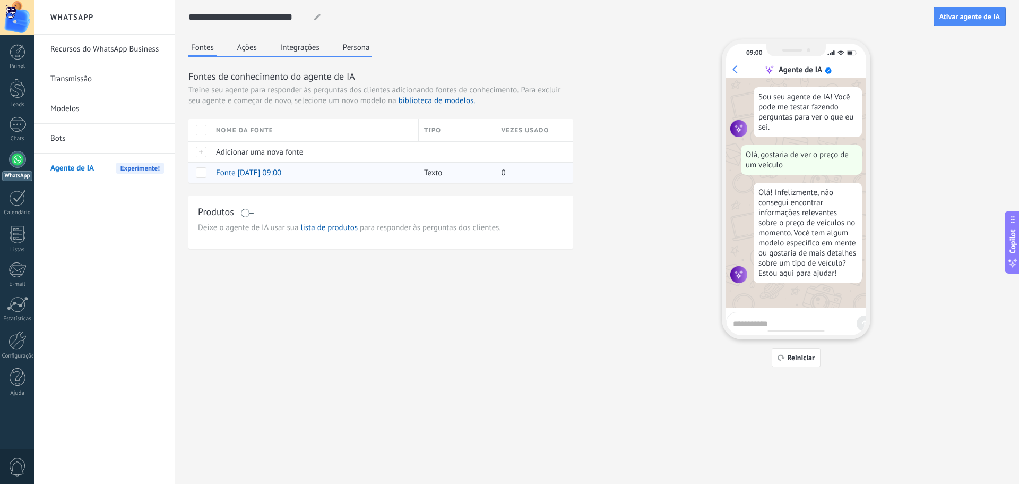
click at [261, 173] on span "Fonte 23/09/2025 09:00" at bounding box center [248, 173] width 65 height 10
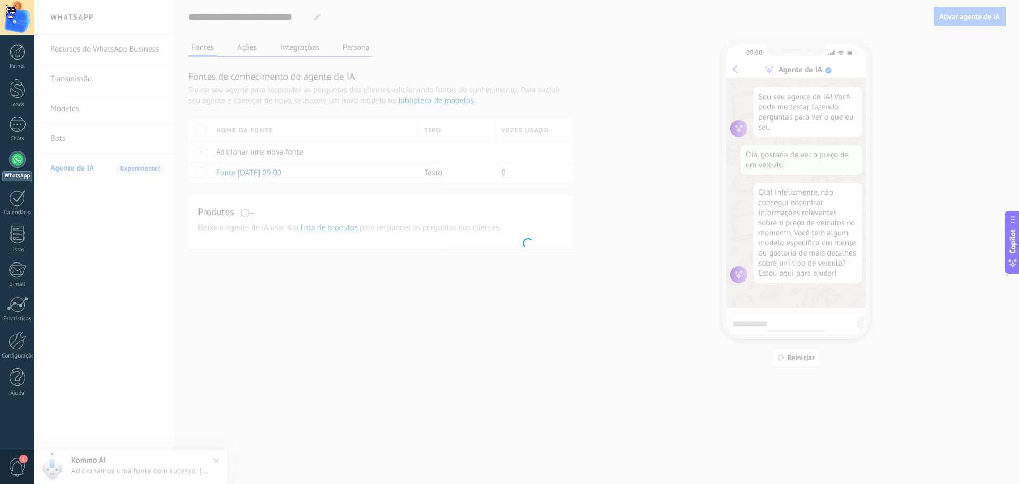
type textarea "**********"
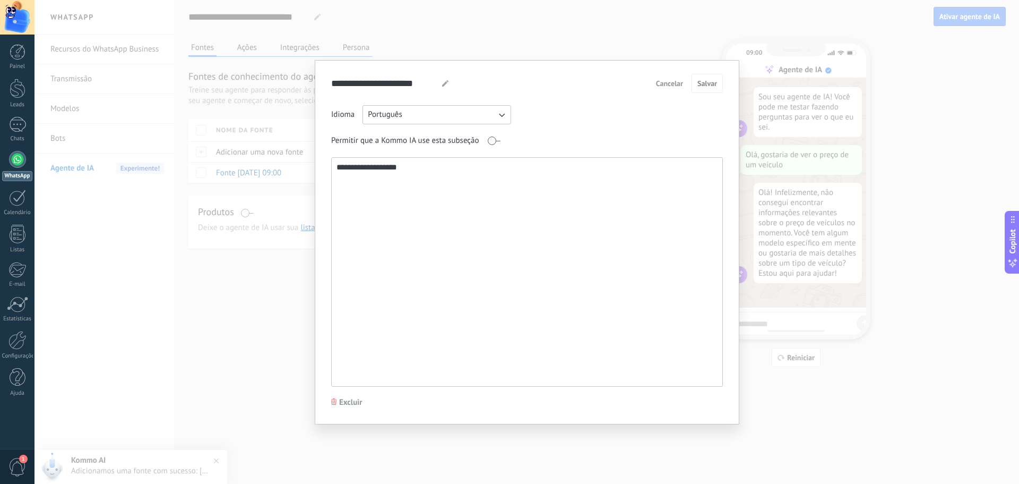
drag, startPoint x: 675, startPoint y: 83, endPoint x: 675, endPoint y: 89, distance: 5.9
click at [675, 86] on span "Cancelar" at bounding box center [669, 83] width 27 height 7
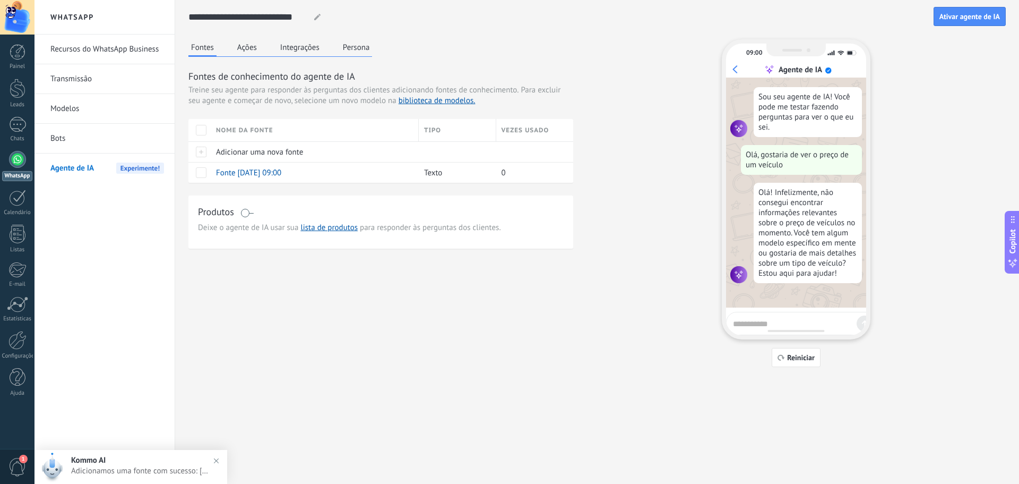
click at [149, 470] on span "Adicionamos uma fonte com sucesso: [Fonte 23/09/2025 09:00]" at bounding box center [141, 471] width 141 height 10
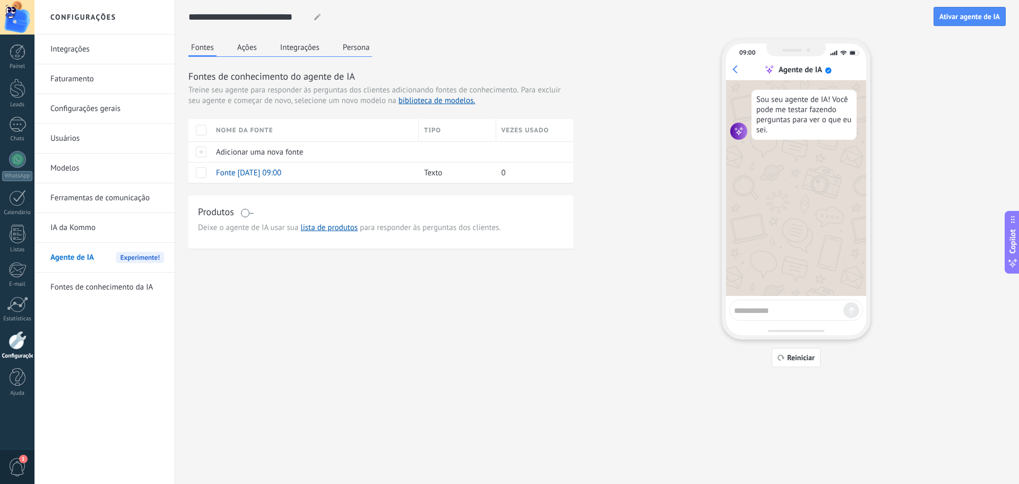
scroll to position [13, 0]
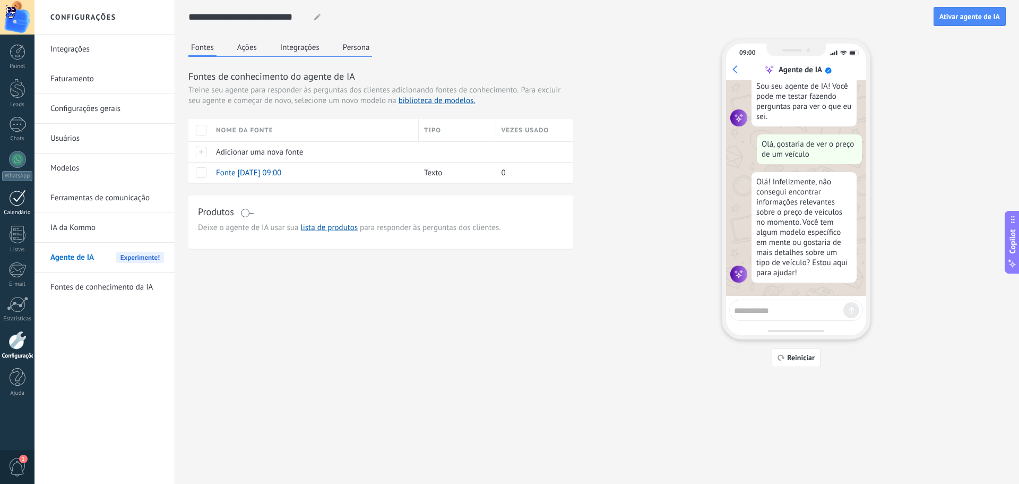
click at [11, 193] on div at bounding box center [17, 198] width 17 height 16
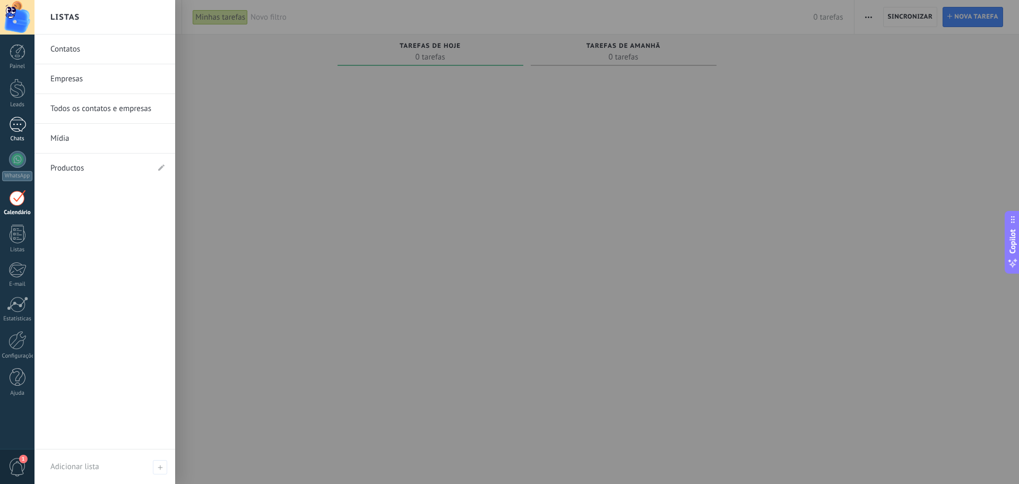
click at [19, 133] on link "Chats" at bounding box center [17, 129] width 35 height 25
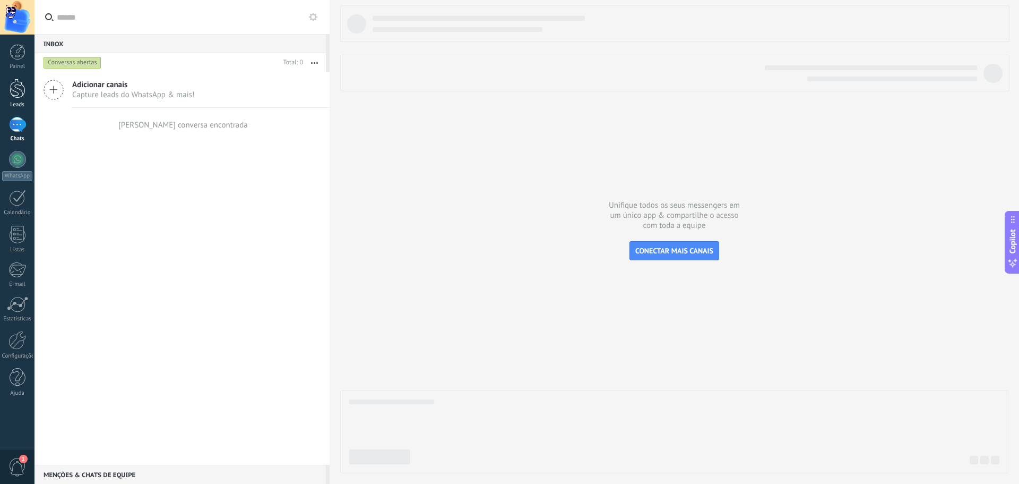
click at [13, 95] on div at bounding box center [18, 89] width 16 height 20
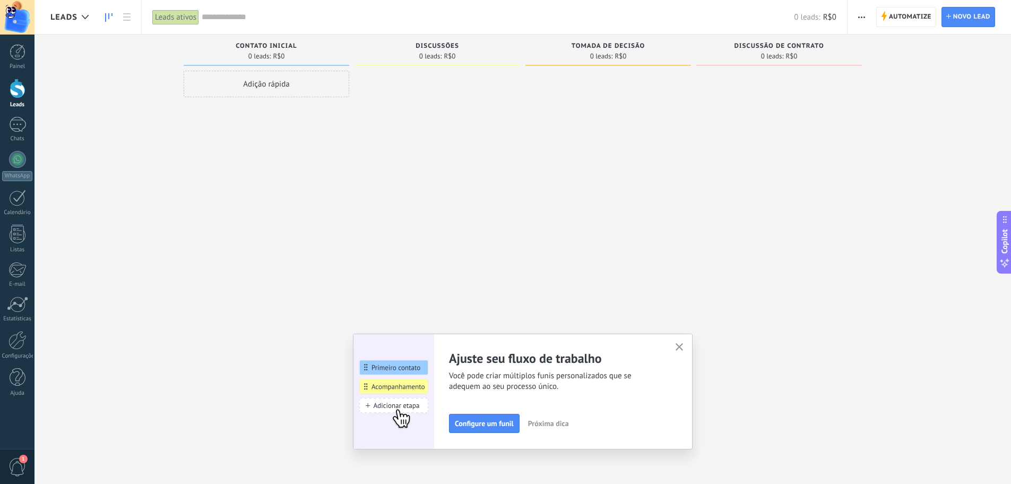
click at [684, 349] on use "button" at bounding box center [680, 347] width 8 height 8
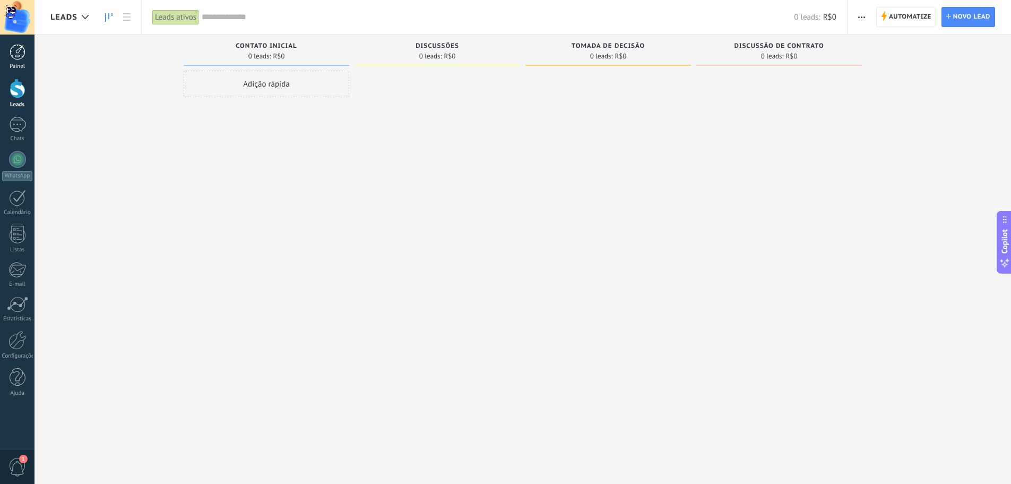
click at [14, 56] on div at bounding box center [18, 52] width 16 height 16
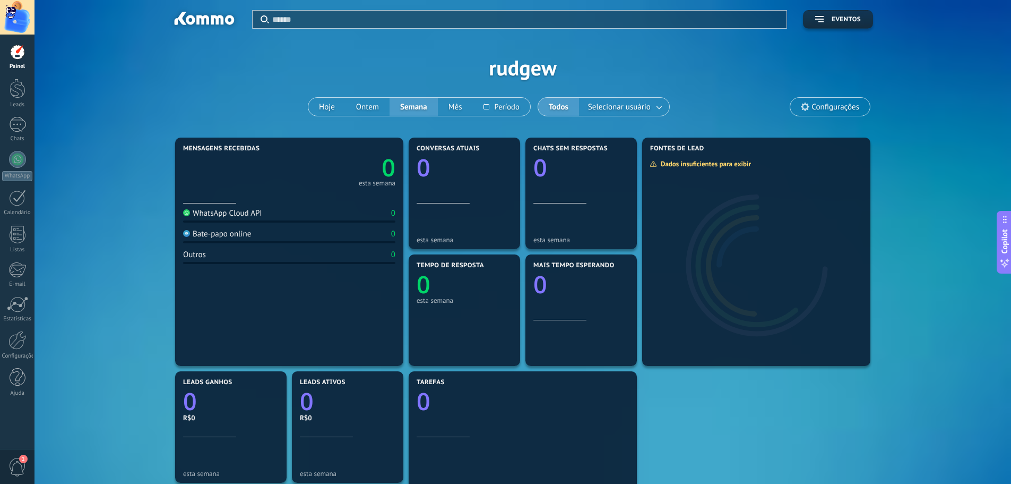
click at [9, 71] on div "Painel Leads Chats WhatsApp Clientes" at bounding box center [17, 225] width 35 height 363
click at [30, 106] on div "Leads" at bounding box center [17, 104] width 31 height 7
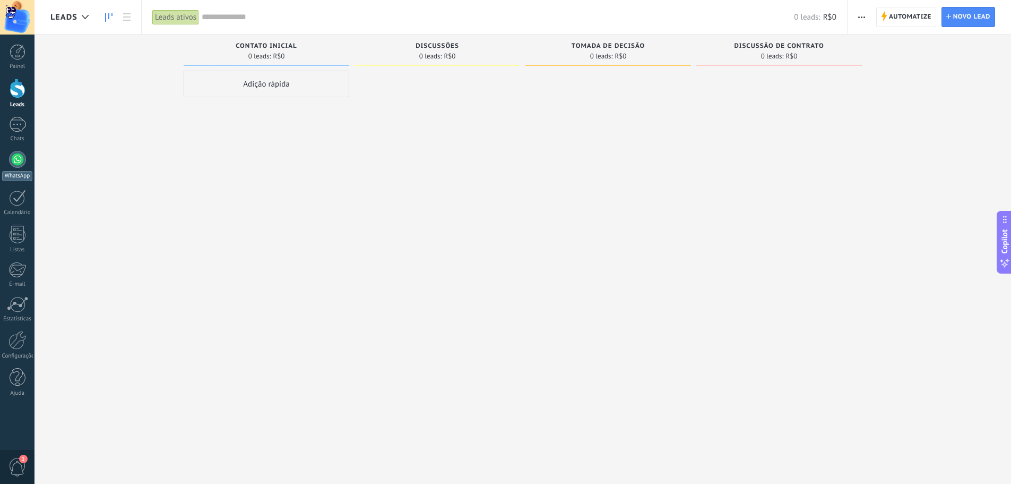
click at [15, 158] on div at bounding box center [17, 159] width 17 height 17
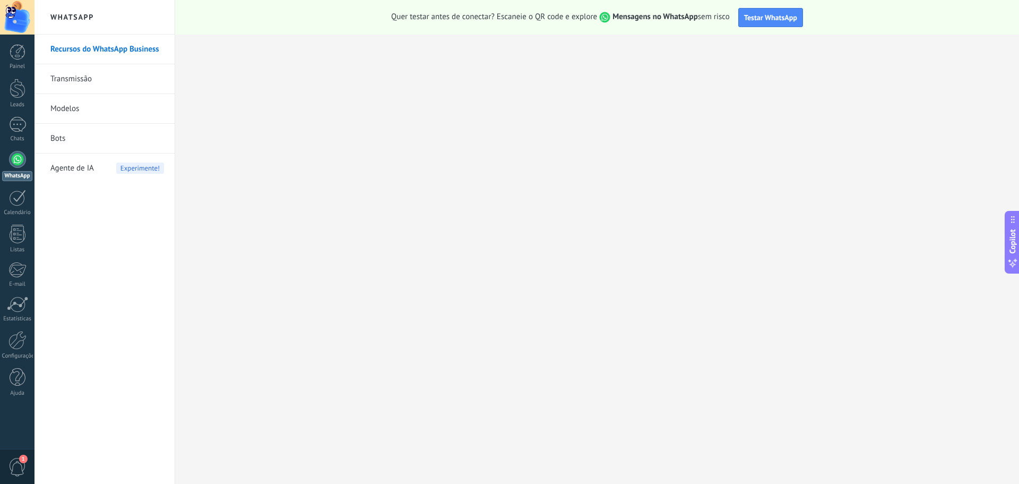
click at [80, 148] on link "Bots" at bounding box center [107, 139] width 114 height 30
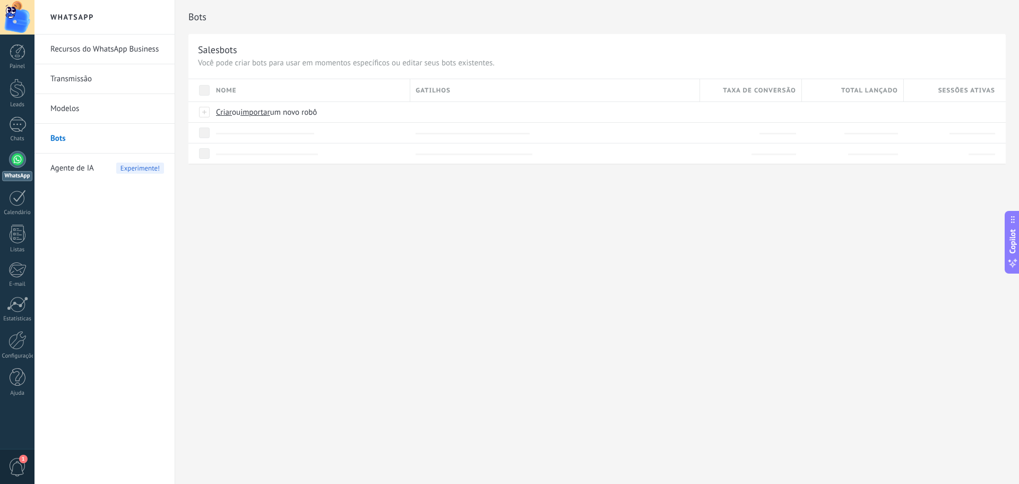
click at [99, 109] on link "Modelos" at bounding box center [107, 109] width 114 height 30
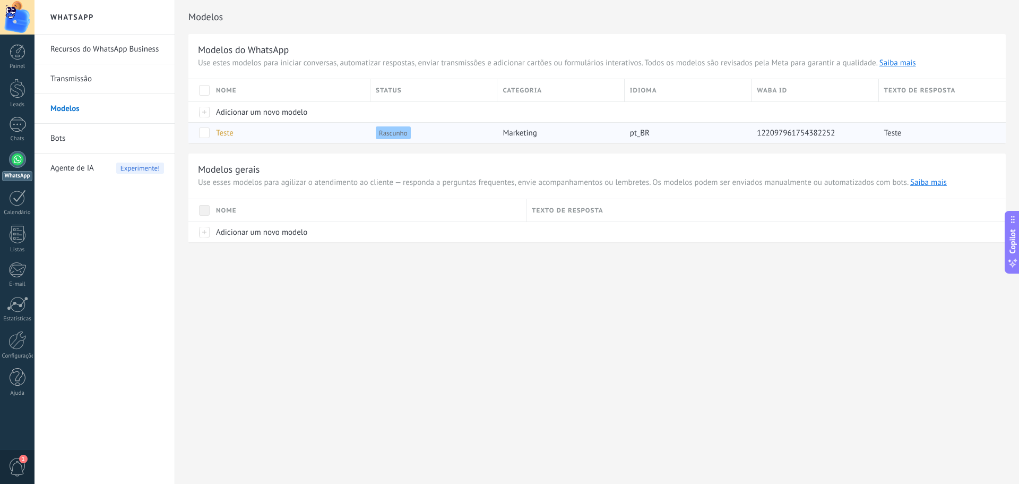
click at [219, 135] on span "Teste" at bounding box center [225, 133] width 18 height 10
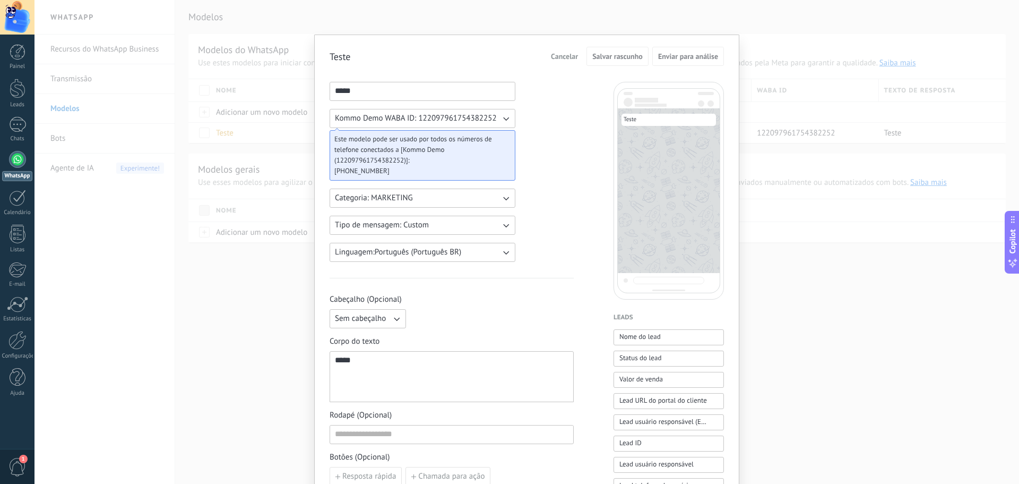
drag, startPoint x: 841, startPoint y: 387, endPoint x: 831, endPoint y: 388, distance: 9.6
click at [837, 387] on div "Teste Cancelar Salvar rascunho Enviar para análise ***** Kommo Demo WABA ID: 12…" at bounding box center [527, 242] width 985 height 484
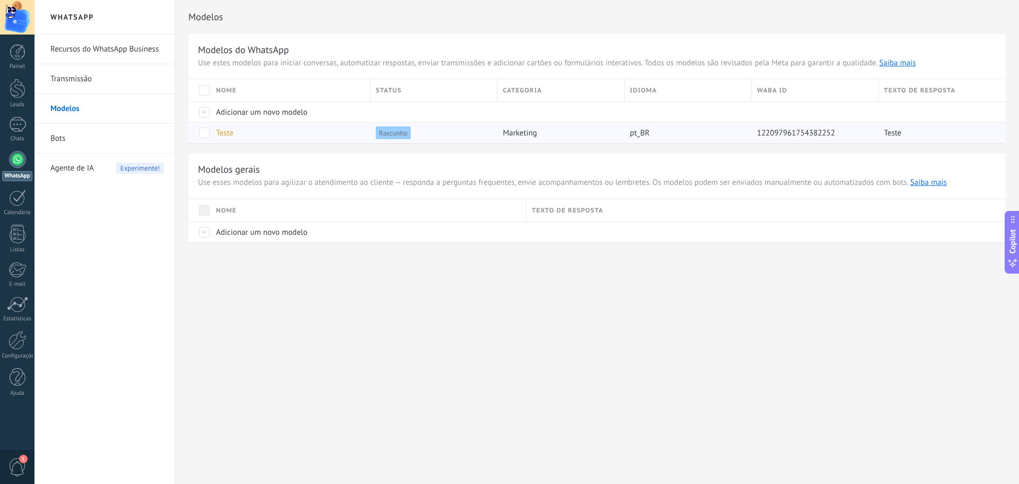
click at [373, 134] on div "Rascunho" at bounding box center [432, 133] width 122 height 20
click at [227, 133] on span "Teste" at bounding box center [225, 133] width 18 height 10
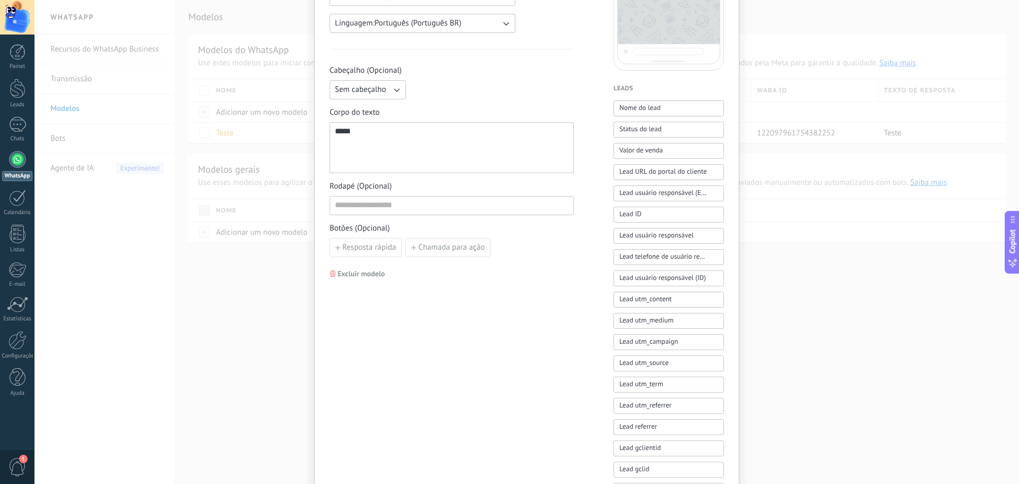
scroll to position [106, 0]
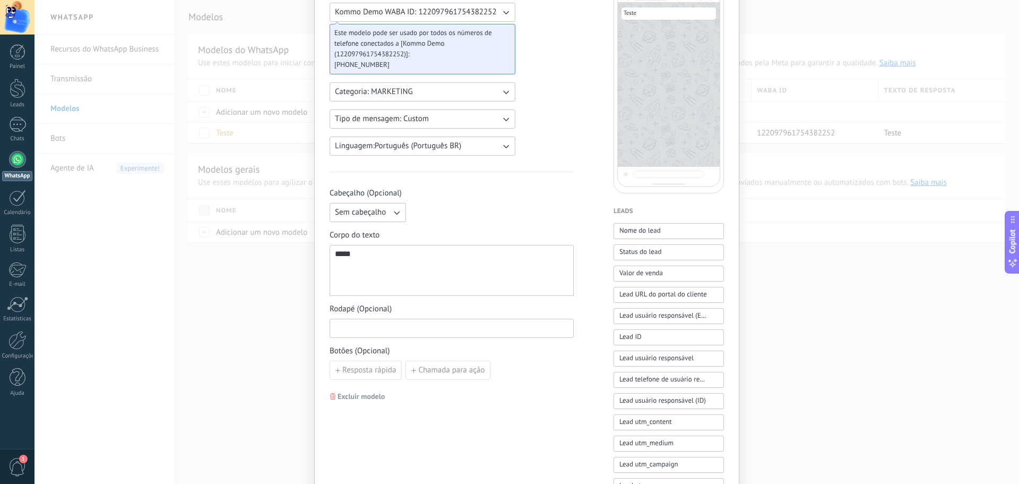
click at [396, 327] on input at bounding box center [451, 327] width 243 height 17
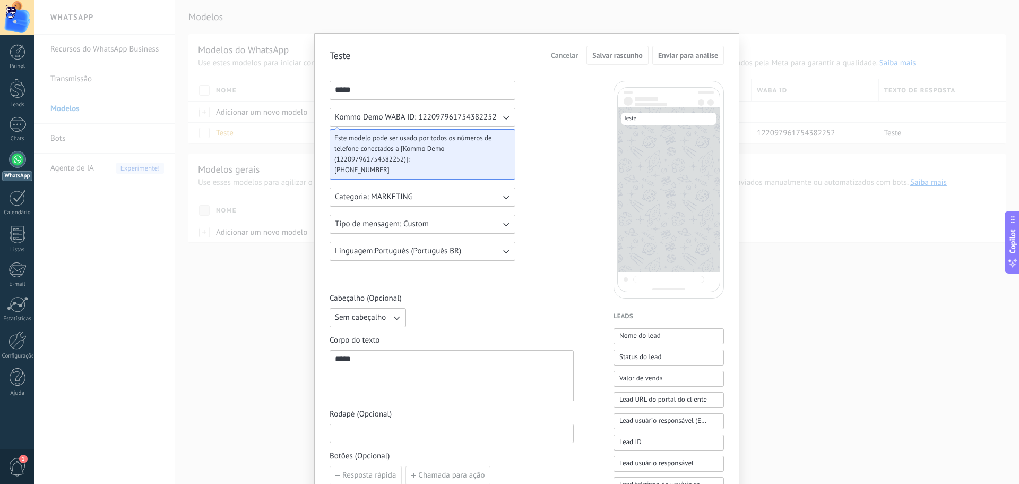
scroll to position [0, 0]
click at [380, 324] on button "Sem cabeçalho" at bounding box center [368, 318] width 76 height 19
click at [376, 339] on li "Texto" at bounding box center [364, 337] width 82 height 18
click at [434, 321] on input at bounding box center [492, 318] width 162 height 17
type input "*****"
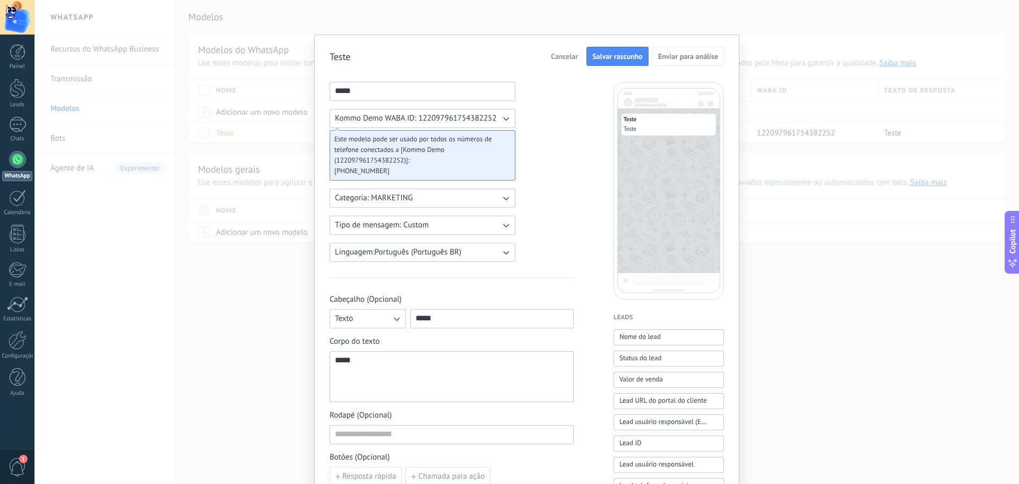
click at [601, 56] on span "Salvar rascunho" at bounding box center [617, 56] width 50 height 7
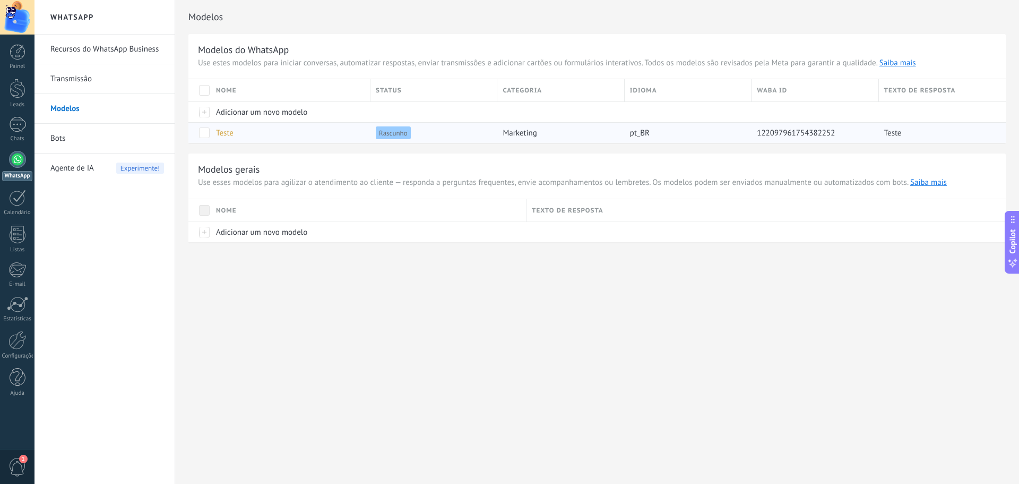
click at [204, 132] on span at bounding box center [204, 132] width 11 height 11
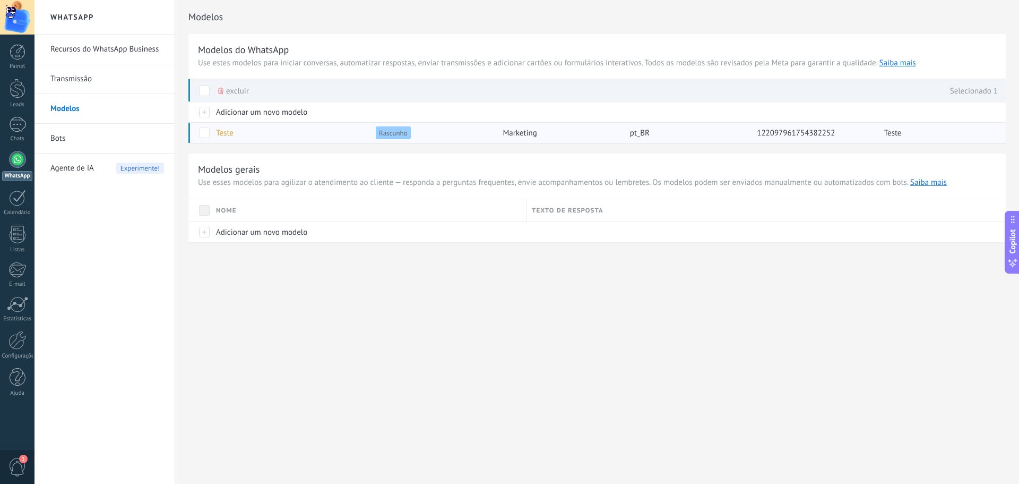
click at [199, 135] on div at bounding box center [199, 132] width 22 height 21
drag, startPoint x: 207, startPoint y: 134, endPoint x: 136, endPoint y: 147, distance: 72.3
click at [206, 134] on span at bounding box center [204, 132] width 11 height 11
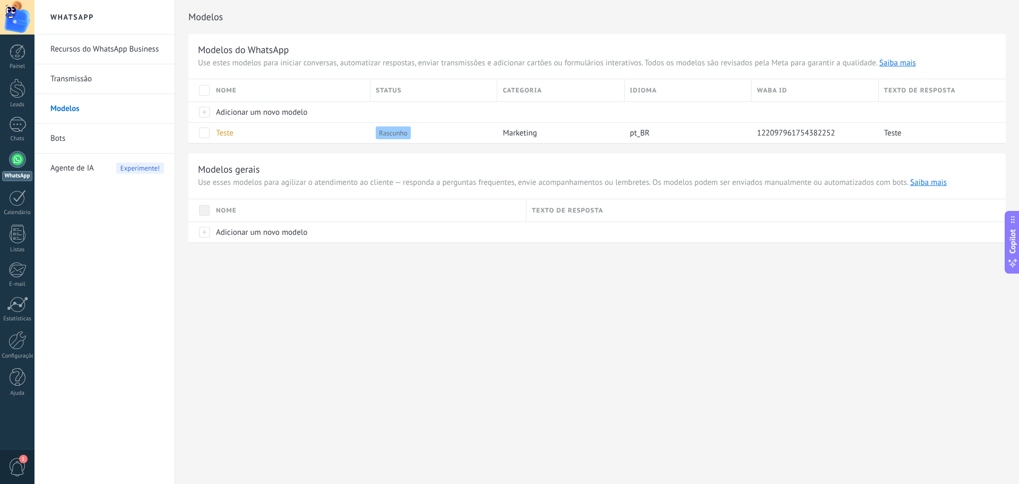
click at [106, 141] on link "Bots" at bounding box center [107, 139] width 114 height 30
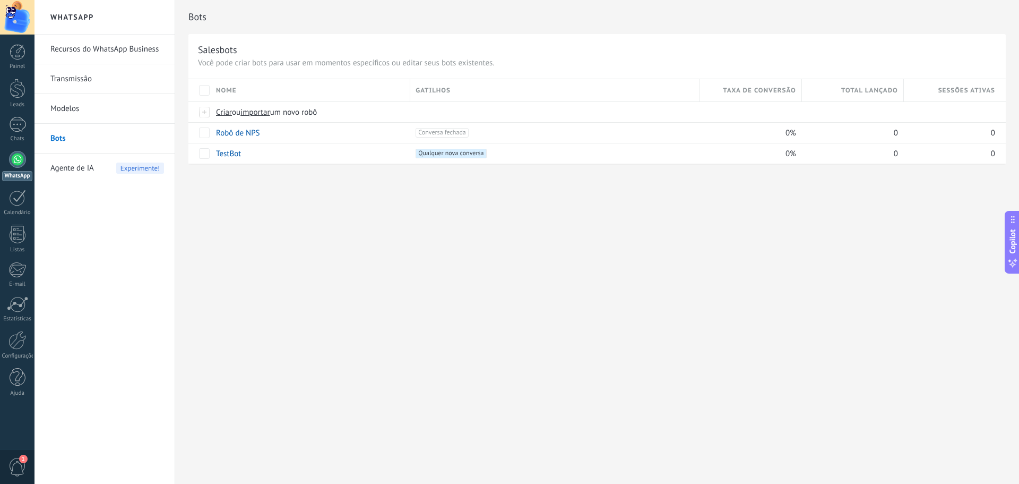
click at [228, 155] on link "TestBot" at bounding box center [228, 154] width 25 height 10
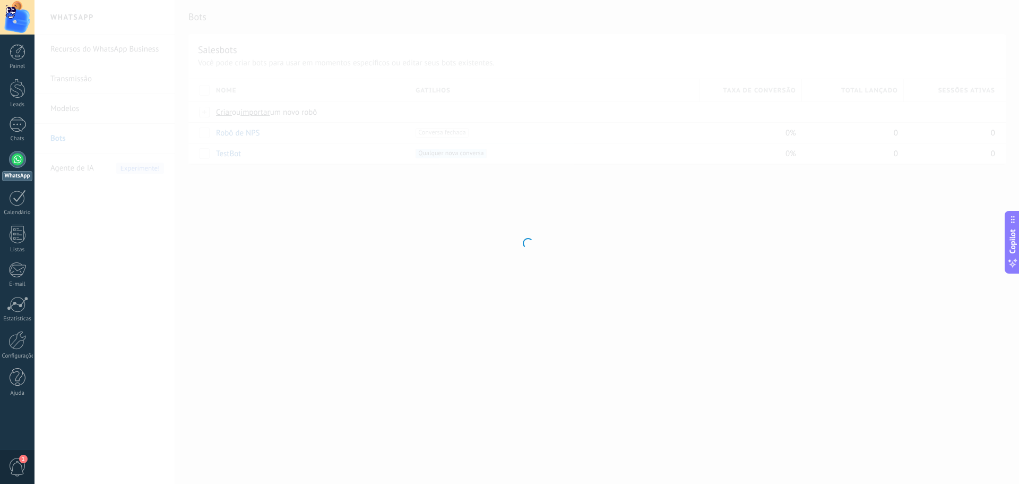
type input "*******"
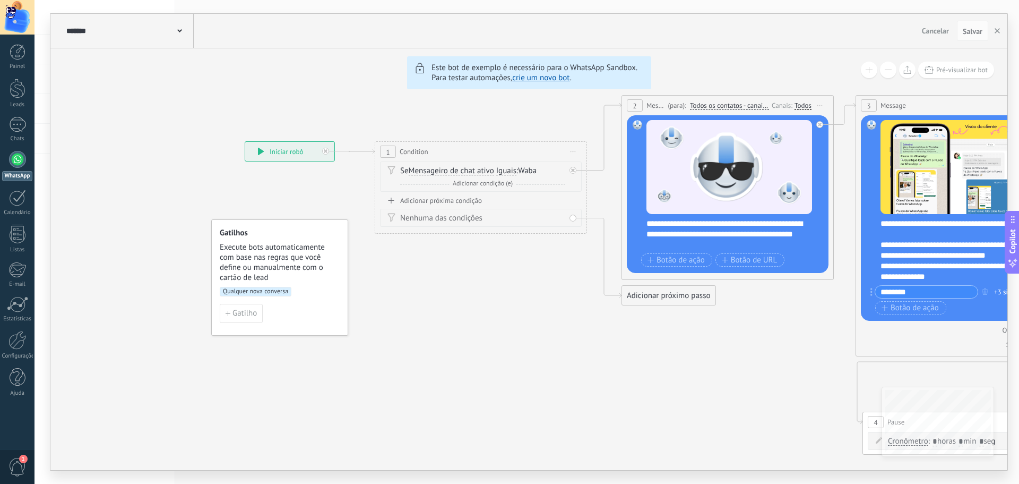
drag, startPoint x: 485, startPoint y: 302, endPoint x: 900, endPoint y: 250, distance: 418.9
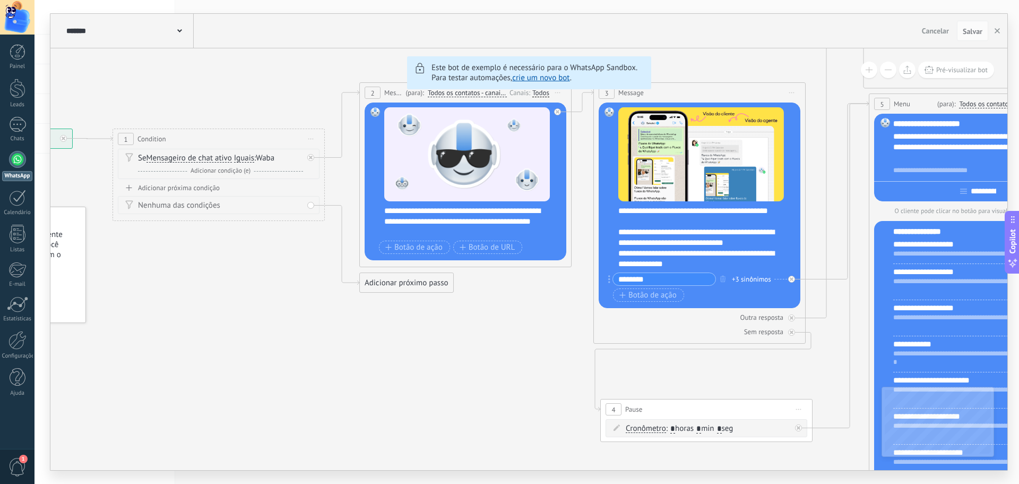
drag, startPoint x: 562, startPoint y: 260, endPoint x: 502, endPoint y: 251, distance: 60.1
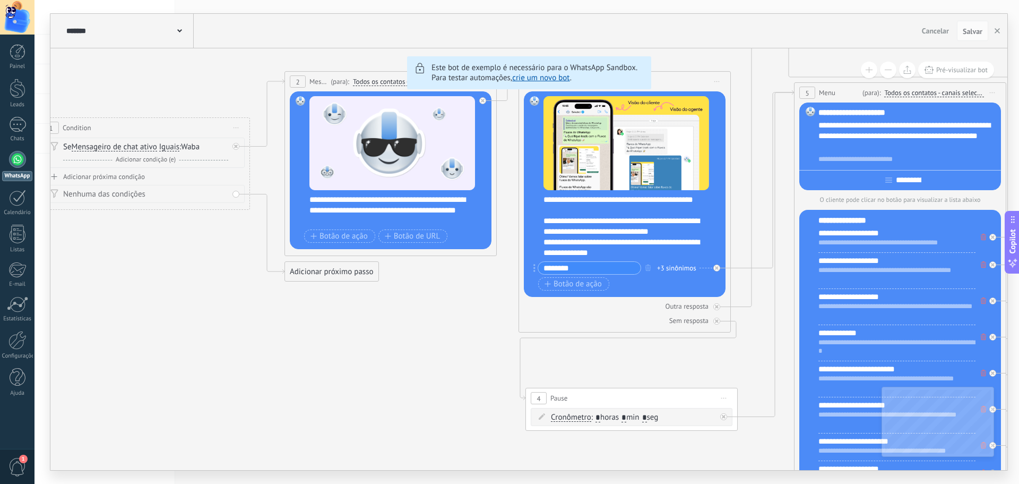
drag, startPoint x: 680, startPoint y: 252, endPoint x: 491, endPoint y: 252, distance: 189.5
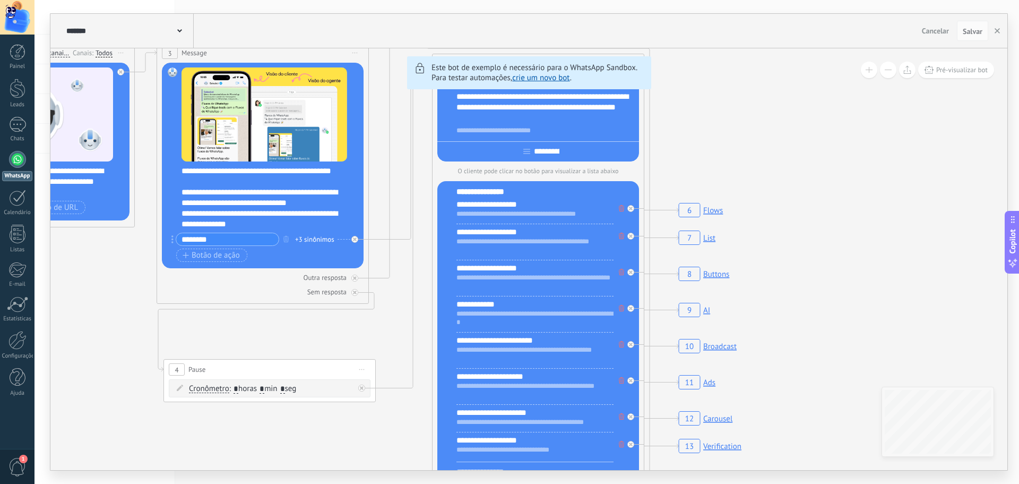
drag, startPoint x: 721, startPoint y: 275, endPoint x: 668, endPoint y: 269, distance: 53.5
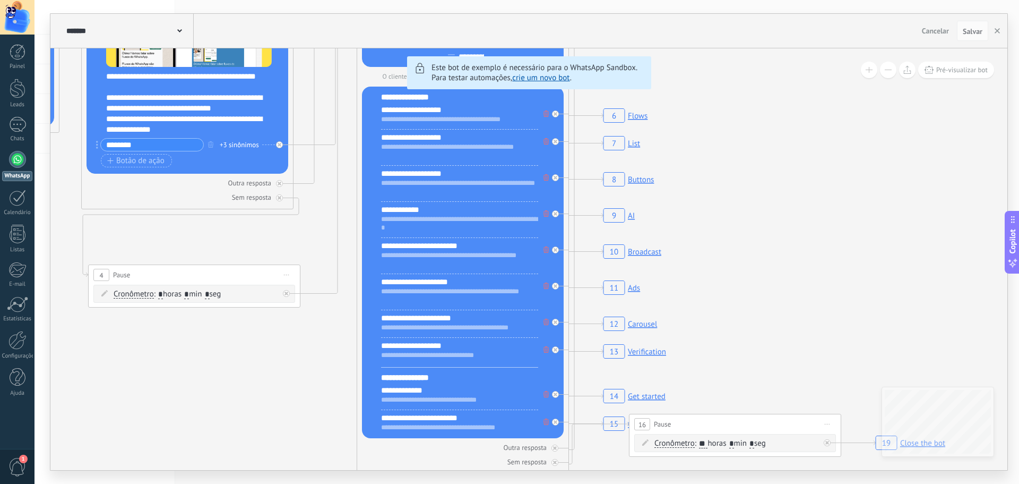
drag, startPoint x: 582, startPoint y: 347, endPoint x: 506, endPoint y: 253, distance: 120.9
click at [506, 253] on icon "6 Flows 7 List 8 Buttons 9 AI 10 Broadcast 11 Ads 12 Carousel 13 Verification 1…" at bounding box center [1023, 93] width 3637 height 3304
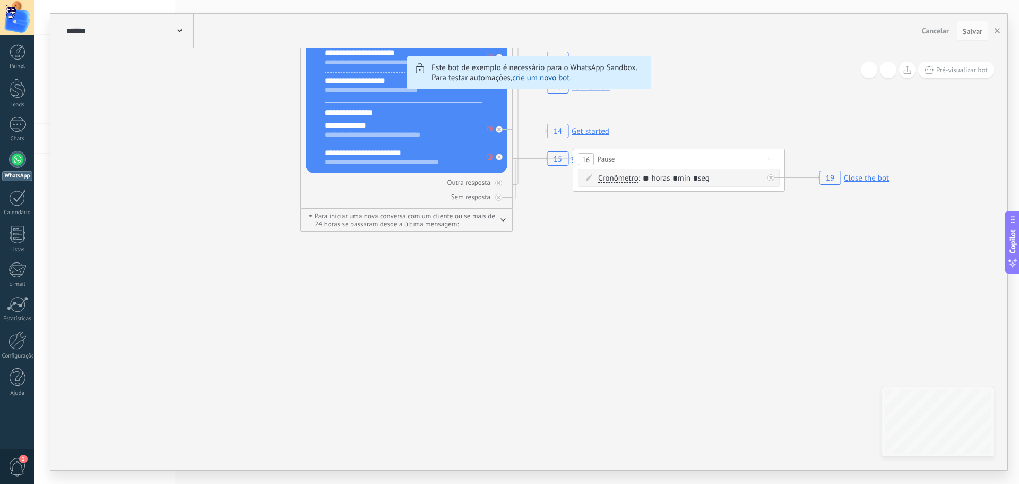
drag, startPoint x: 663, startPoint y: 363, endPoint x: 621, endPoint y: 140, distance: 227.4
click at [592, 85] on div "6 Flows 7 List 8 Buttons 9 AI 10 Broadcast 11 Ads 12 Carousel 13 Verification 1…" at bounding box center [528, 259] width 957 height 422
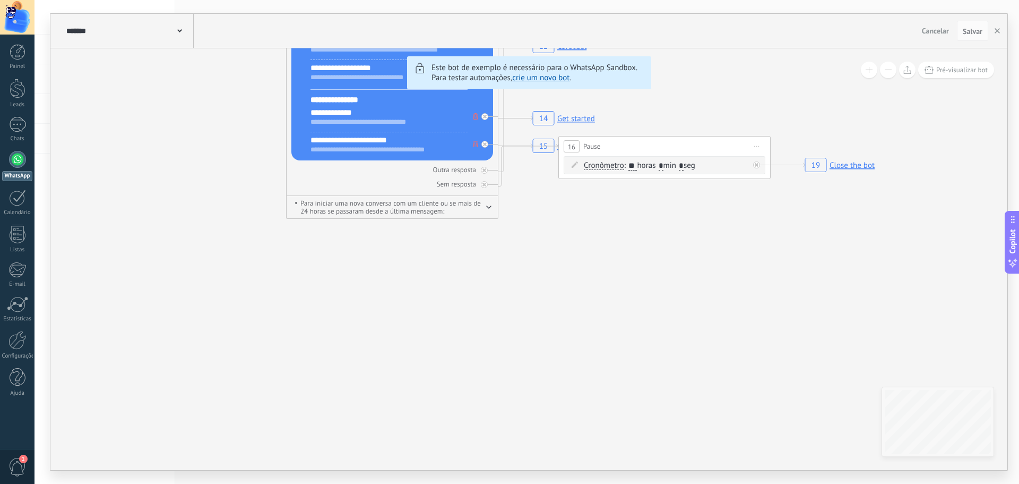
drag, startPoint x: 685, startPoint y: 268, endPoint x: 177, endPoint y: 238, distance: 509.0
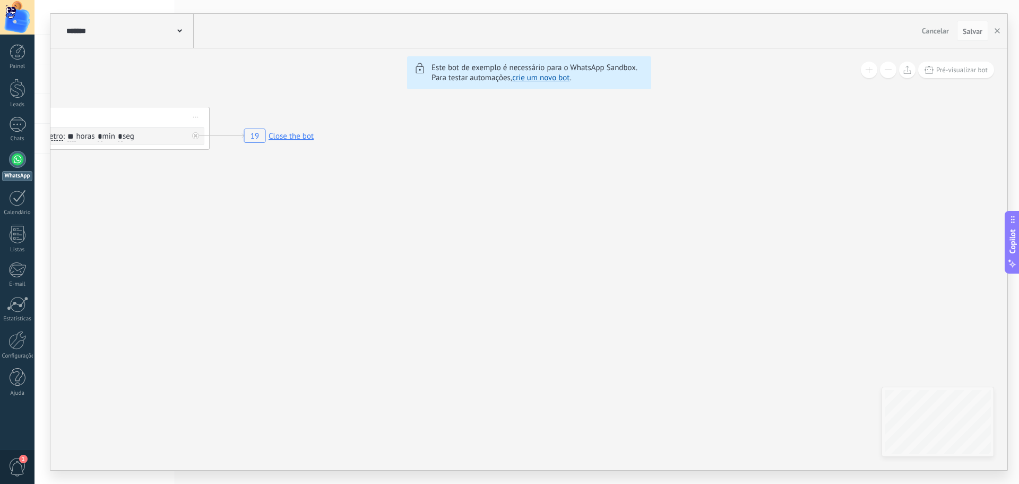
drag, startPoint x: 638, startPoint y: 210, endPoint x: 493, endPoint y: 347, distance: 199.4
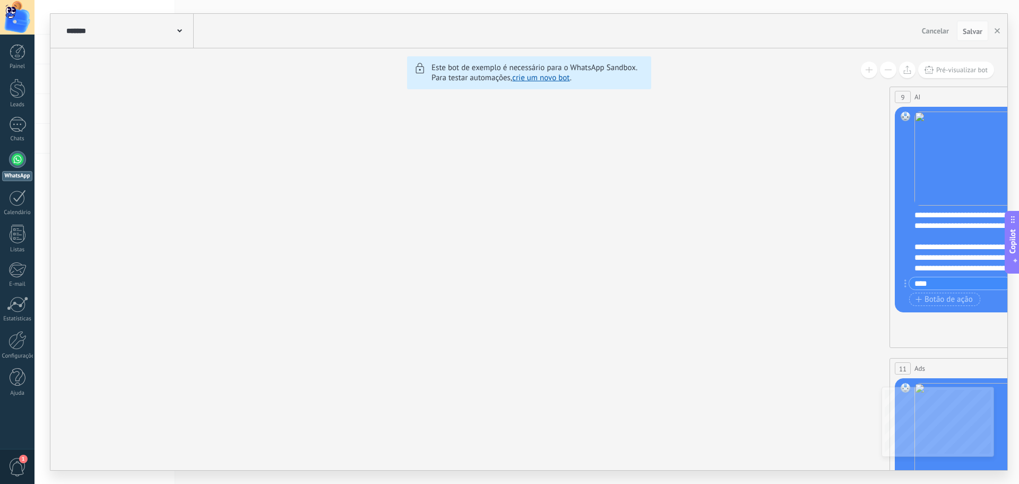
drag, startPoint x: 605, startPoint y: 256, endPoint x: 328, endPoint y: 365, distance: 297.7
drag, startPoint x: 419, startPoint y: 261, endPoint x: 403, endPoint y: 261, distance: 16.5
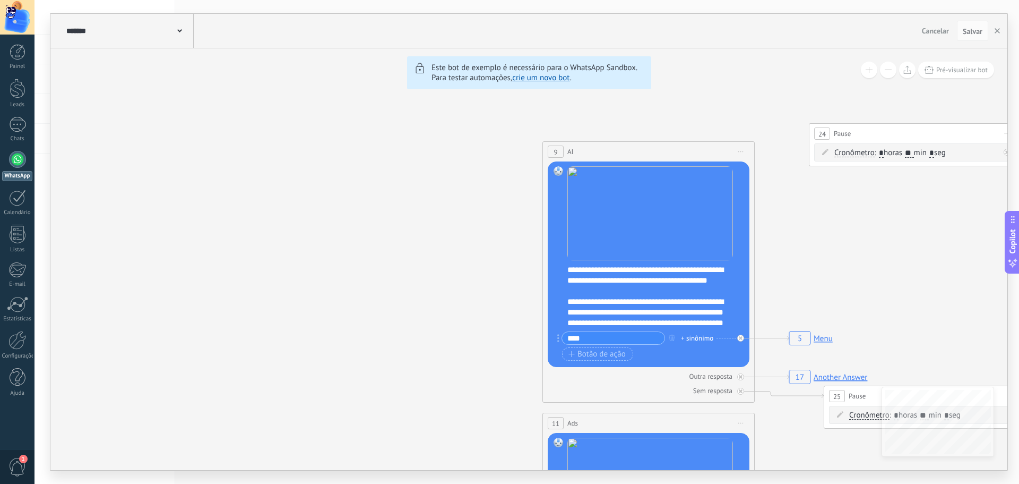
drag, startPoint x: 684, startPoint y: 264, endPoint x: 228, endPoint y: 203, distance: 460.6
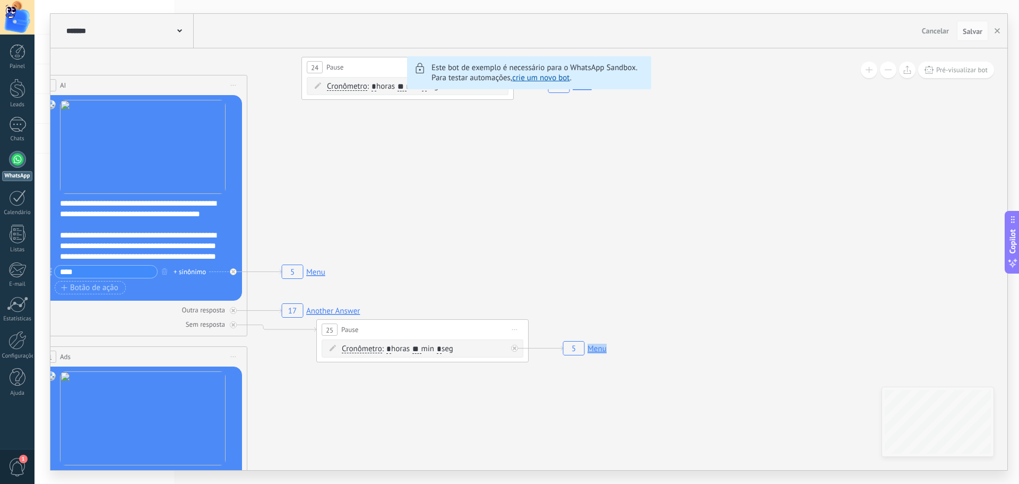
drag, startPoint x: 624, startPoint y: 280, endPoint x: 444, endPoint y: 175, distance: 207.7
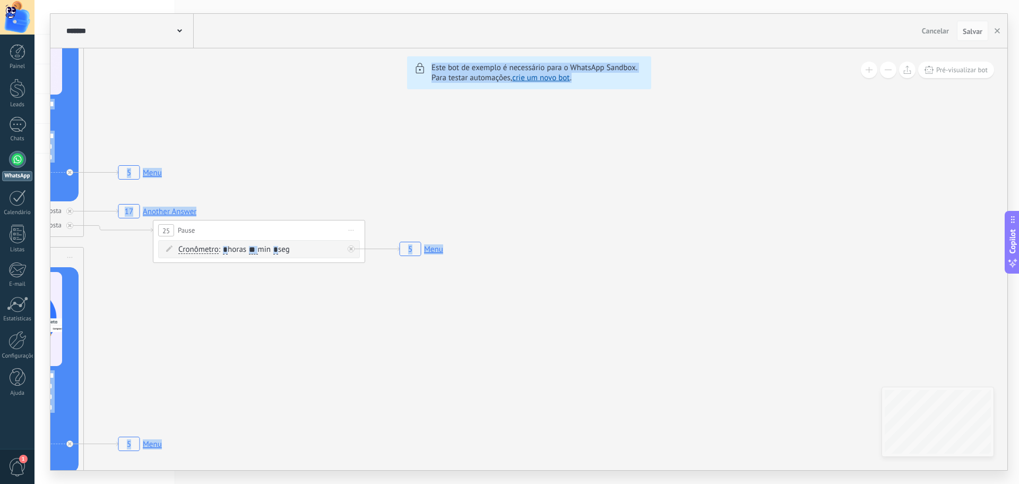
drag, startPoint x: 701, startPoint y: 131, endPoint x: 361, endPoint y: 48, distance: 349.9
click at [357, 46] on div "**********" at bounding box center [528, 242] width 957 height 456
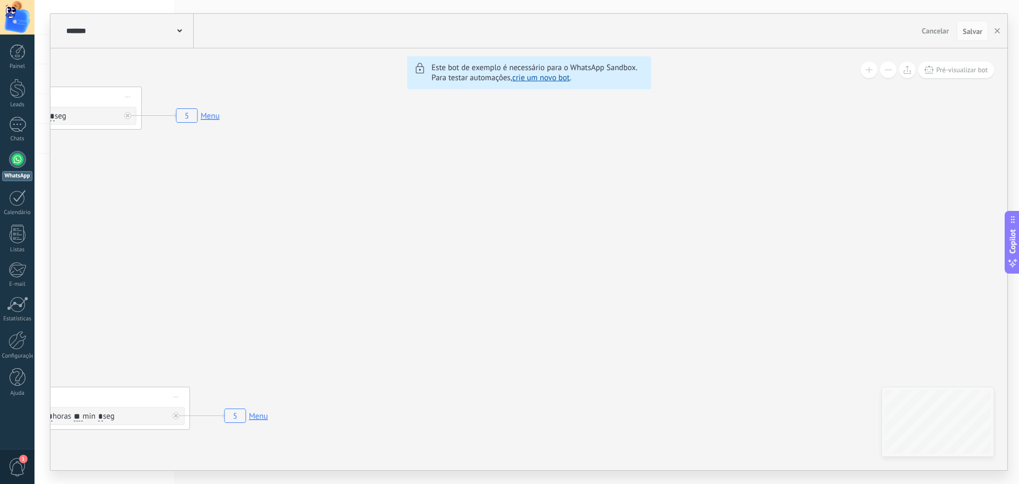
drag, startPoint x: 443, startPoint y: 202, endPoint x: 298, endPoint y: 116, distance: 168.8
drag, startPoint x: 475, startPoint y: 194, endPoint x: 642, endPoint y: 231, distance: 170.7
click at [248, 104] on div "**********" at bounding box center [528, 259] width 957 height 422
drag, startPoint x: 535, startPoint y: 221, endPoint x: 250, endPoint y: 166, distance: 291.0
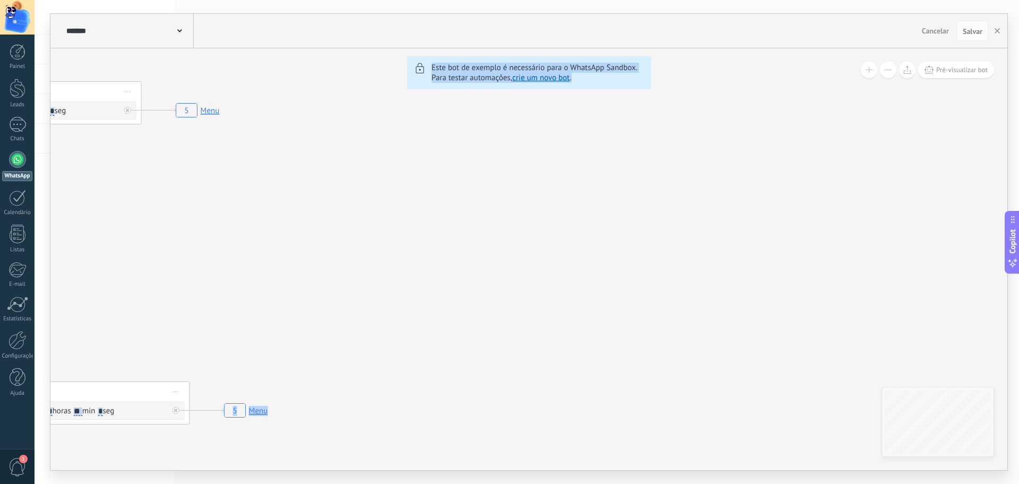
click at [250, 166] on div "**********" at bounding box center [528, 259] width 957 height 422
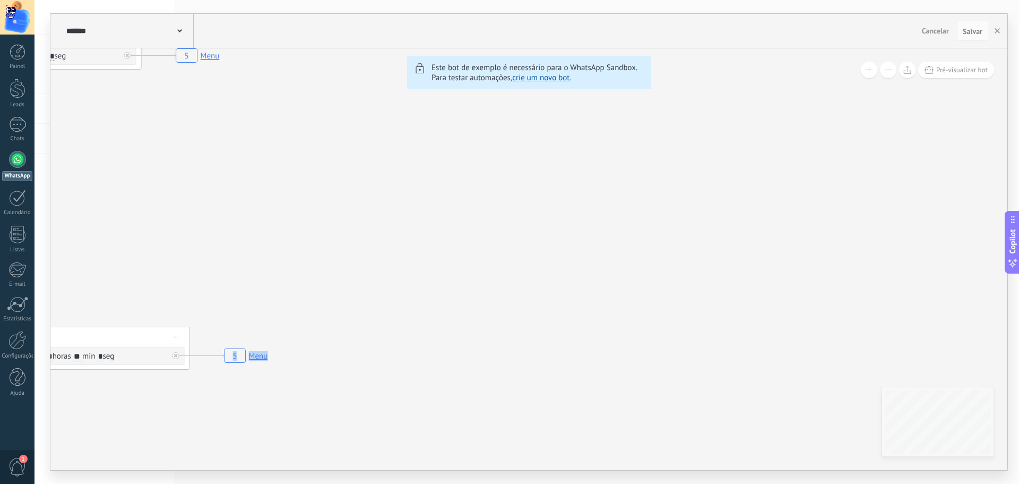
drag, startPoint x: 186, startPoint y: 270, endPoint x: 123, endPoint y: 257, distance: 63.9
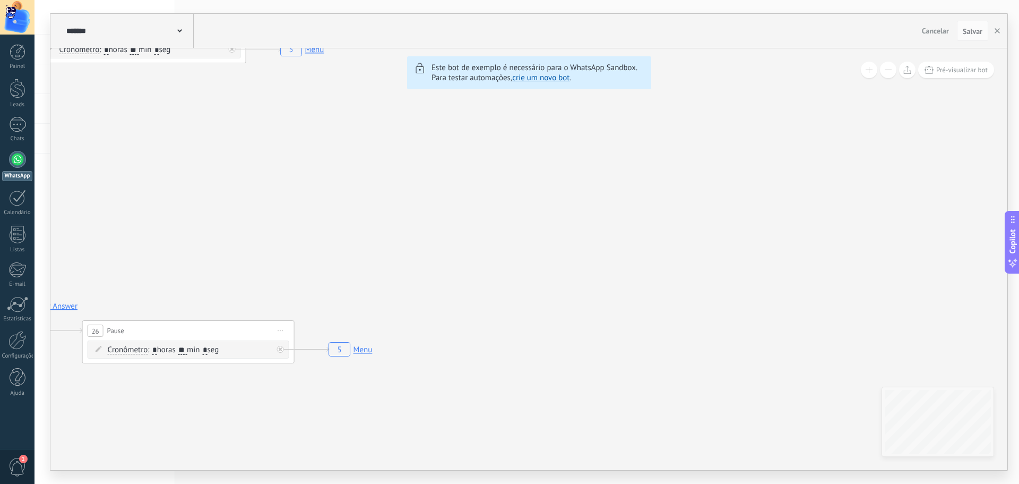
drag, startPoint x: 237, startPoint y: 248, endPoint x: 233, endPoint y: 193, distance: 54.8
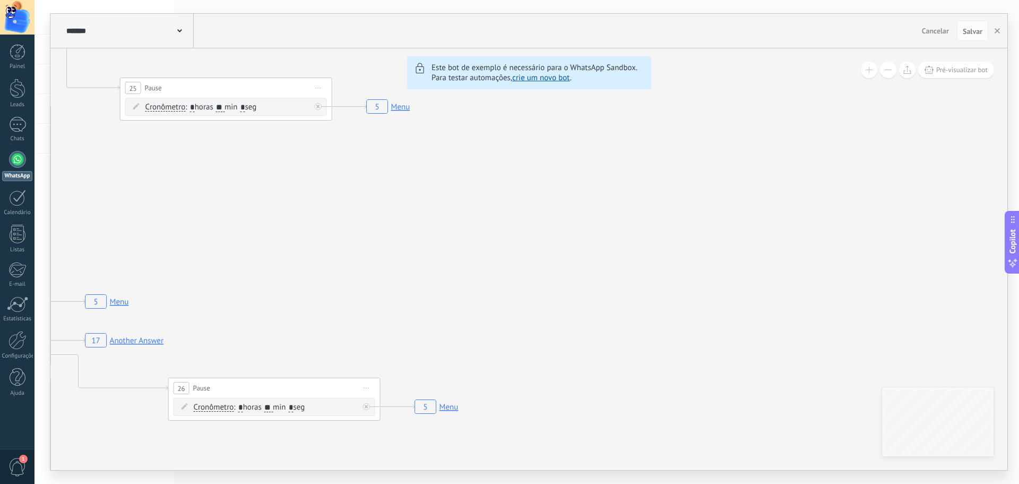
click at [938, 36] on button "Cancelar" at bounding box center [936, 31] width 36 height 16
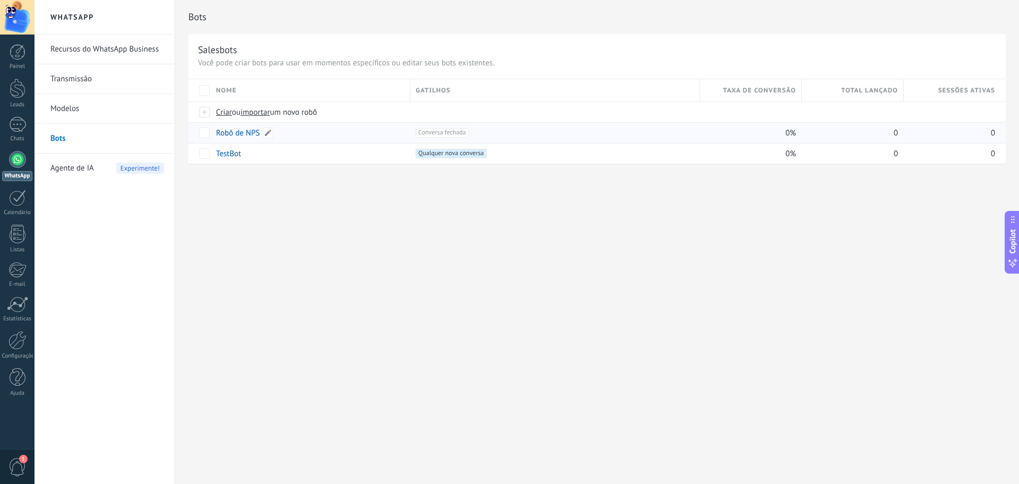
click at [245, 133] on link "Robô de NPS" at bounding box center [238, 133] width 44 height 10
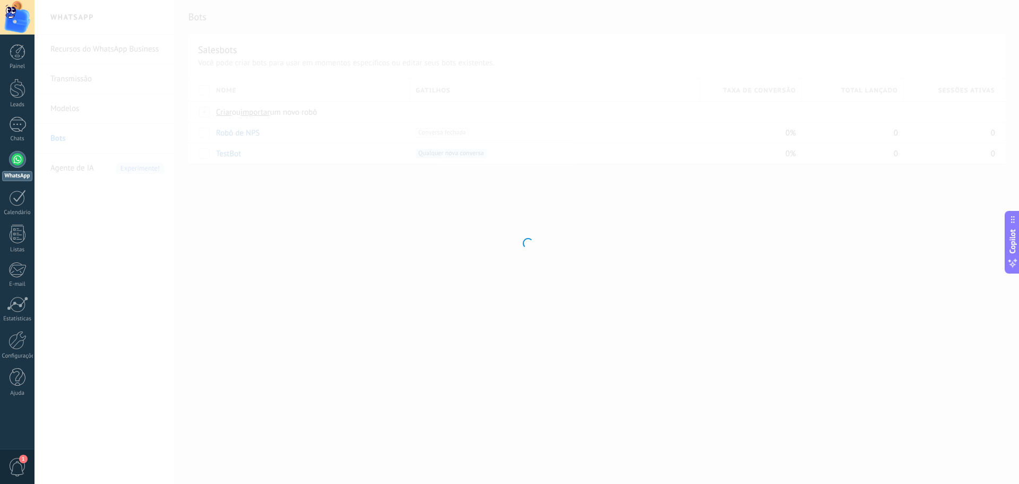
type input "**********"
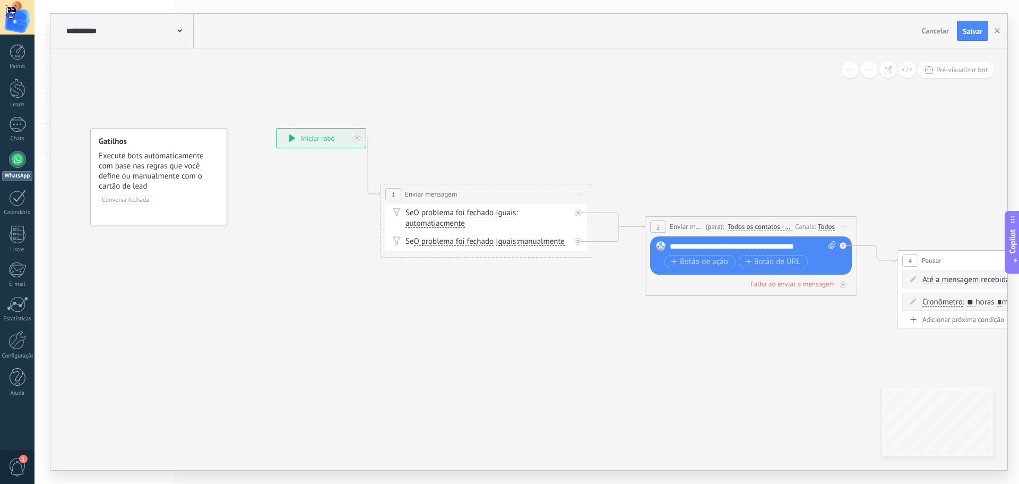
click at [460, 221] on span "automatiacmente" at bounding box center [435, 223] width 59 height 8
click at [460, 221] on button "automatiacmente" at bounding box center [466, 223] width 133 height 19
click at [337, 137] on div "**********" at bounding box center [319, 137] width 89 height 19
click at [288, 135] on icon at bounding box center [291, 137] width 6 height 7
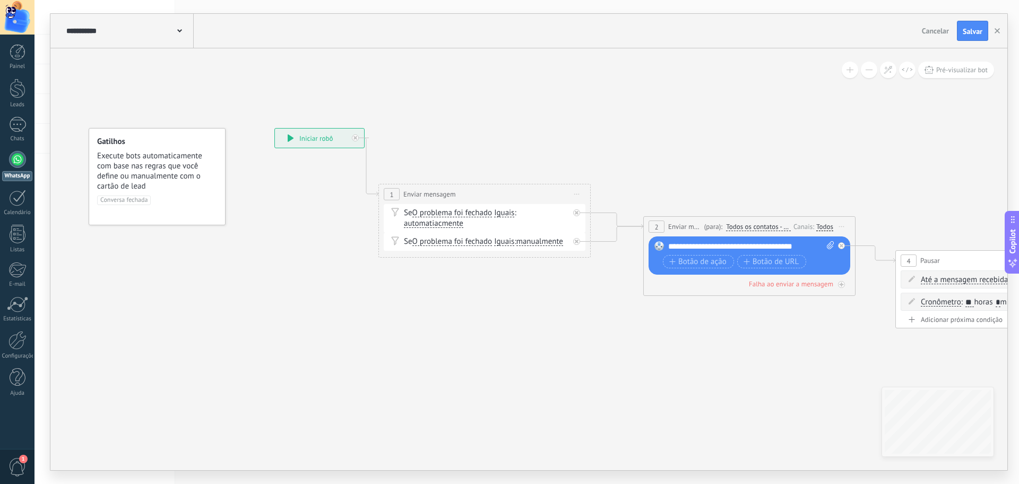
click at [134, 186] on span "Execute bots automaticamente com base nas regras que você define ou manualmente…" at bounding box center [157, 171] width 121 height 40
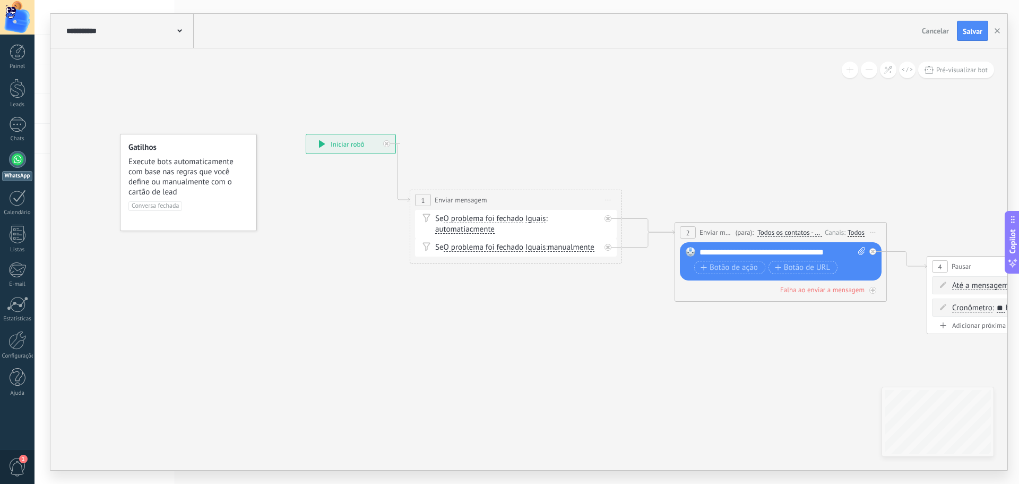
drag, startPoint x: 796, startPoint y: 108, endPoint x: 929, endPoint y: 105, distance: 132.2
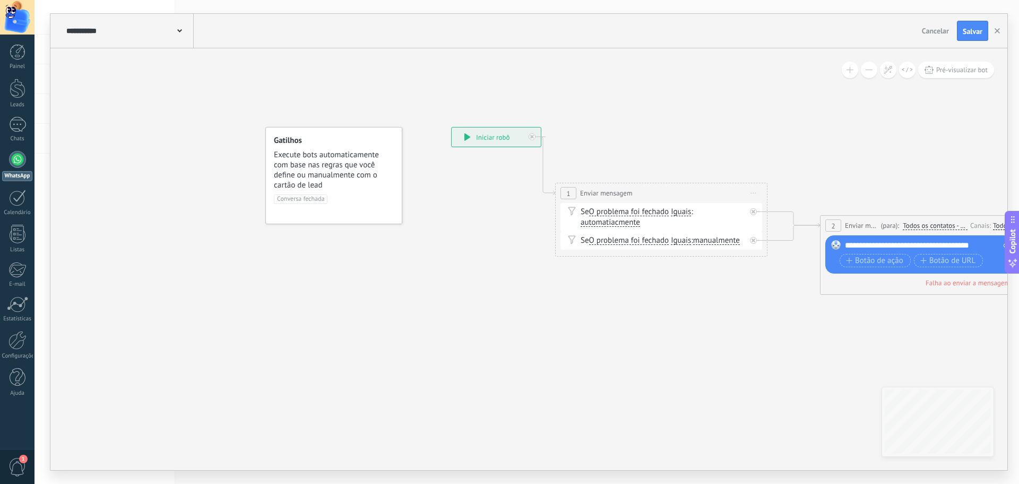
drag, startPoint x: 719, startPoint y: 320, endPoint x: 898, endPoint y: 254, distance: 190.5
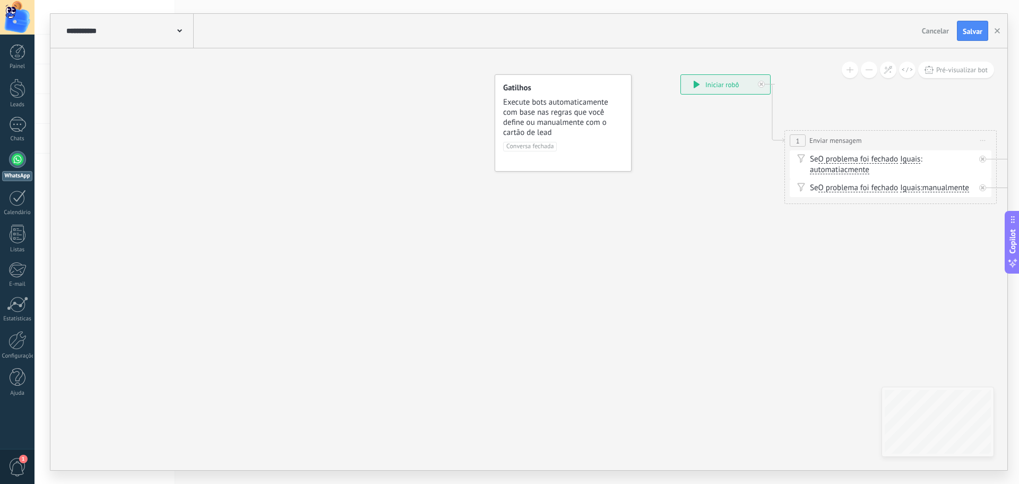
drag, startPoint x: 604, startPoint y: 267, endPoint x: 759, endPoint y: 281, distance: 155.6
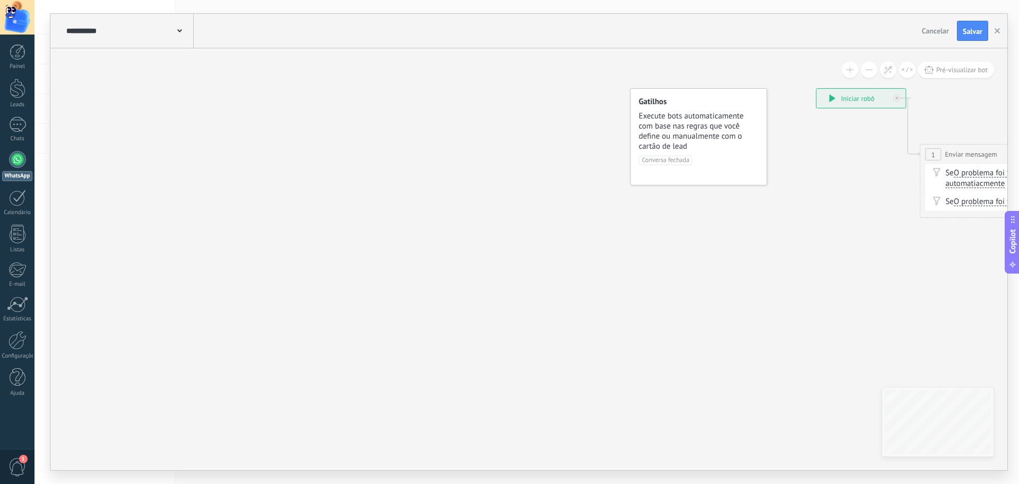
click at [1011, 232] on span "Copilot" at bounding box center [1013, 241] width 11 height 24
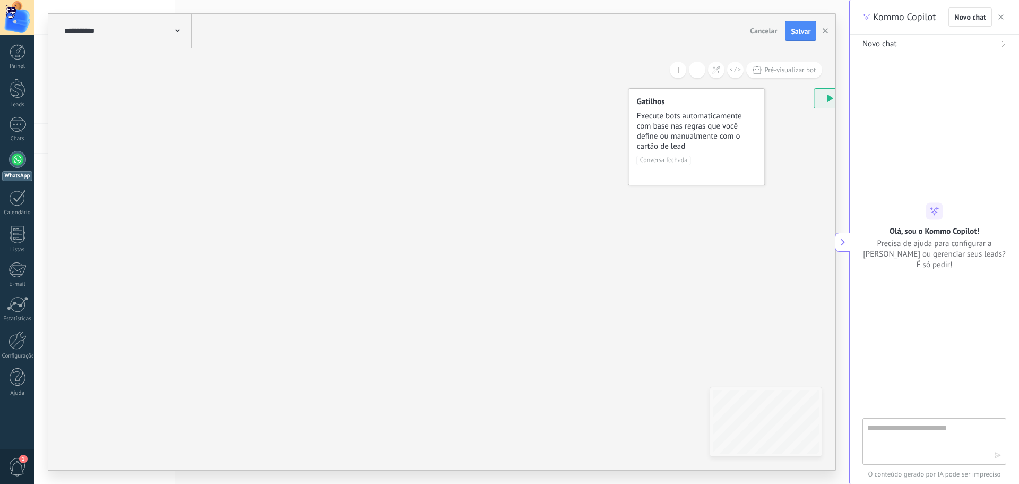
click at [866, 433] on div "O conteúdo gerado por IA pode ser impreciso" at bounding box center [934, 451] width 169 height 66
click at [883, 435] on textarea at bounding box center [927, 441] width 119 height 38
type textarea "**********"
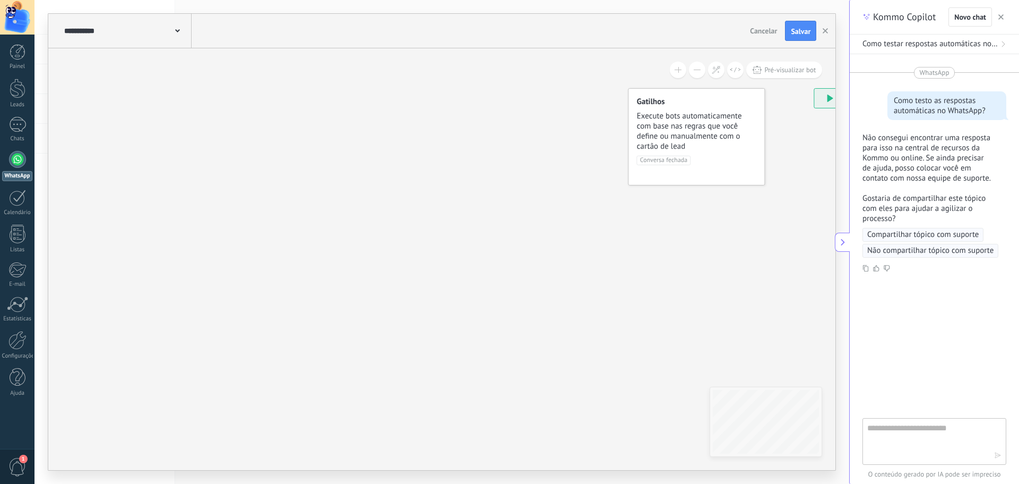
click at [1009, 13] on div "Kommo Copilot Novo chat" at bounding box center [934, 17] width 169 height 35
click at [1006, 11] on div "Novo chat" at bounding box center [978, 16] width 58 height 19
click at [1006, 14] on button "button" at bounding box center [1001, 17] width 11 height 13
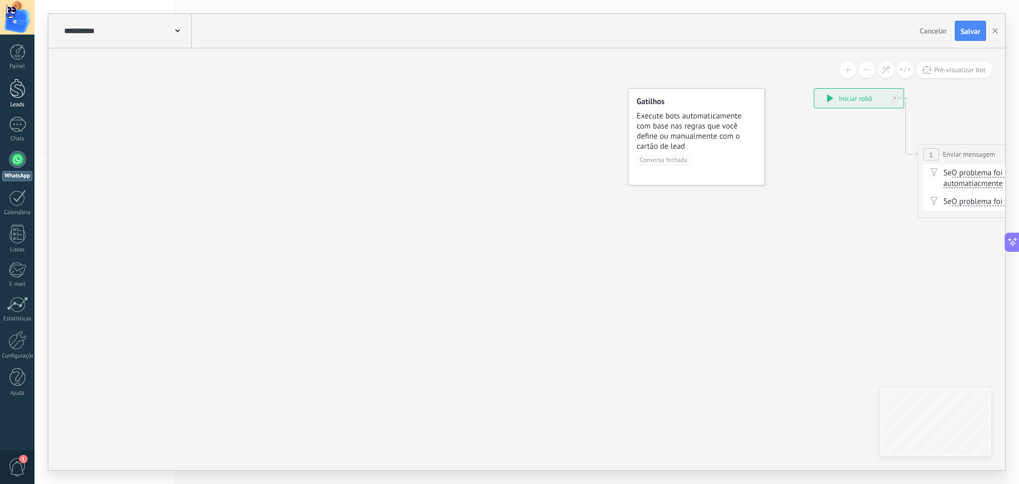
click at [24, 93] on div at bounding box center [18, 89] width 16 height 20
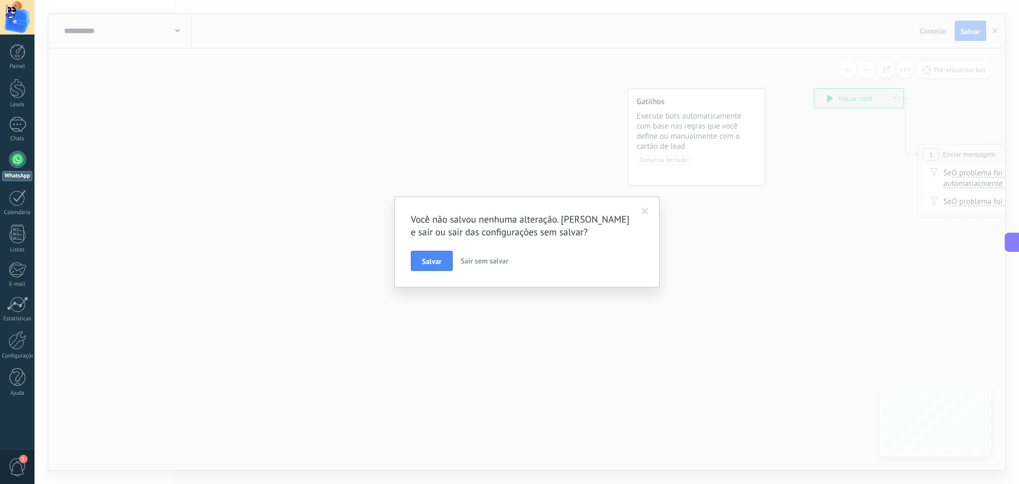
click at [432, 265] on button "Salvar" at bounding box center [432, 261] width 42 height 20
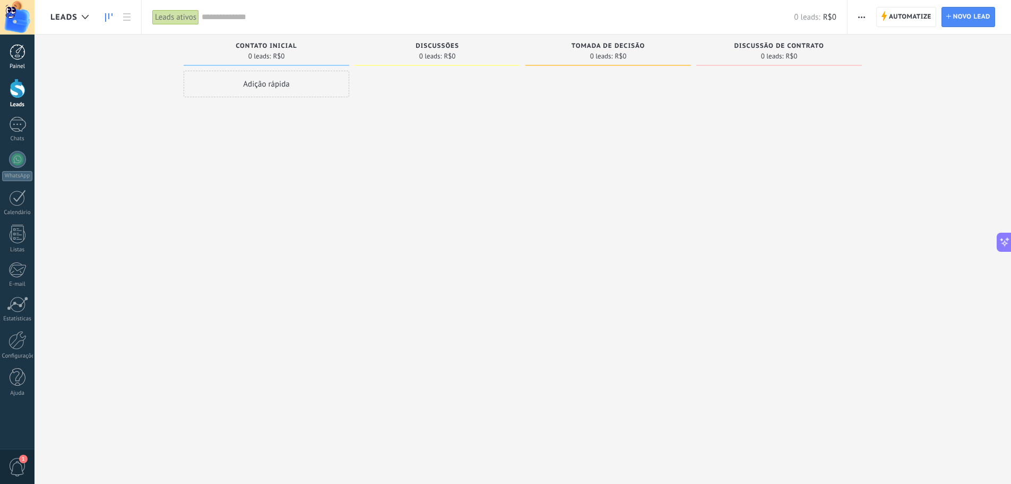
click at [19, 48] on div at bounding box center [18, 52] width 16 height 16
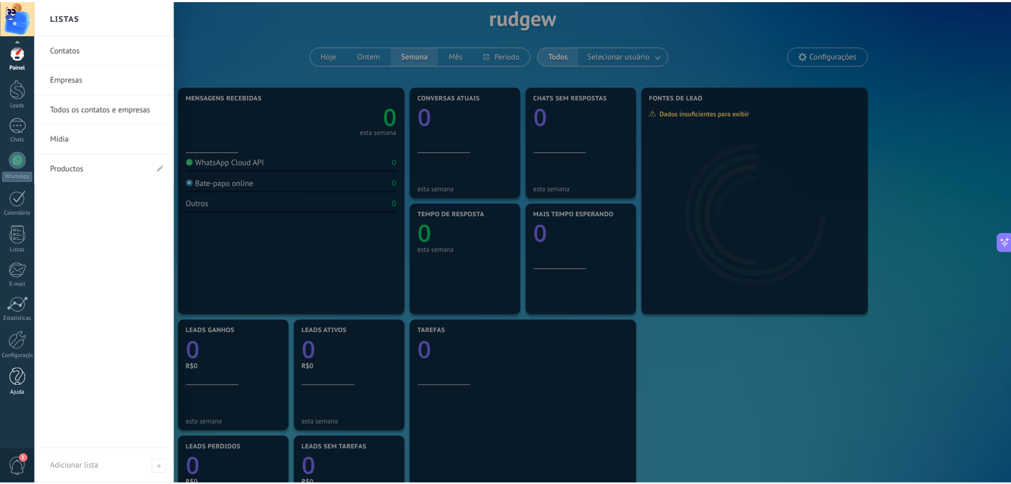
scroll to position [53, 0]
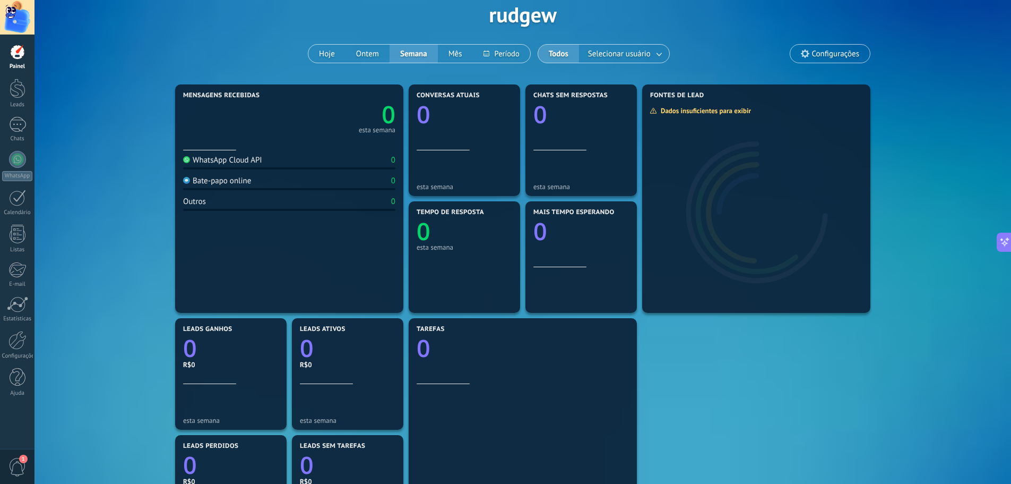
click at [246, 167] on div "WhatsApp Cloud API 0" at bounding box center [289, 162] width 212 height 14
click at [246, 164] on div "WhatsApp Cloud API" at bounding box center [222, 160] width 79 height 10
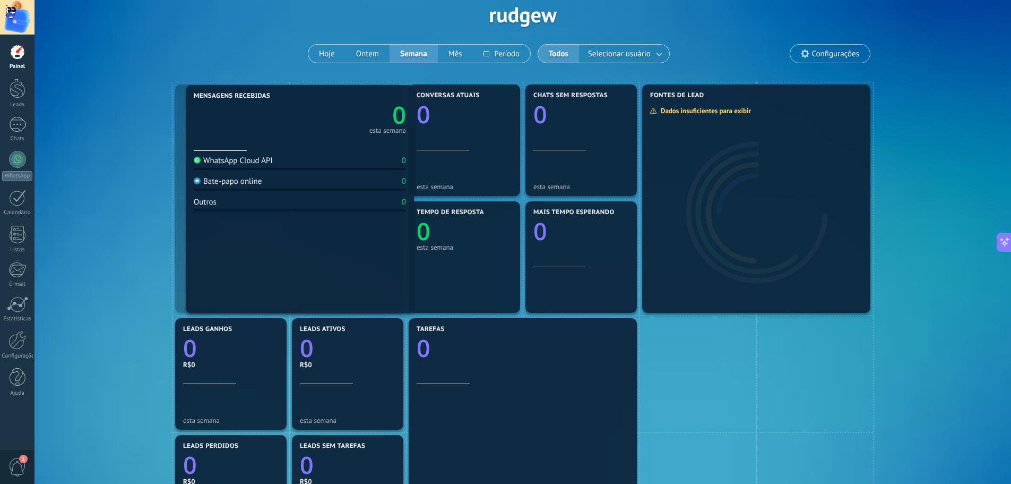
drag, startPoint x: 256, startPoint y: 164, endPoint x: 269, endPoint y: 164, distance: 12.7
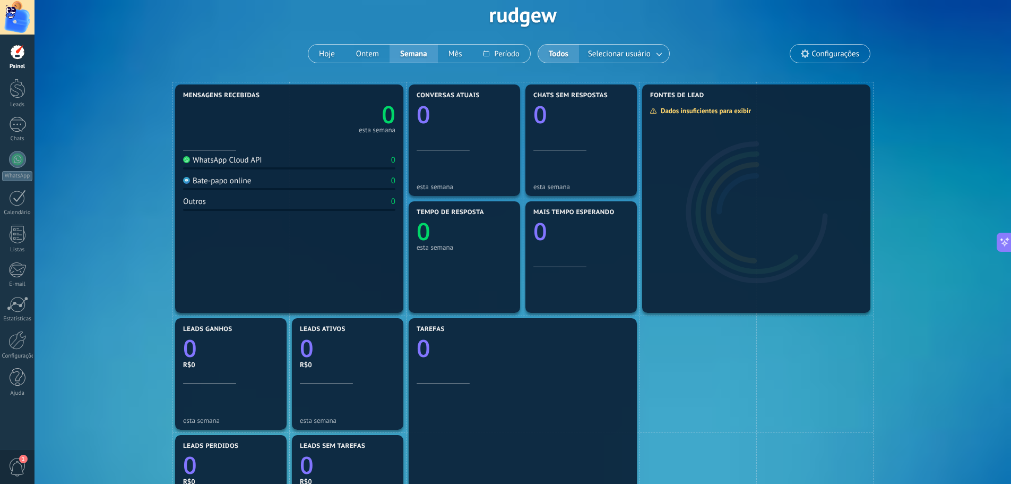
drag, startPoint x: 274, startPoint y: 162, endPoint x: 267, endPoint y: 163, distance: 7.0
click at [814, 48] on span "Configurações" at bounding box center [831, 54] width 80 height 18
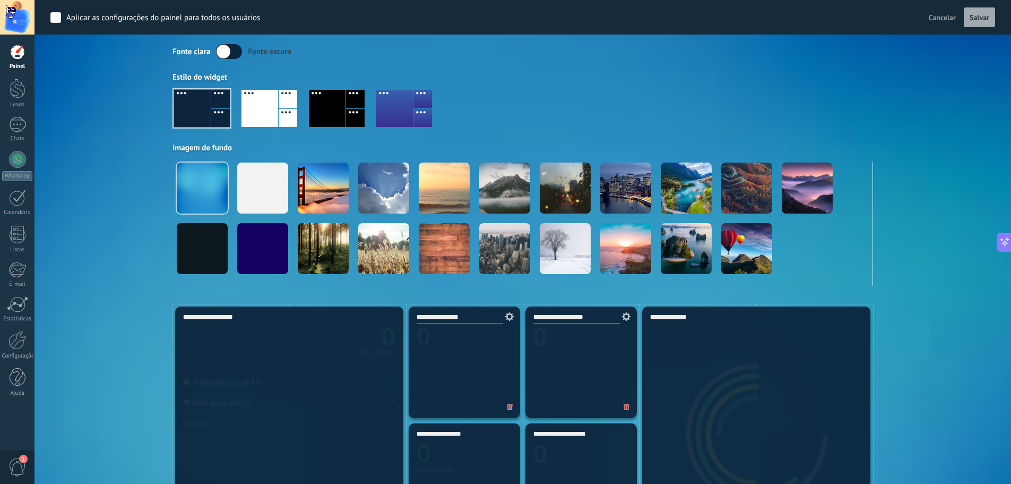
click at [939, 22] on button "Cancelar" at bounding box center [943, 18] width 36 height 16
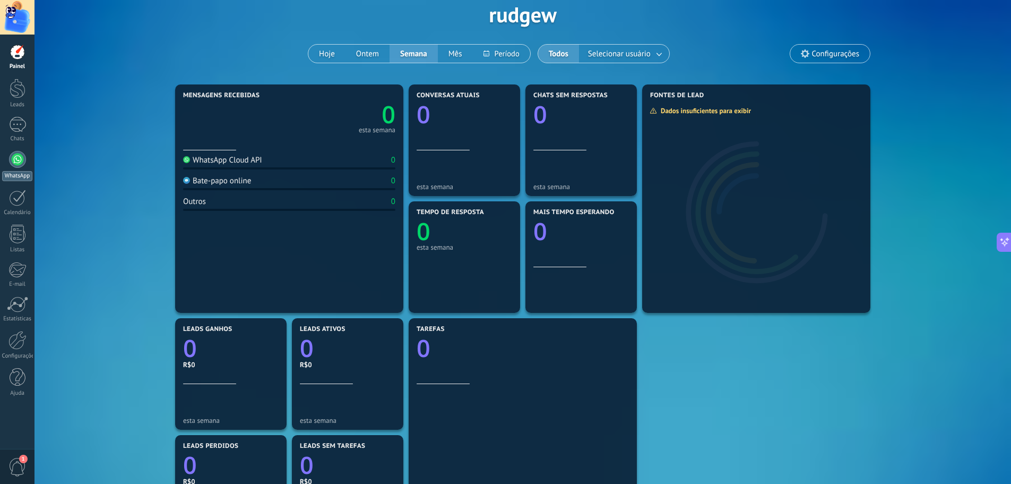
click at [16, 161] on div at bounding box center [17, 159] width 17 height 17
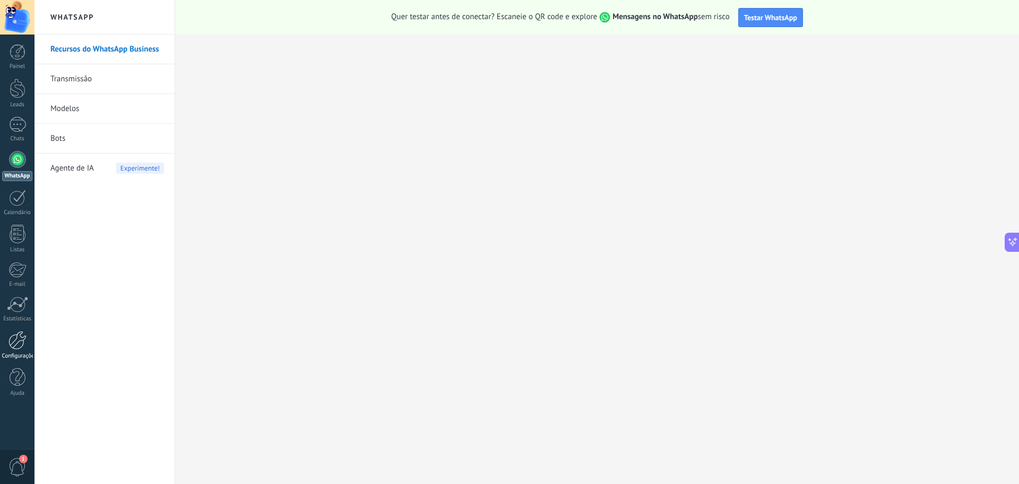
click at [5, 350] on link "Configurações" at bounding box center [17, 345] width 35 height 29
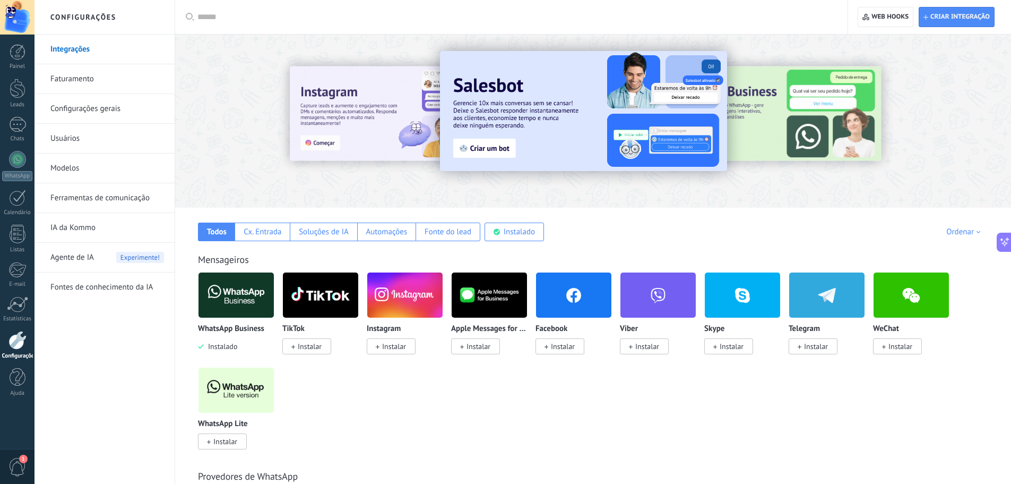
click at [238, 322] on div "WhatsApp Business Instalado" at bounding box center [236, 312] width 76 height 80
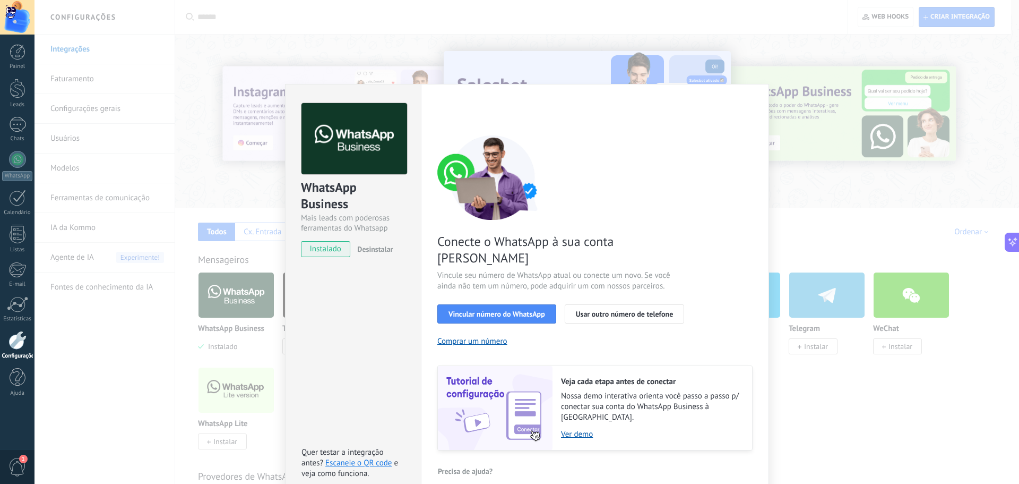
click at [388, 252] on span "Desinstalar" at bounding box center [375, 249] width 36 height 10
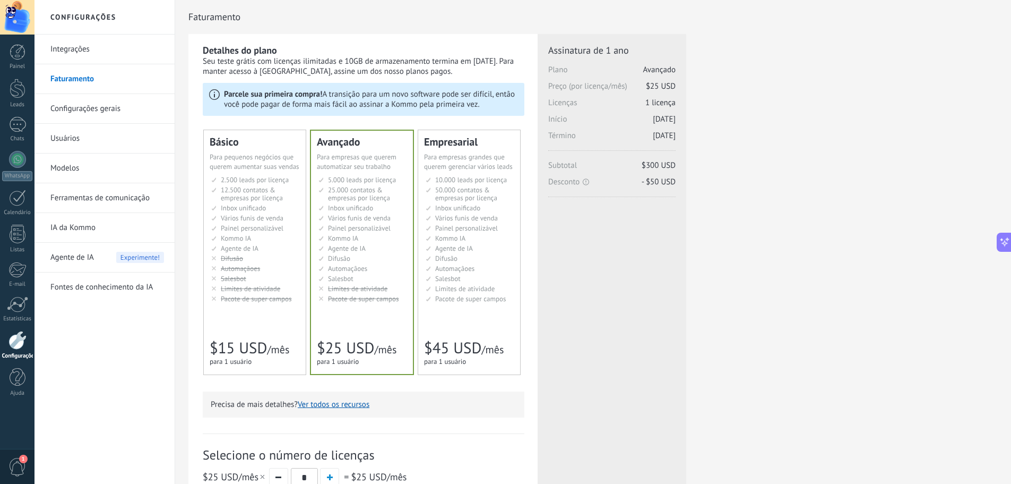
click at [87, 37] on link "Integrações" at bounding box center [107, 50] width 114 height 30
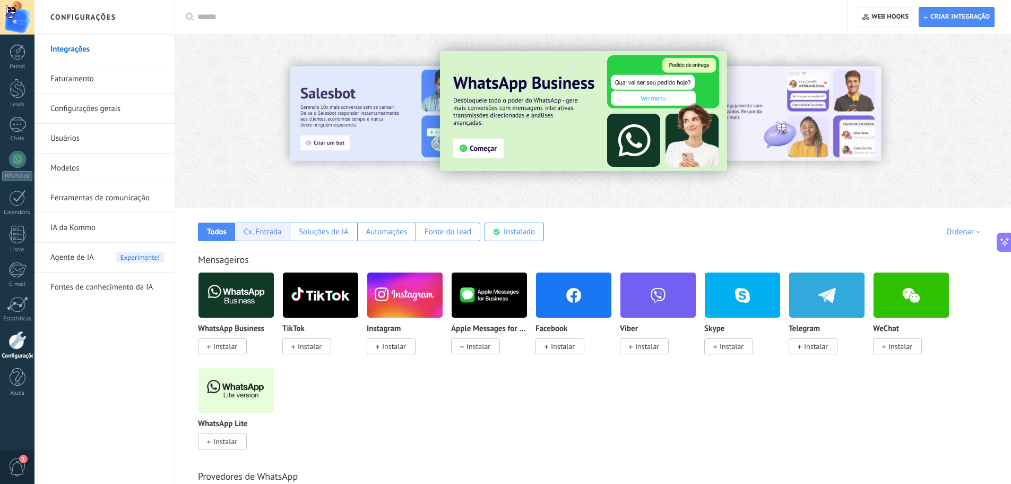
click at [267, 230] on div "Cx. Entrada" at bounding box center [263, 232] width 38 height 10
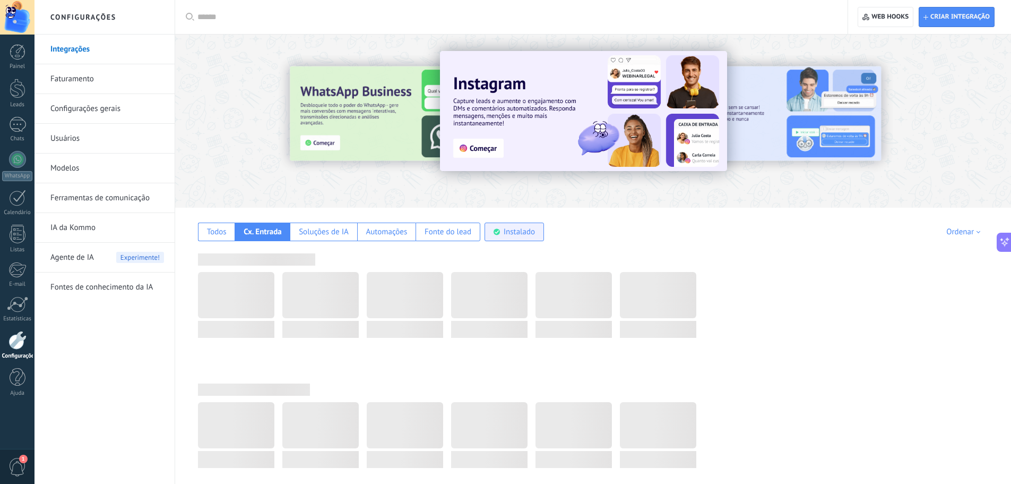
click at [509, 231] on div "Instalado" at bounding box center [519, 232] width 31 height 10
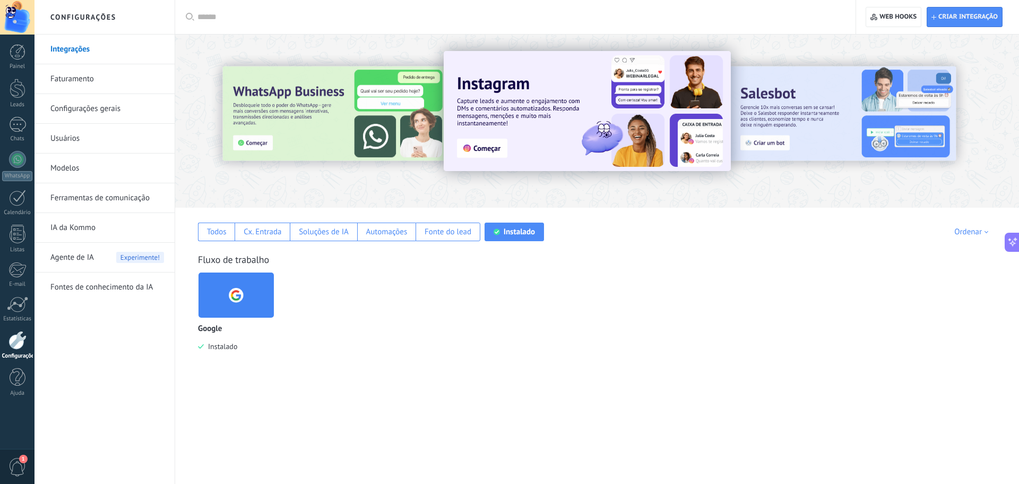
click at [22, 460] on span "1" at bounding box center [23, 458] width 8 height 8
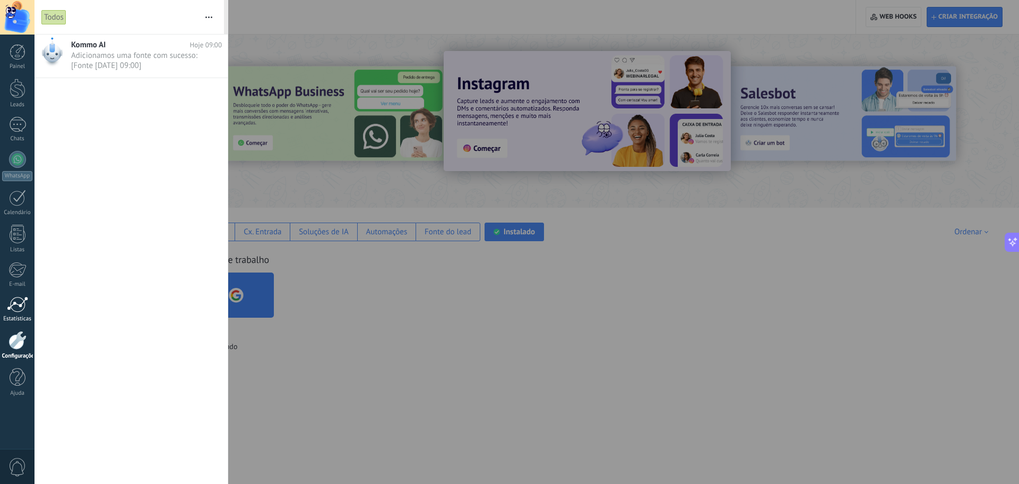
drag, startPoint x: 17, startPoint y: 310, endPoint x: 29, endPoint y: 311, distance: 12.2
click at [16, 310] on div at bounding box center [17, 304] width 21 height 16
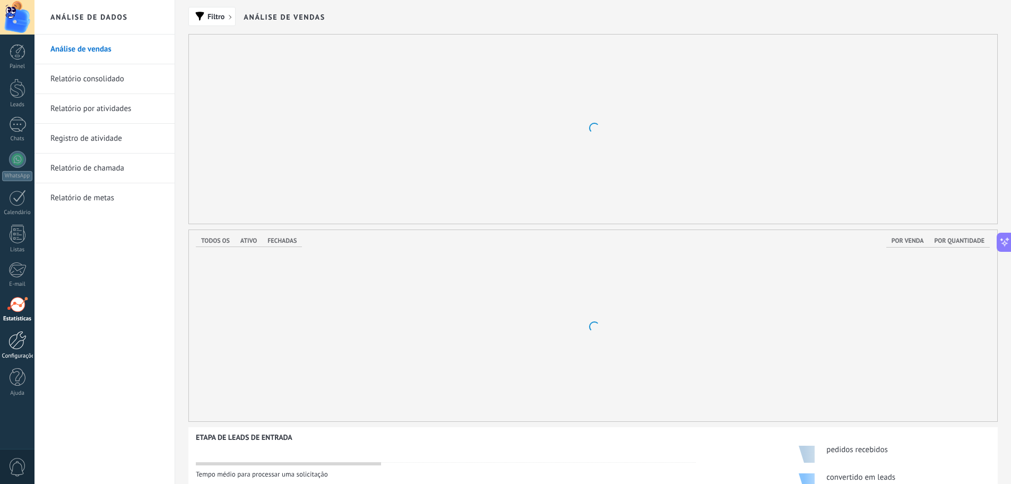
click at [14, 341] on div at bounding box center [17, 340] width 18 height 19
